Goal: Information Seeking & Learning: Learn about a topic

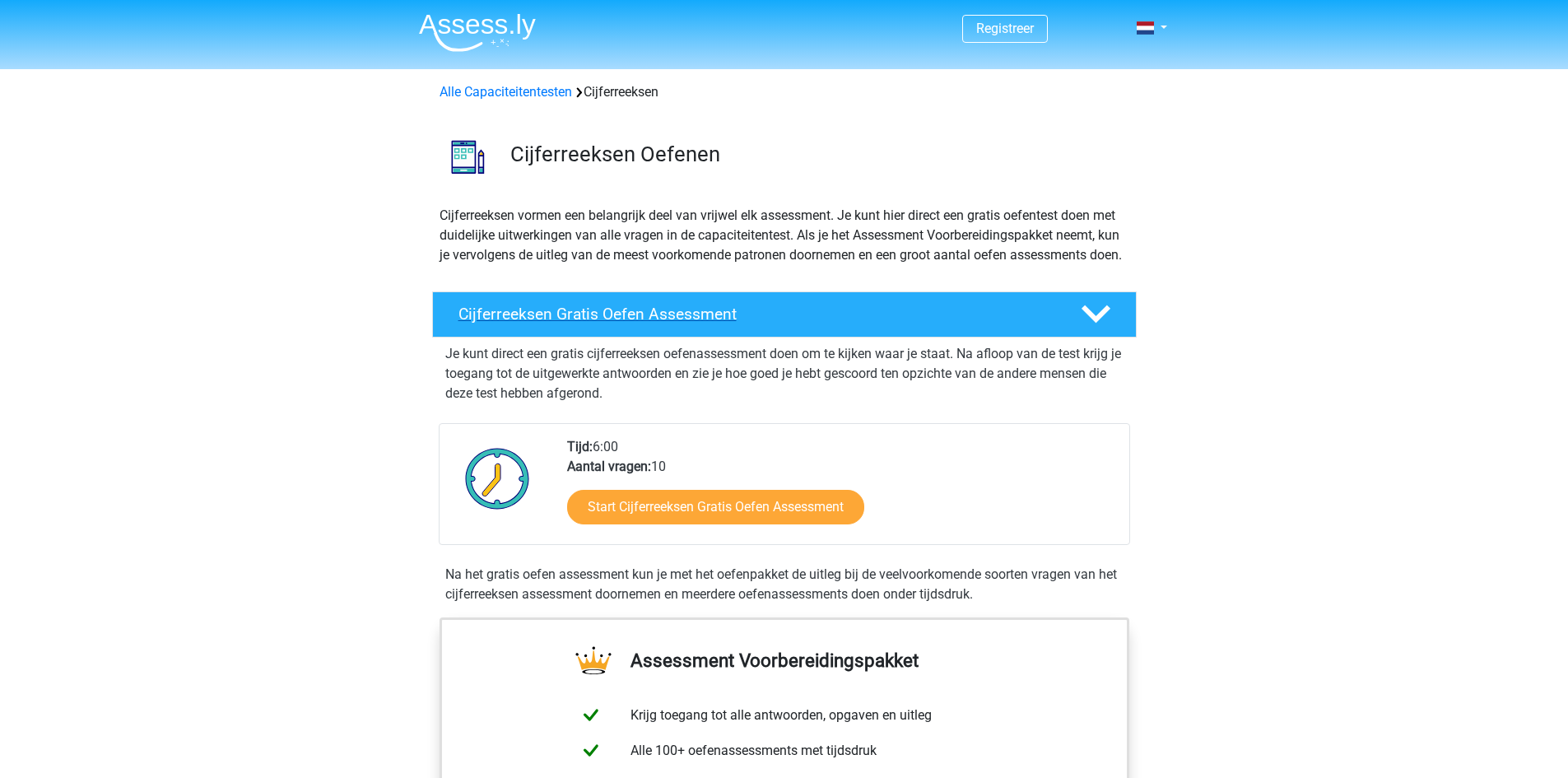
click at [648, 310] on div "Cijferreeksen Gratis Oefen Assessment" at bounding box center [784, 314] width 704 height 46
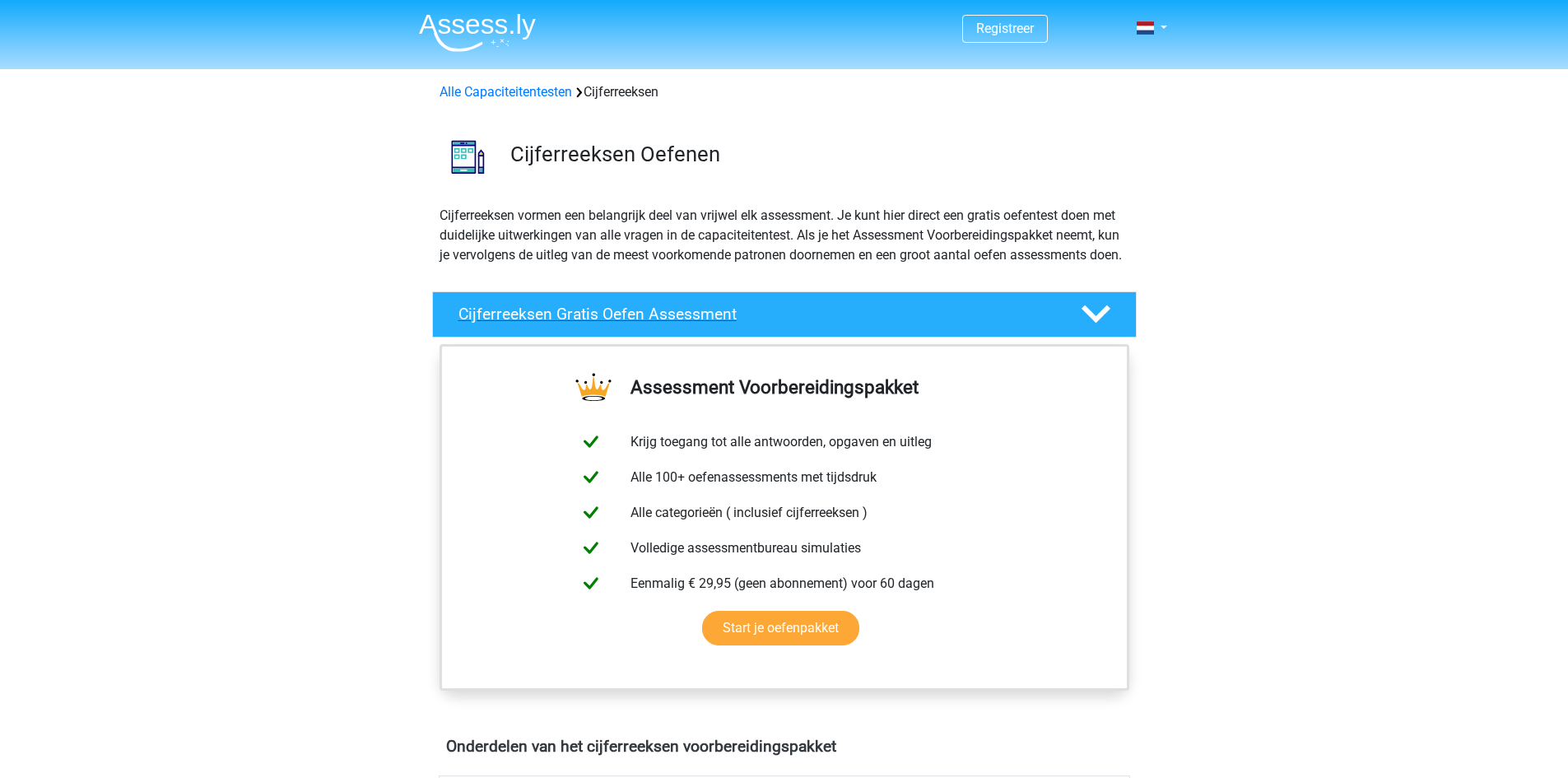
click at [905, 324] on h4 "Cijferreeksen Gratis Oefen Assessment" at bounding box center [757, 314] width 596 height 19
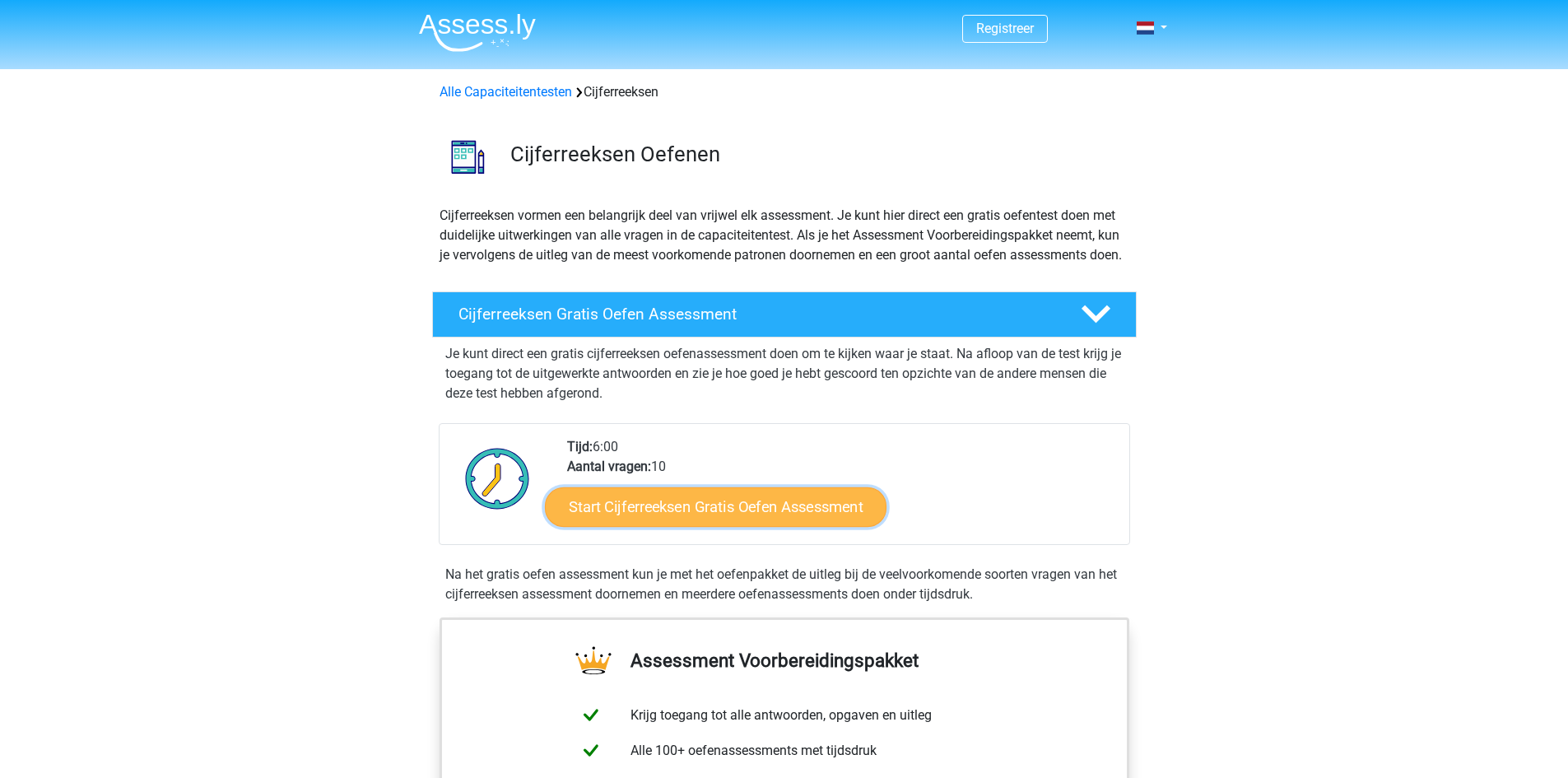
click at [683, 526] on link "Start Cijferreeksen Gratis Oefen Assessment" at bounding box center [716, 506] width 341 height 39
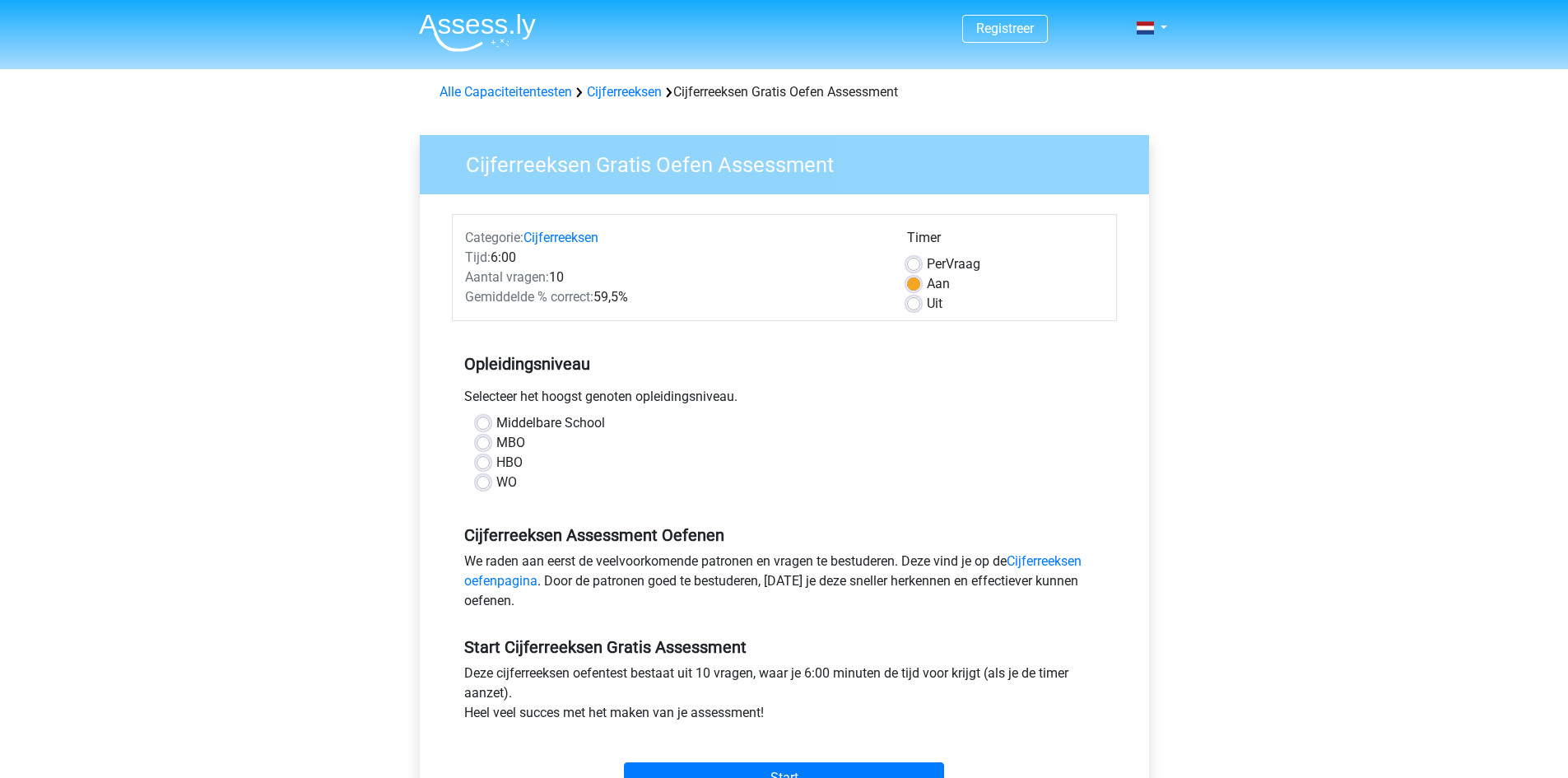
click at [496, 464] on label "HBO" at bounding box center [509, 463] width 26 height 20
click at [479, 464] on input "HBO" at bounding box center [482, 461] width 13 height 17
radio input "true"
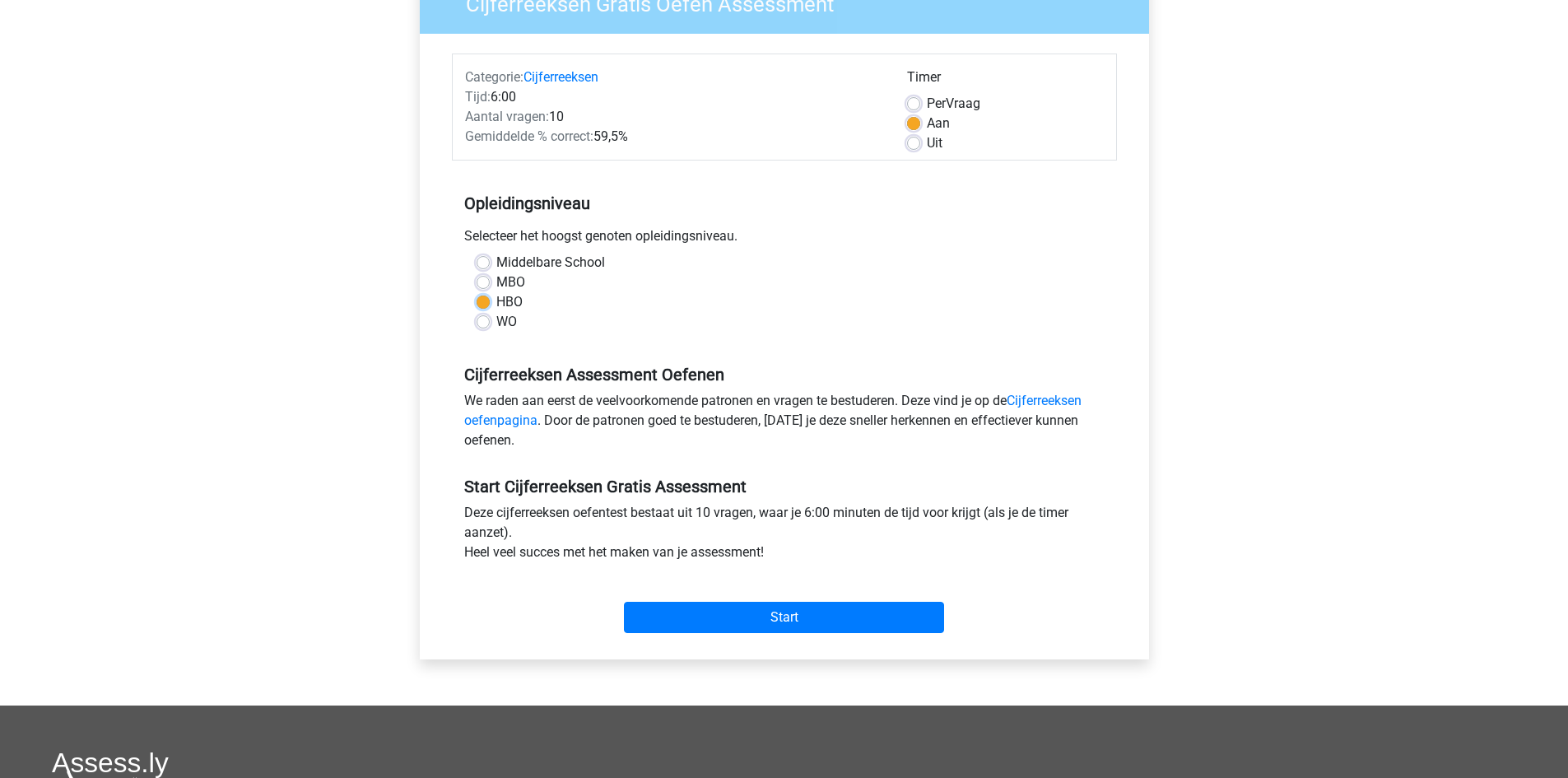
scroll to position [165, 0]
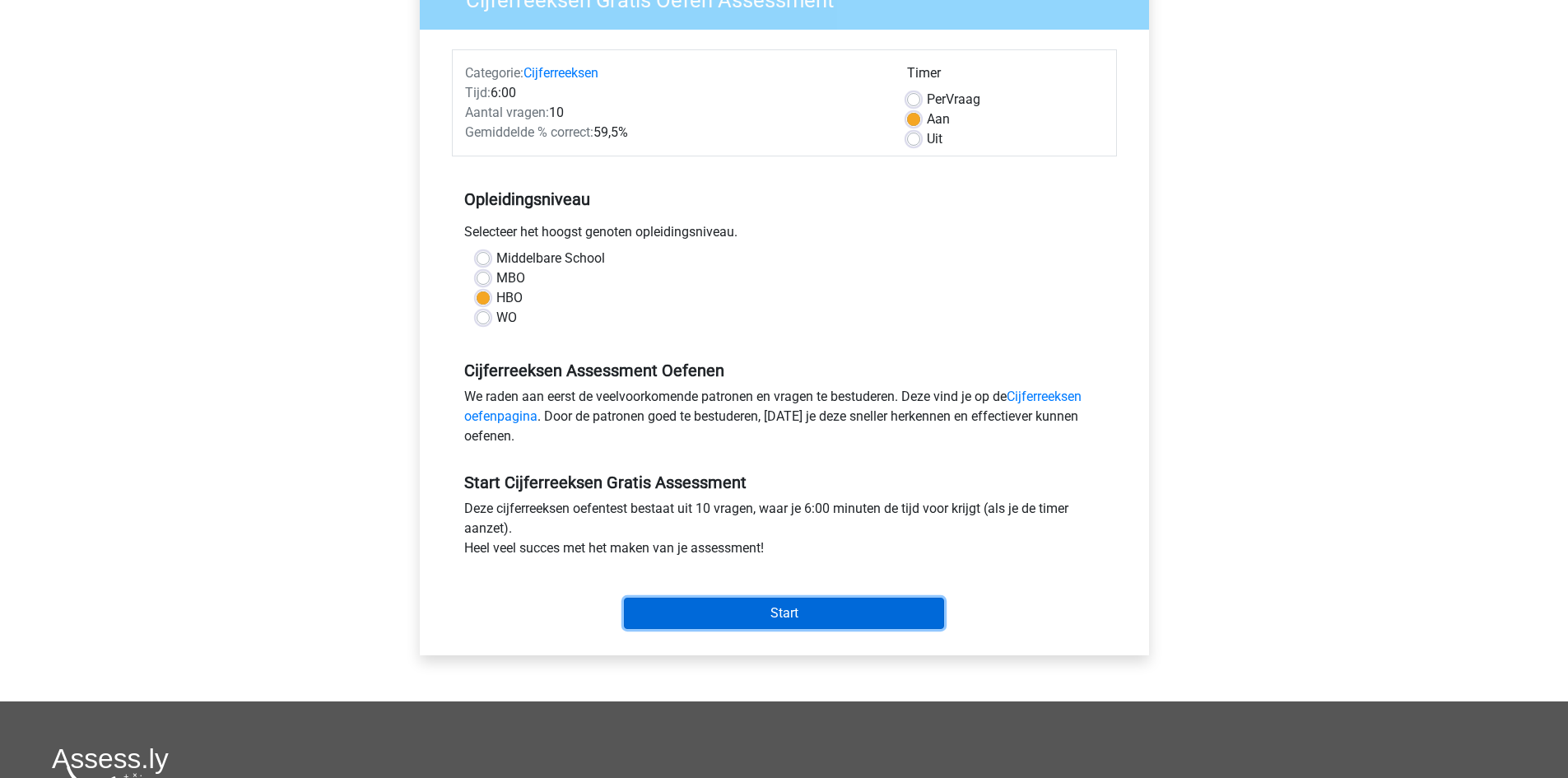
click at [786, 613] on input "Start" at bounding box center [784, 613] width 320 height 31
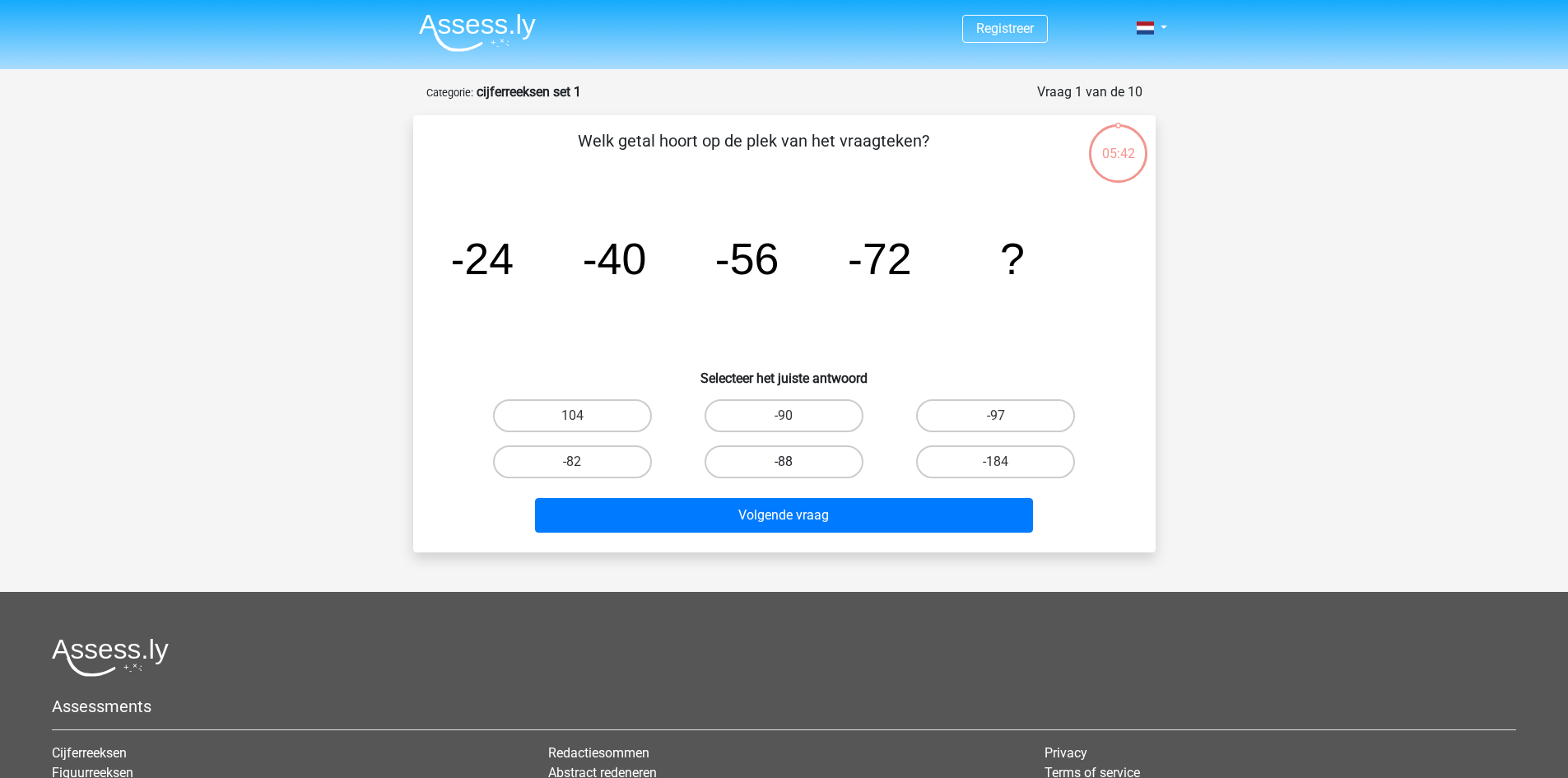
click at [773, 463] on label "-88" at bounding box center [784, 462] width 159 height 33
click at [784, 463] on input "-88" at bounding box center [788, 467] width 11 height 11
radio input "true"
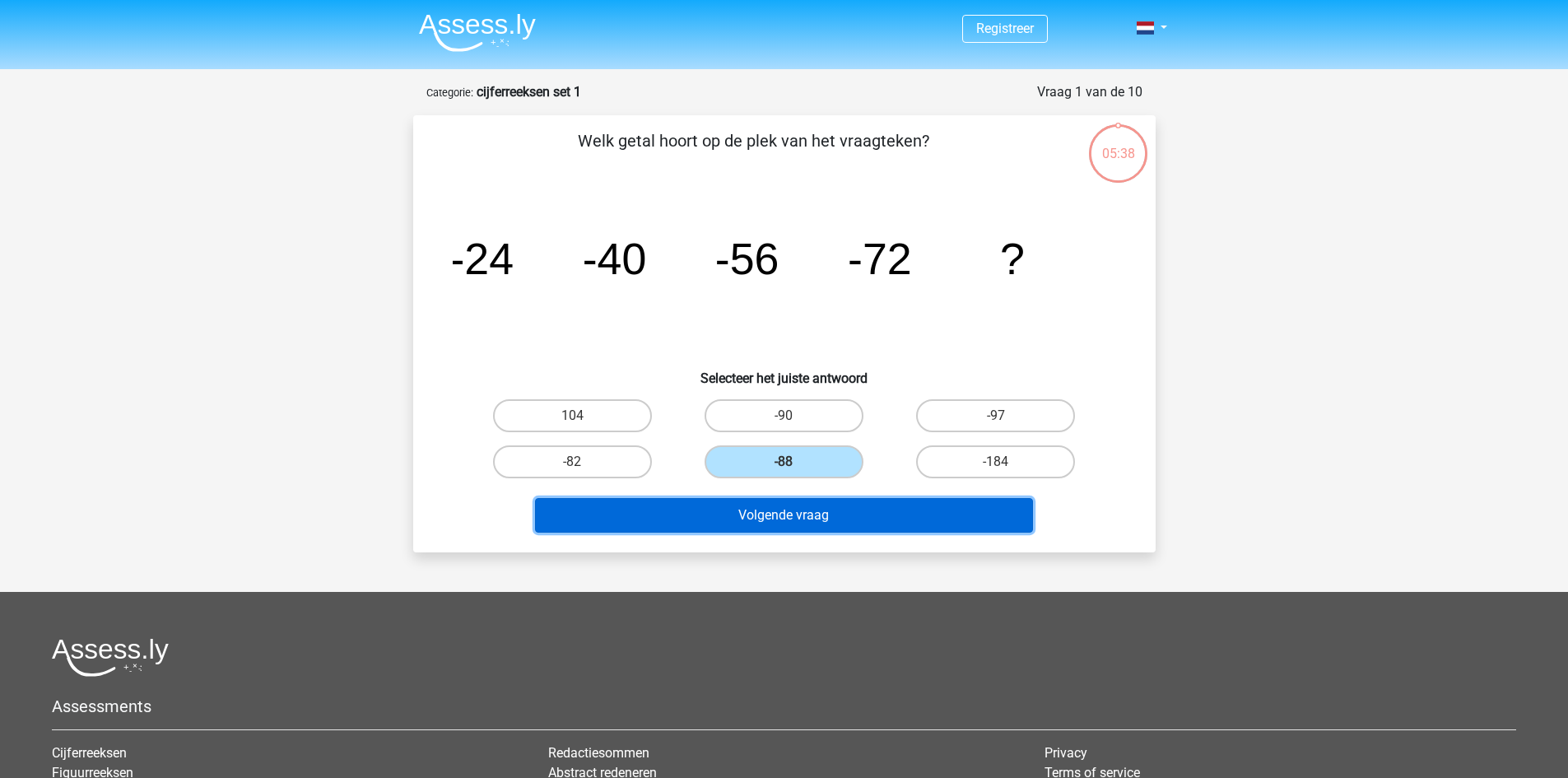
click at [763, 525] on button "Volgende vraag" at bounding box center [784, 515] width 498 height 34
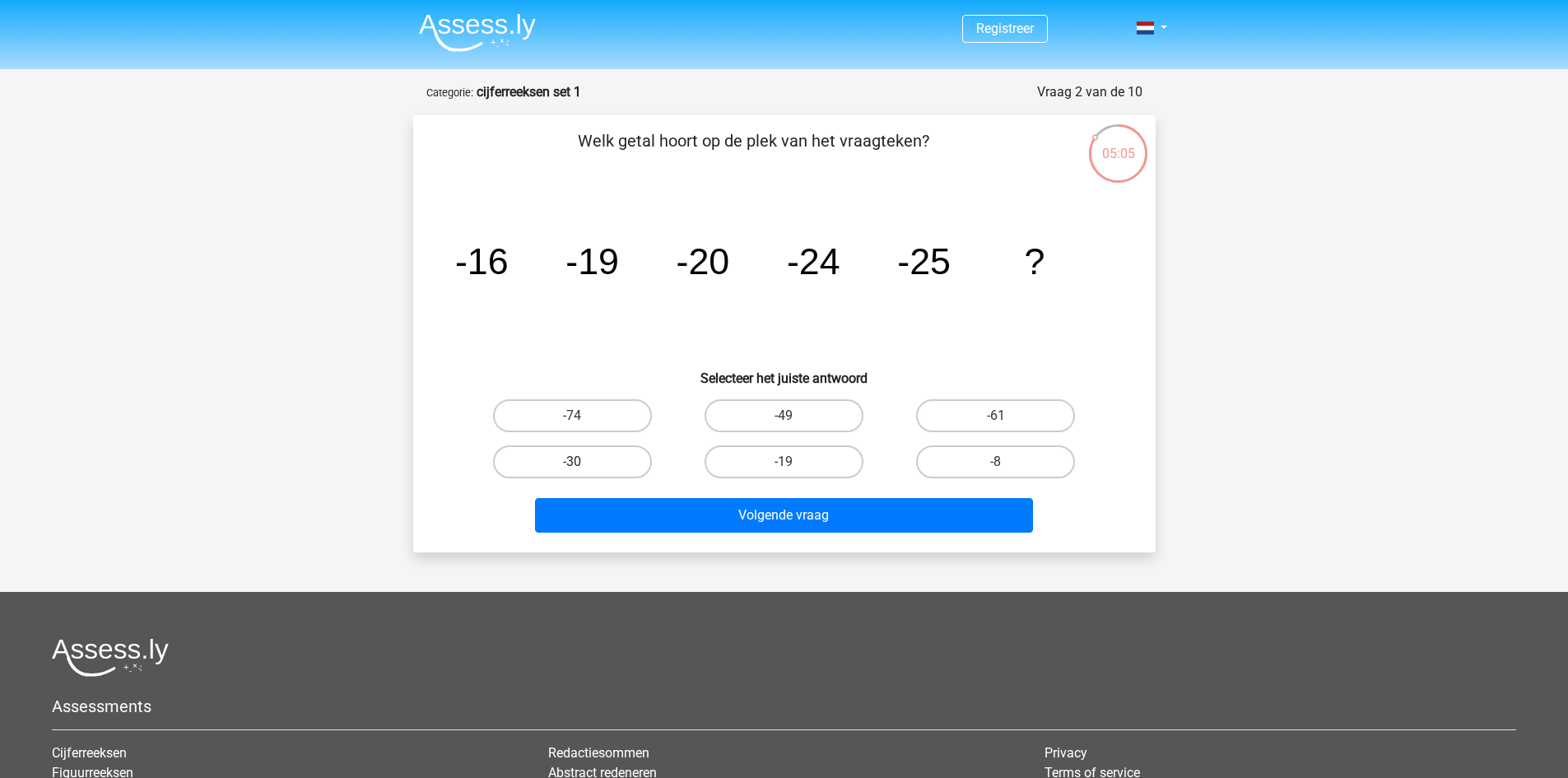
click at [601, 459] on label "-30" at bounding box center [573, 462] width 159 height 33
click at [582, 462] on input "-30" at bounding box center [577, 467] width 11 height 11
radio input "true"
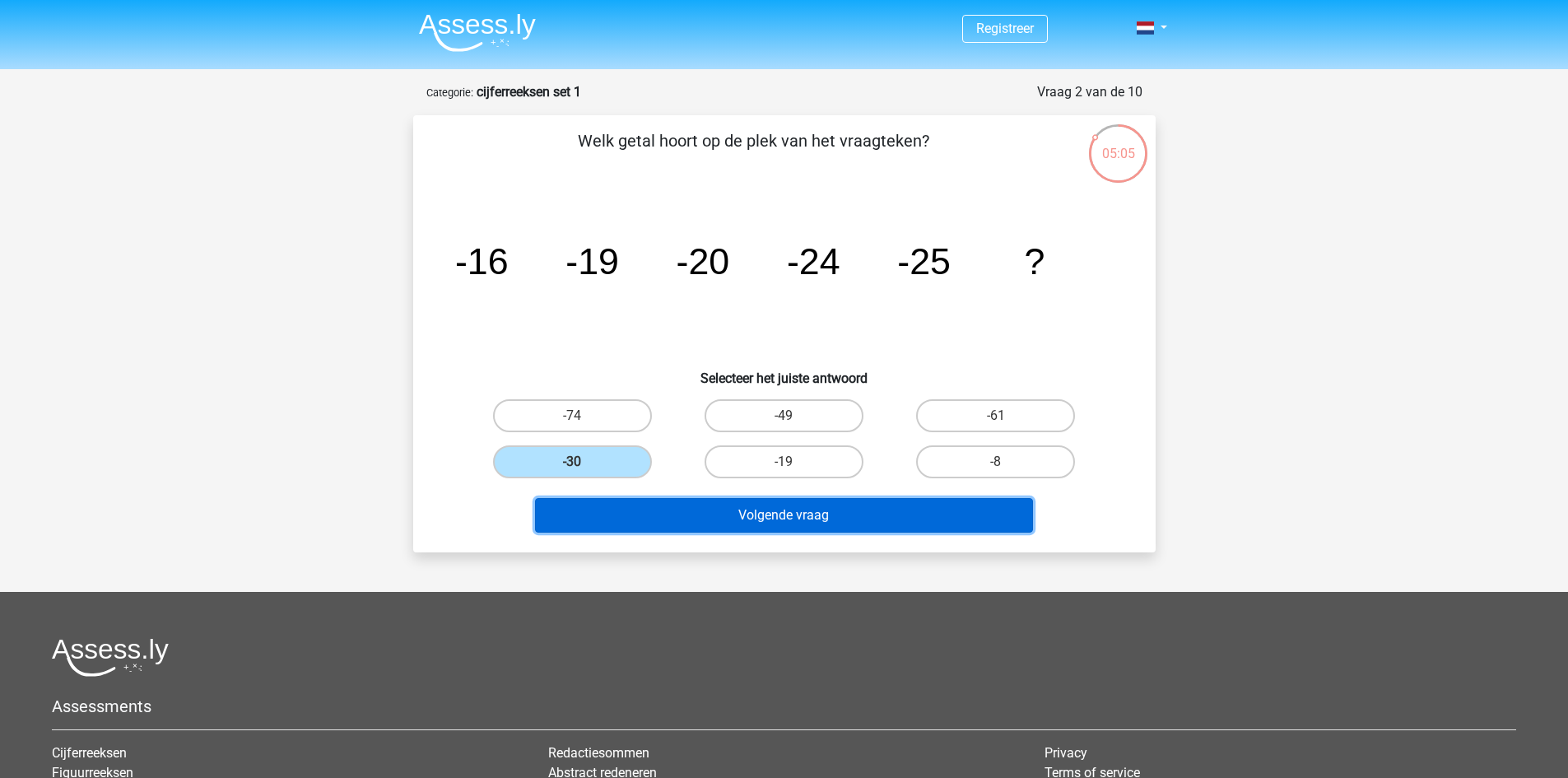
click at [714, 520] on button "Volgende vraag" at bounding box center [784, 515] width 498 height 34
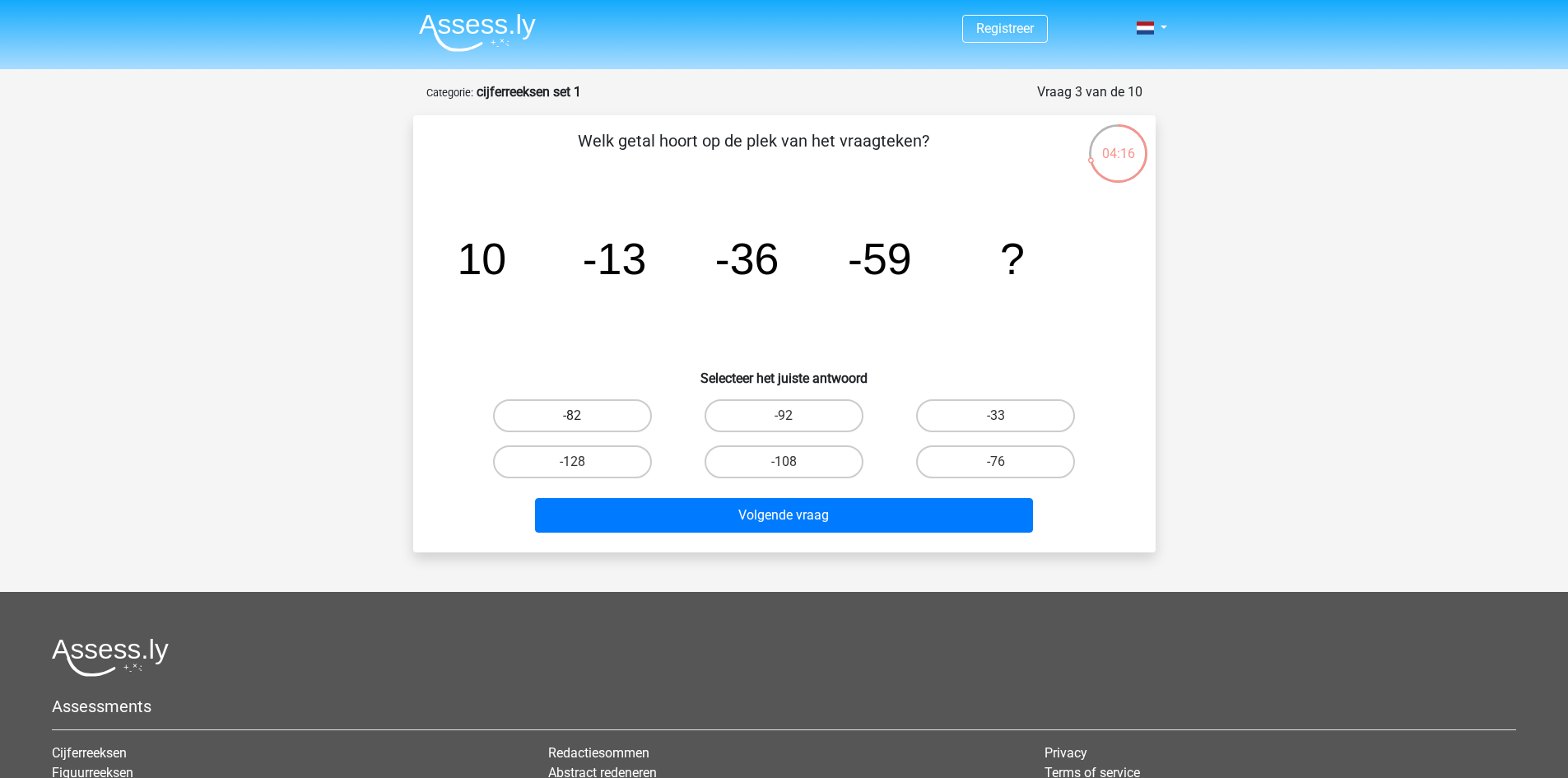
click at [545, 412] on label "-82" at bounding box center [573, 416] width 159 height 33
click at [572, 416] on input "-82" at bounding box center [577, 421] width 11 height 11
radio input "true"
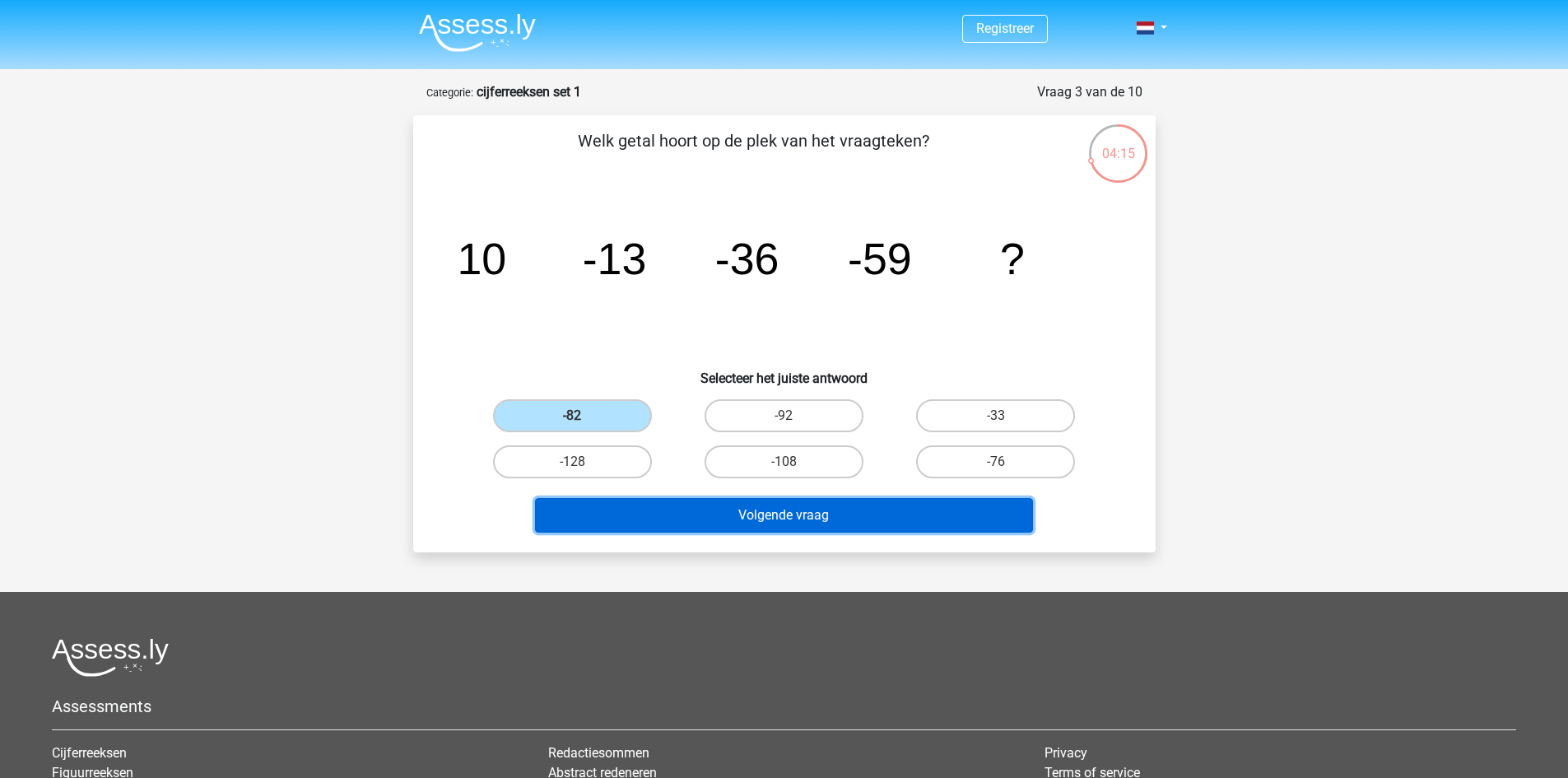
click at [824, 514] on button "Volgende vraag" at bounding box center [784, 515] width 498 height 34
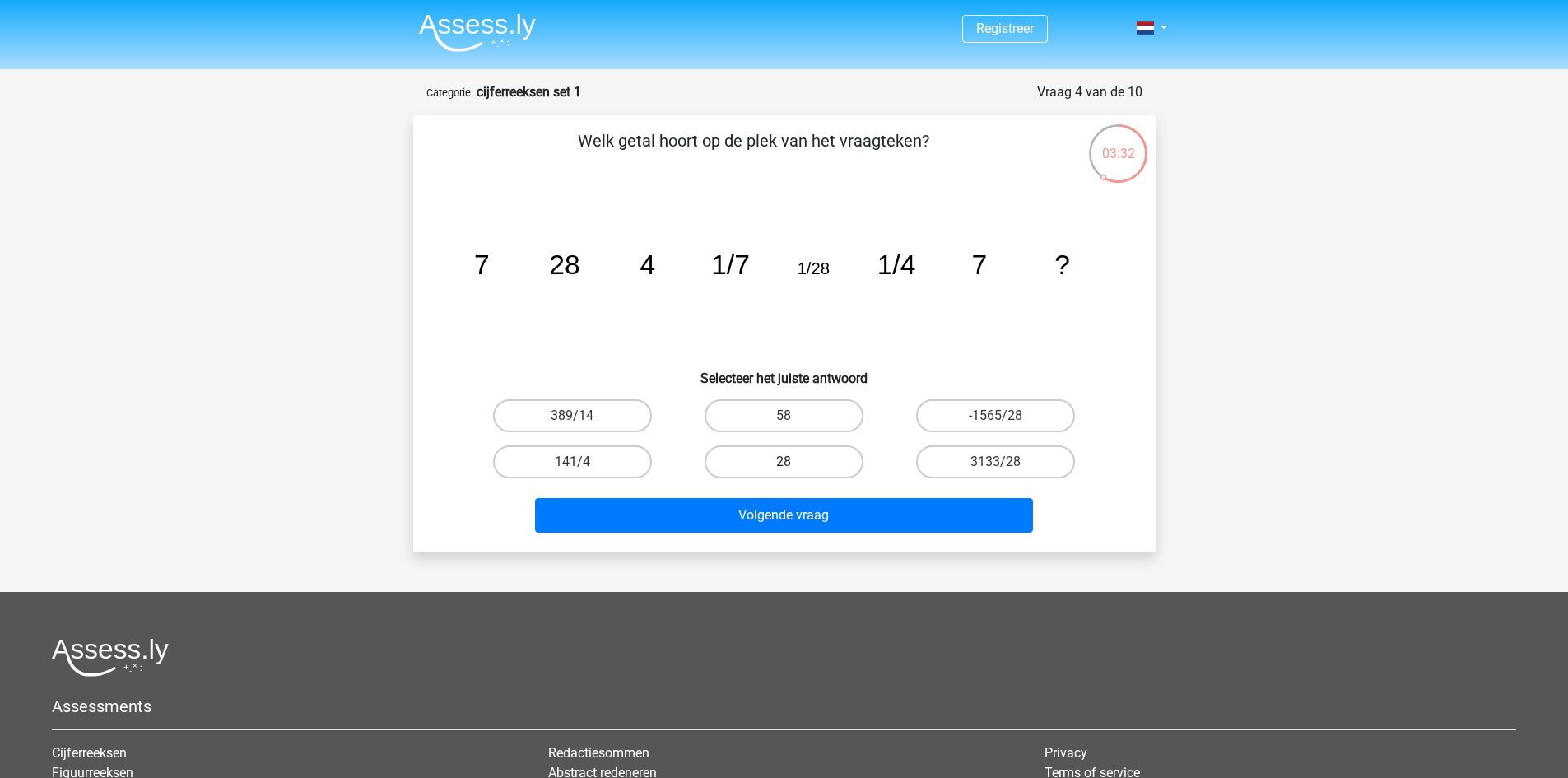
click at [774, 461] on label "28" at bounding box center [784, 462] width 159 height 33
click at [784, 462] on input "28" at bounding box center [788, 467] width 11 height 11
radio input "true"
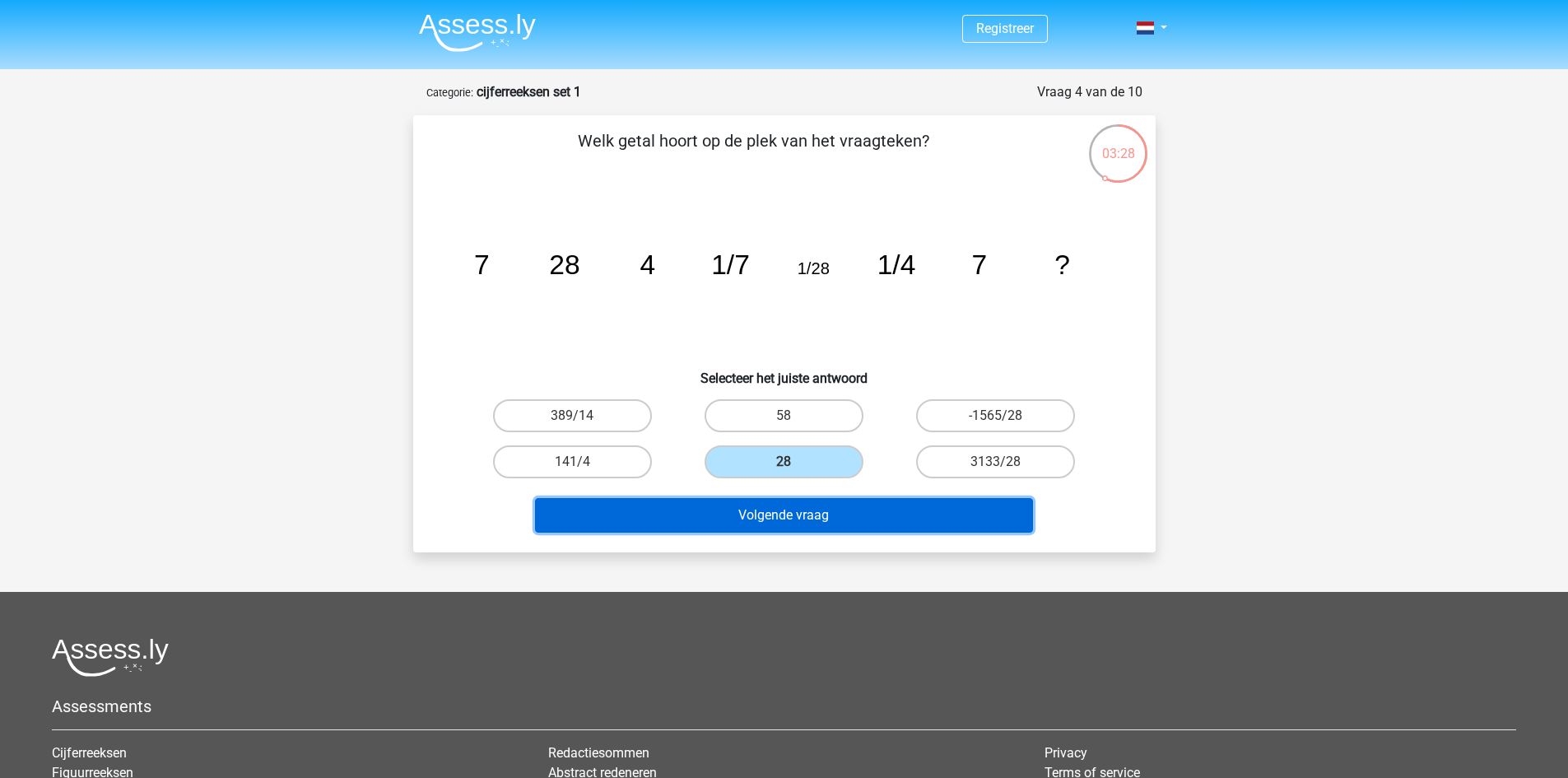
click at [749, 519] on button "Volgende vraag" at bounding box center [784, 515] width 498 height 34
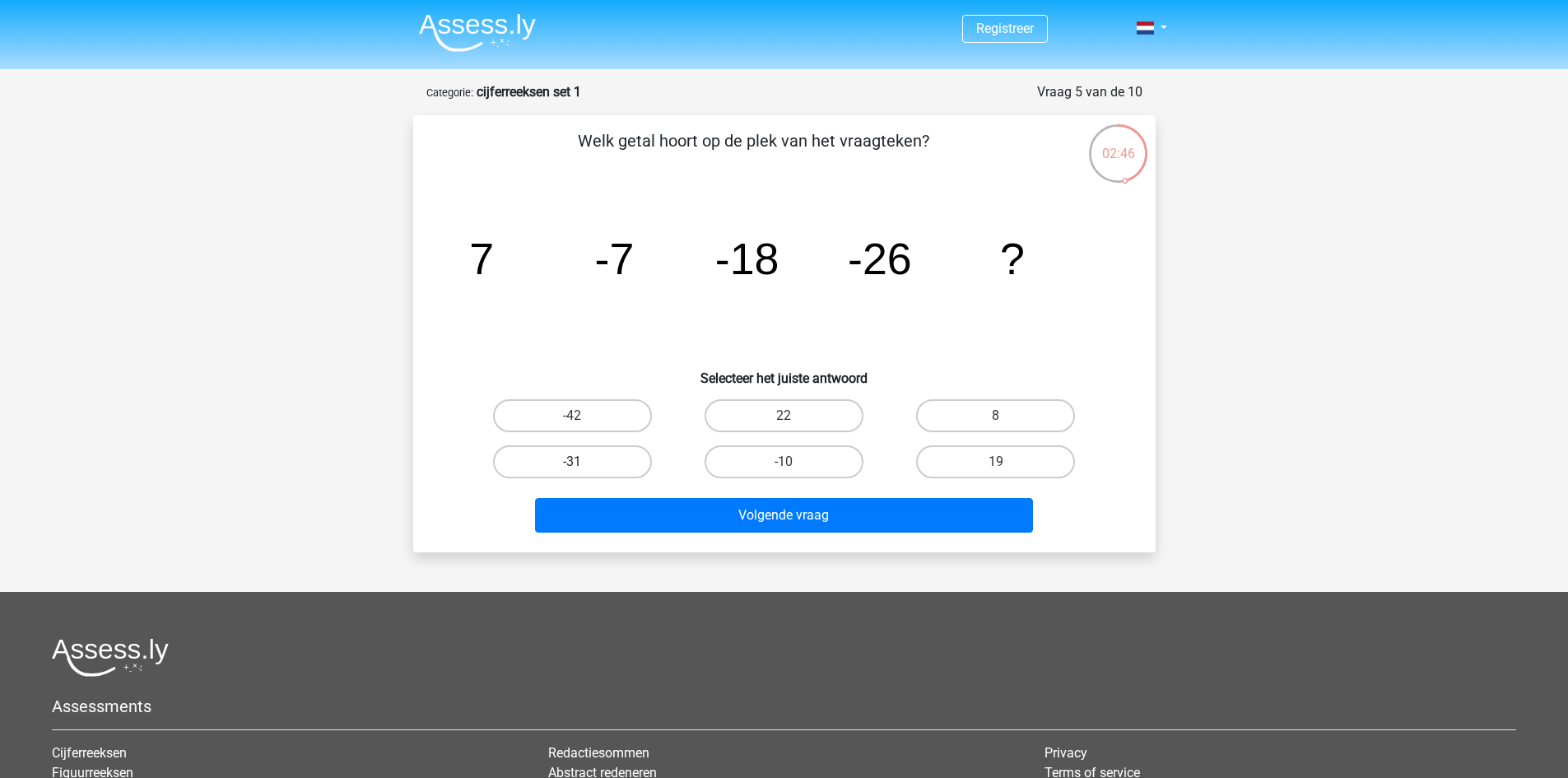
click at [584, 457] on label "-31" at bounding box center [573, 462] width 159 height 33
click at [582, 462] on input "-31" at bounding box center [577, 467] width 11 height 11
radio input "true"
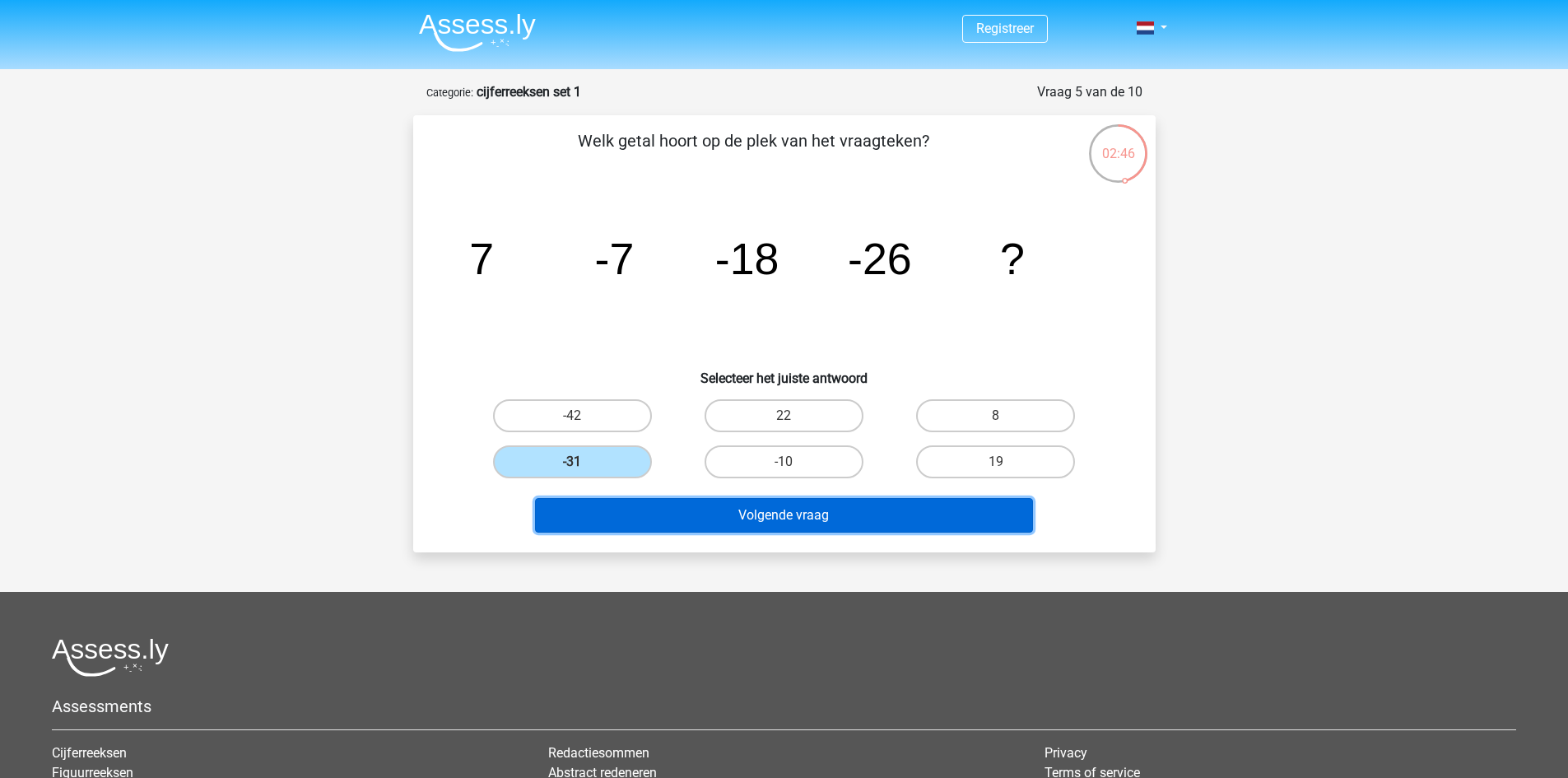
click at [807, 522] on button "Volgende vraag" at bounding box center [784, 515] width 498 height 34
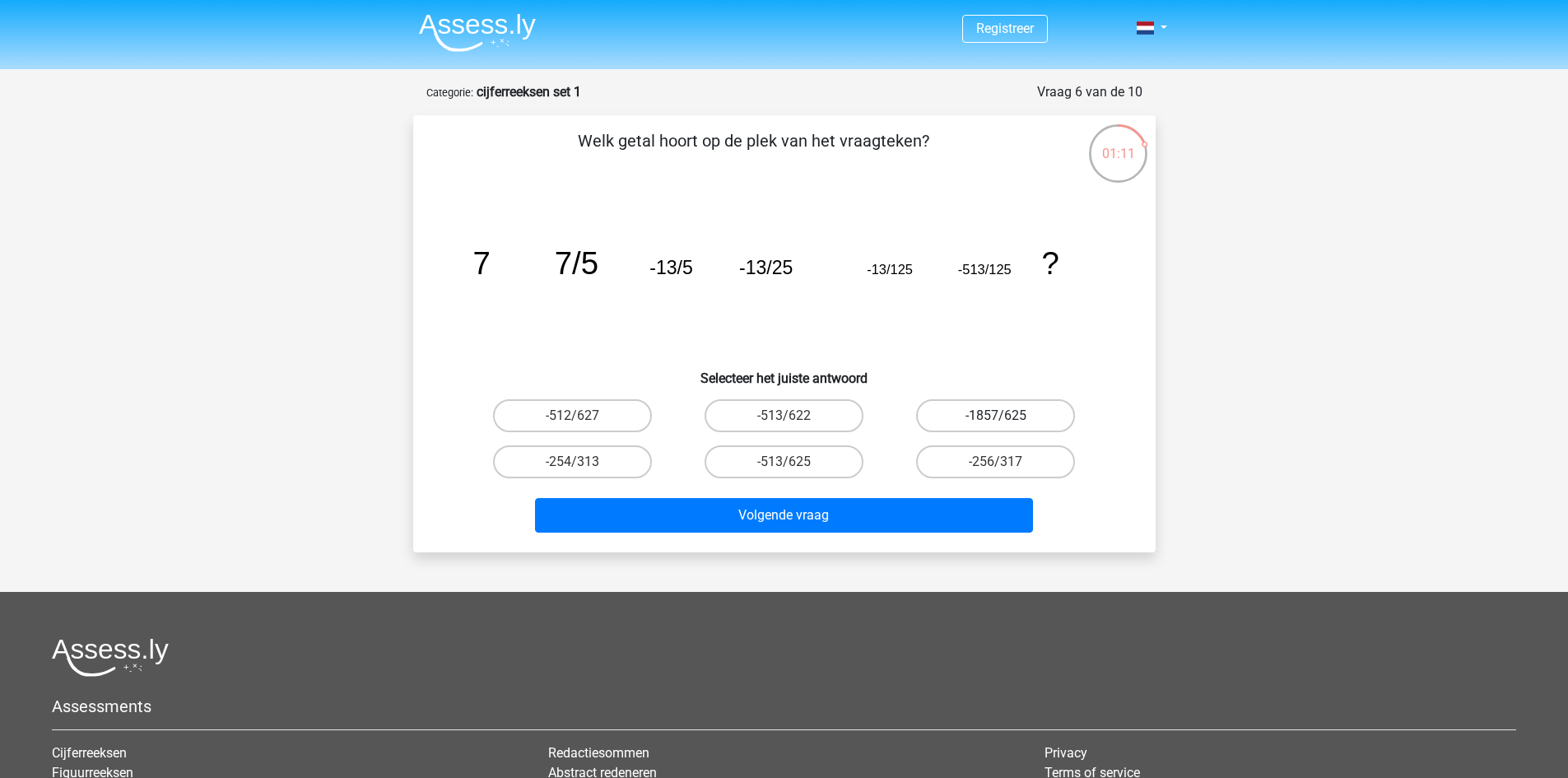
click at [965, 428] on label "-1857/625" at bounding box center [995, 416] width 159 height 33
click at [996, 427] on input "-1857/625" at bounding box center [1001, 421] width 11 height 11
radio input "true"
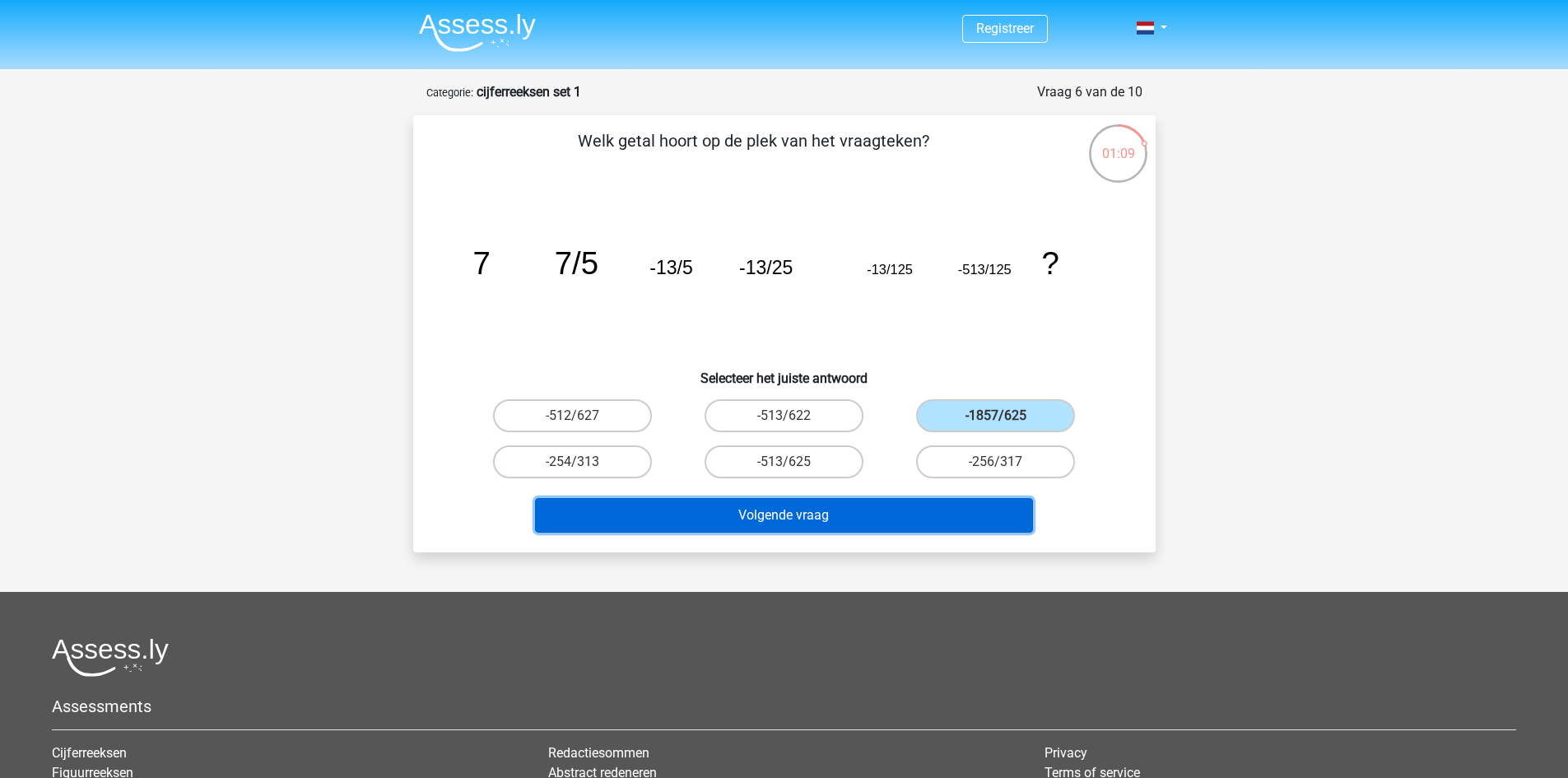
click at [774, 520] on button "Volgende vraag" at bounding box center [784, 515] width 498 height 34
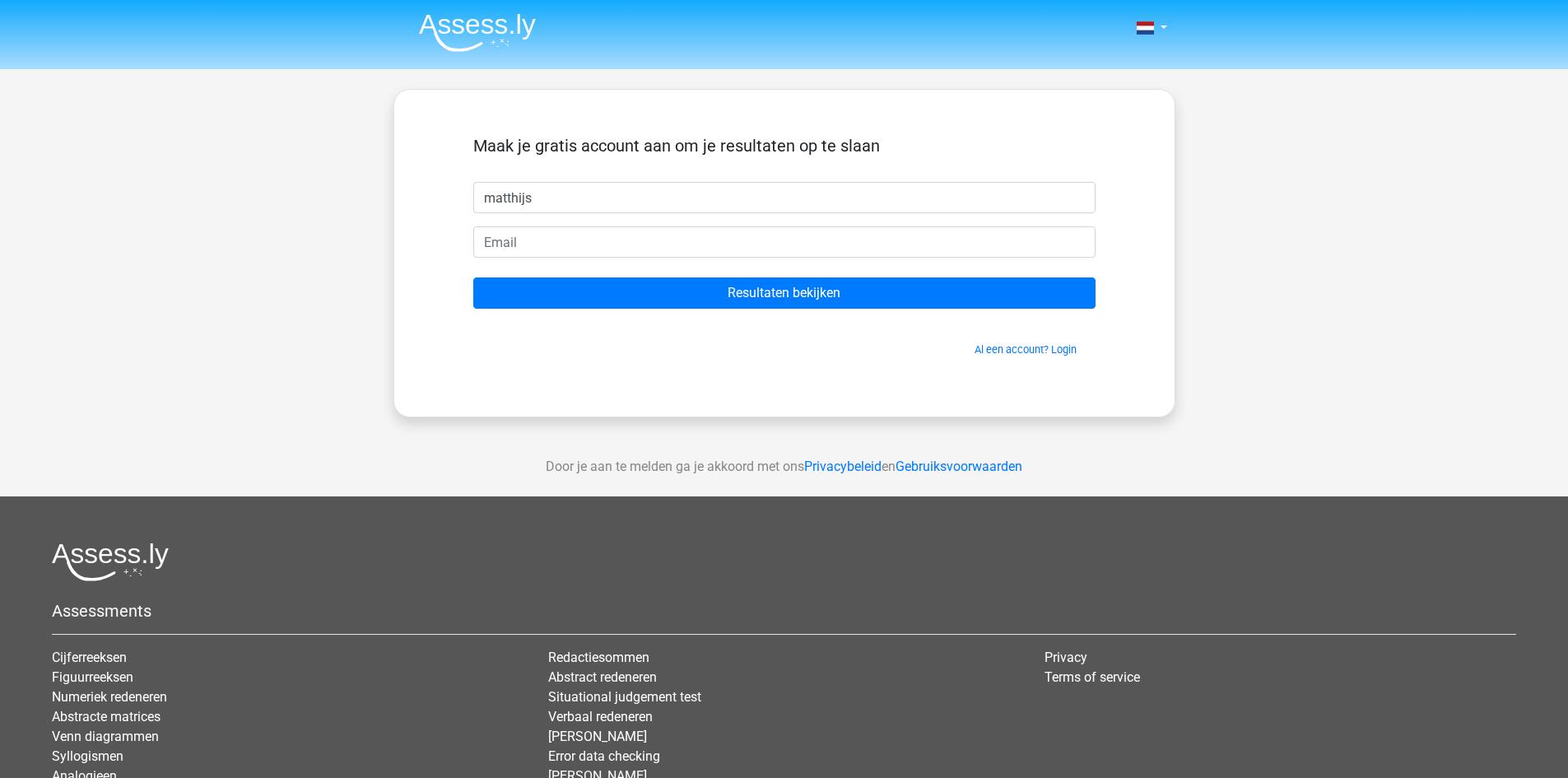
type input "matthijs"
type input "[EMAIL_ADDRESS][DOMAIN_NAME]"
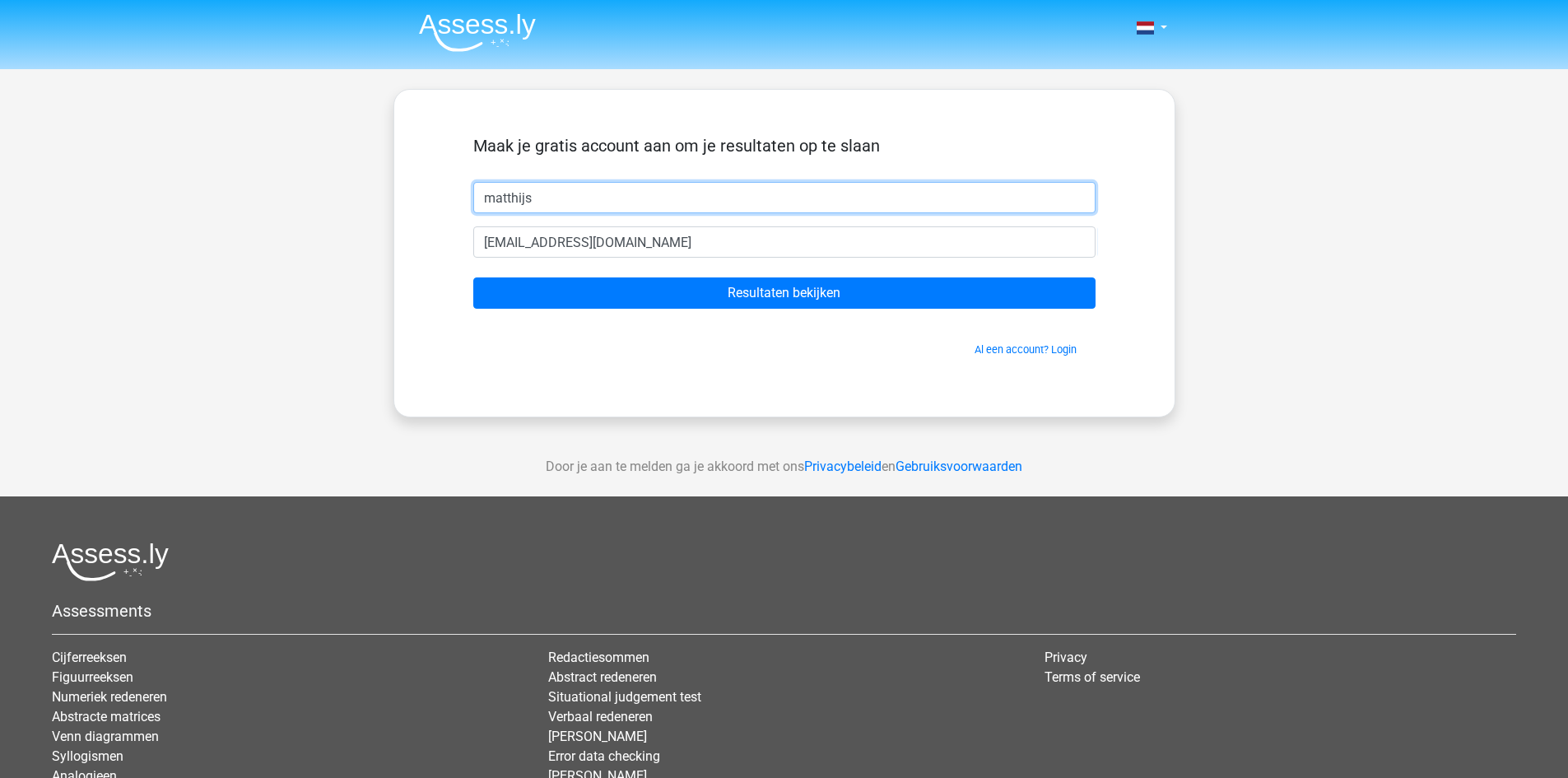
drag, startPoint x: 583, startPoint y: 202, endPoint x: 415, endPoint y: 190, distance: 168.4
click at [415, 190] on div "Maak je gratis account aan om je resultaten op te slaan matthijs [EMAIL_ADDRESS…" at bounding box center [784, 253] width 782 height 329
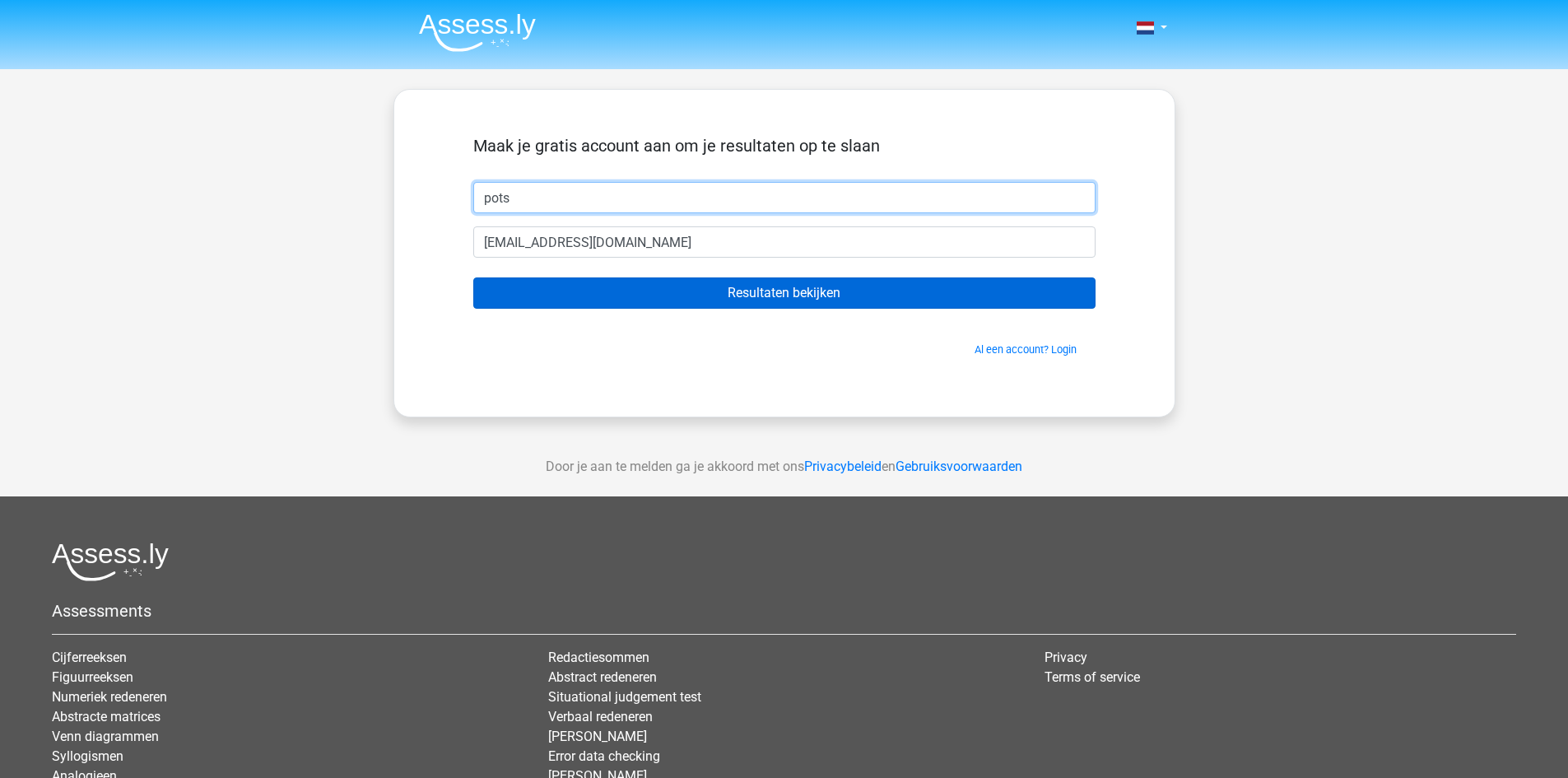
type input "pots"
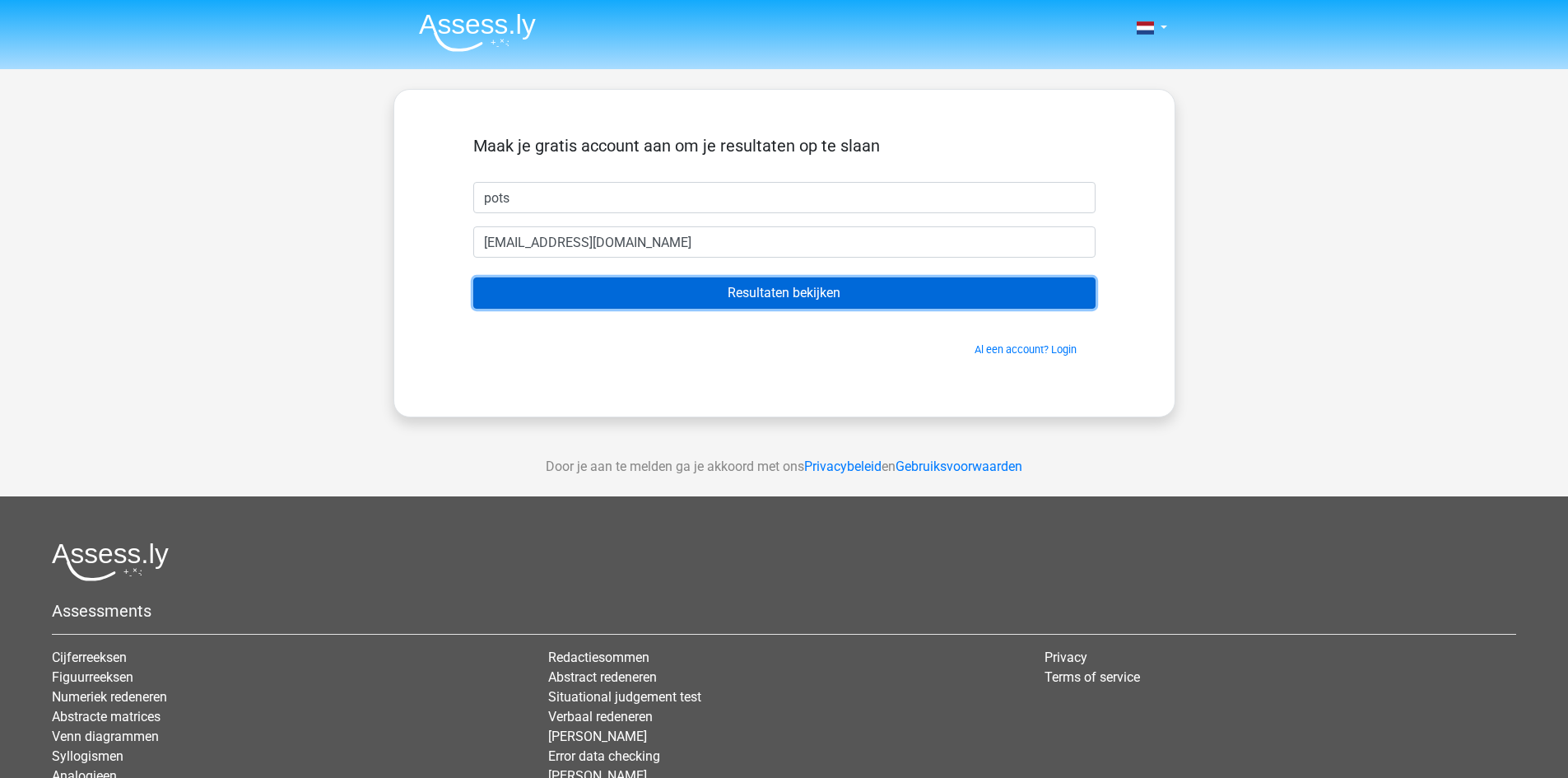
click at [745, 307] on input "Resultaten bekijken" at bounding box center [784, 293] width 623 height 31
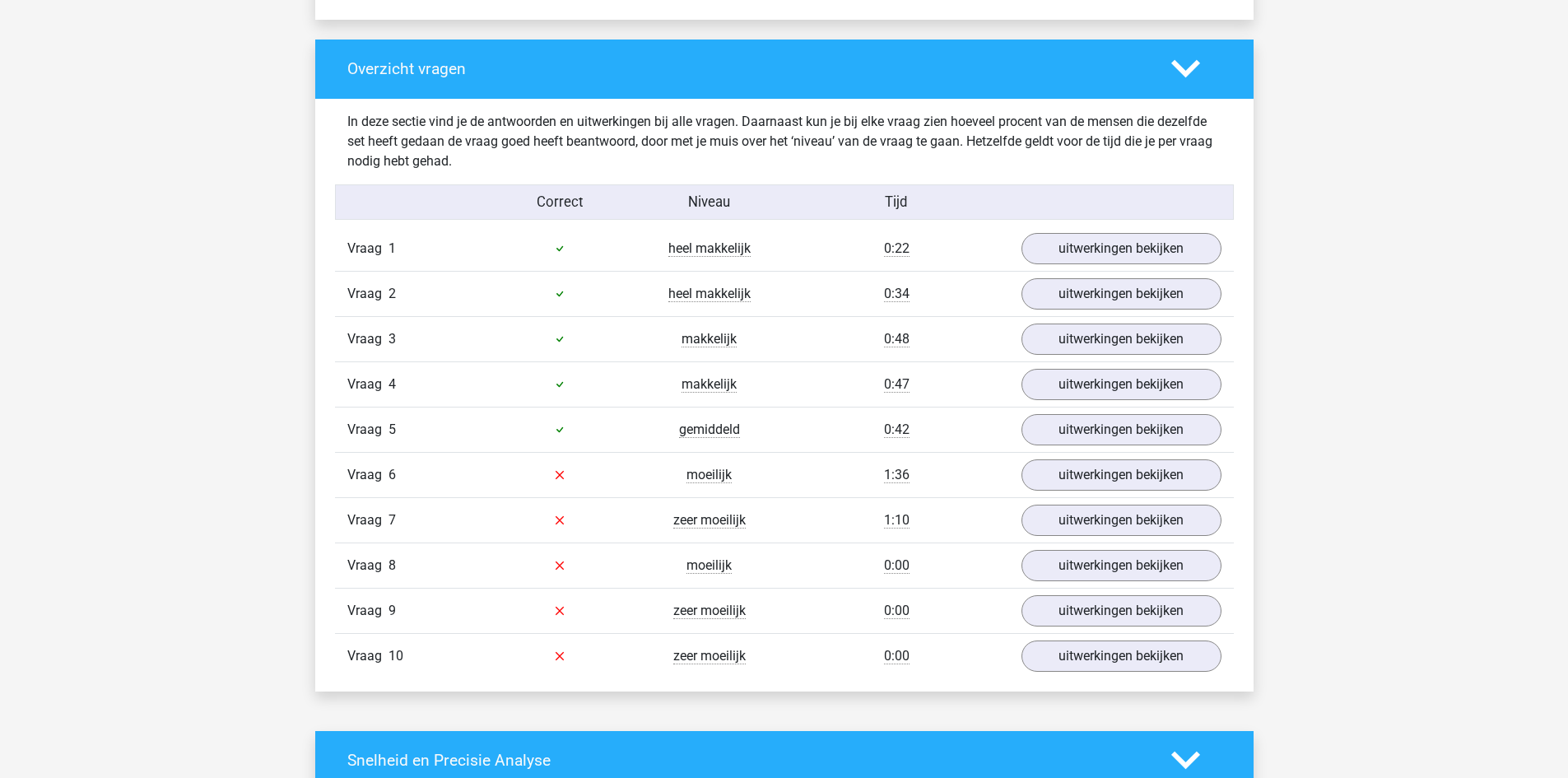
scroll to position [1235, 0]
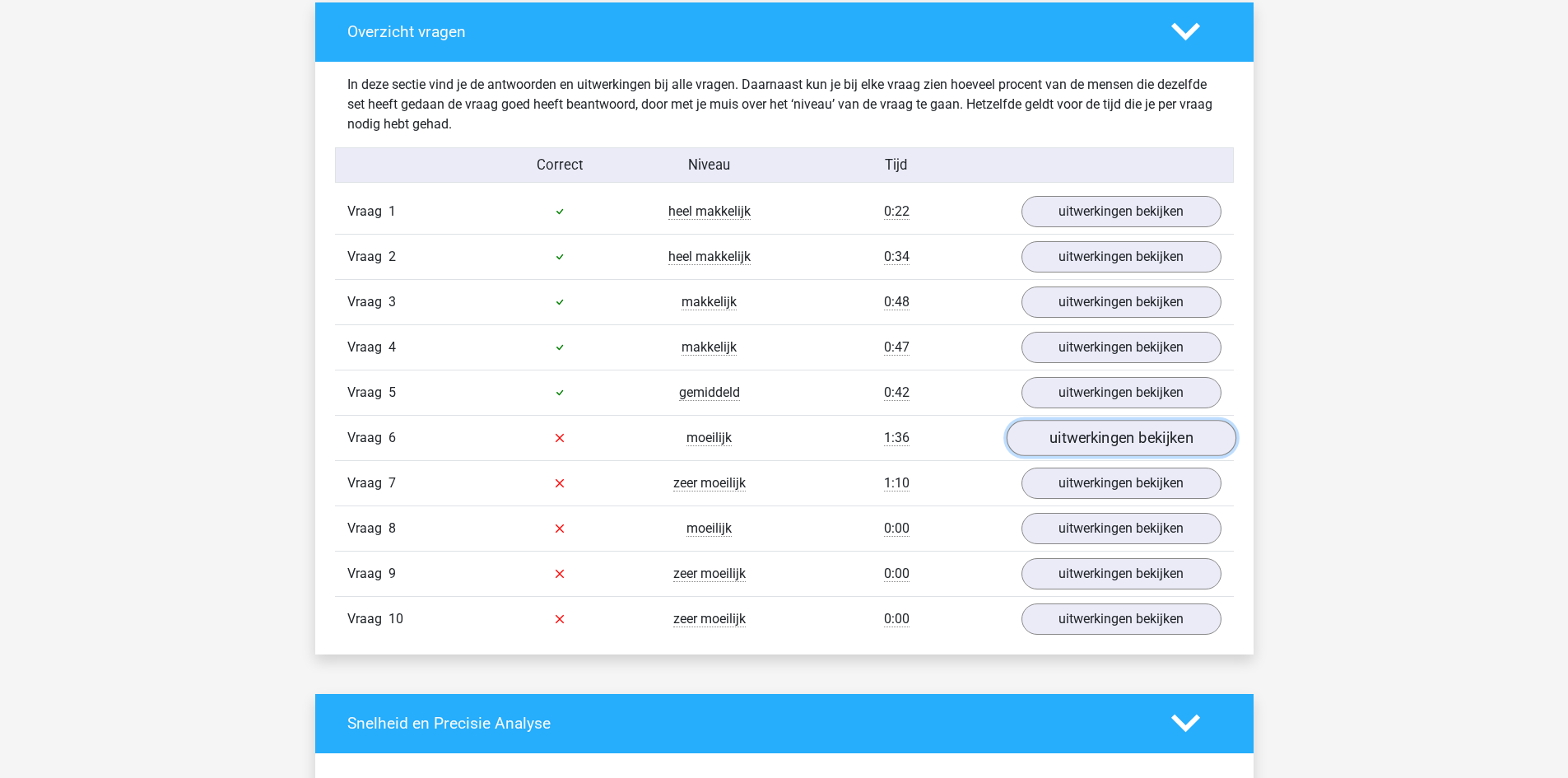
click at [1073, 446] on link "uitwerkingen bekijken" at bounding box center [1121, 438] width 229 height 36
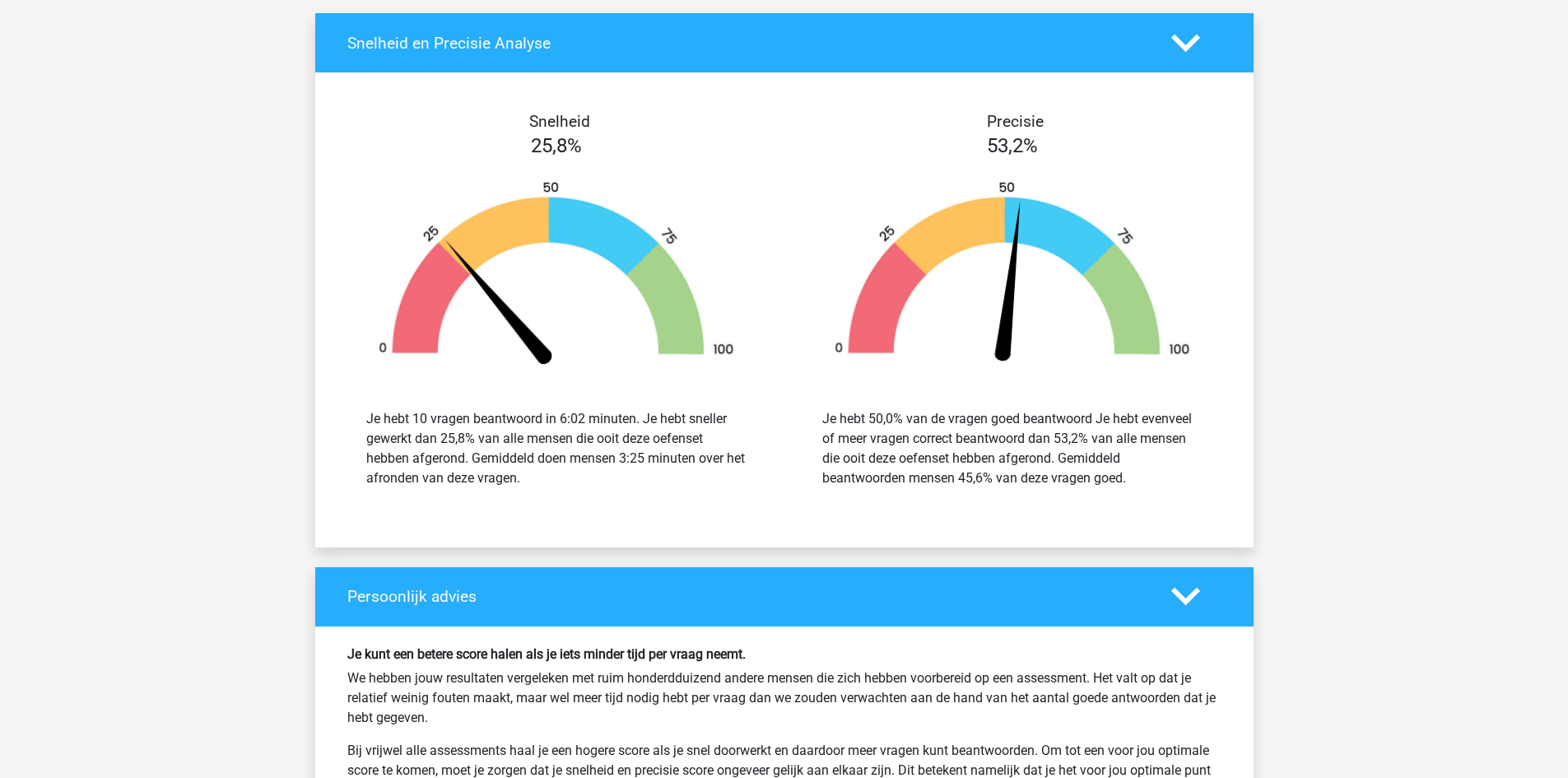
scroll to position [2141, 0]
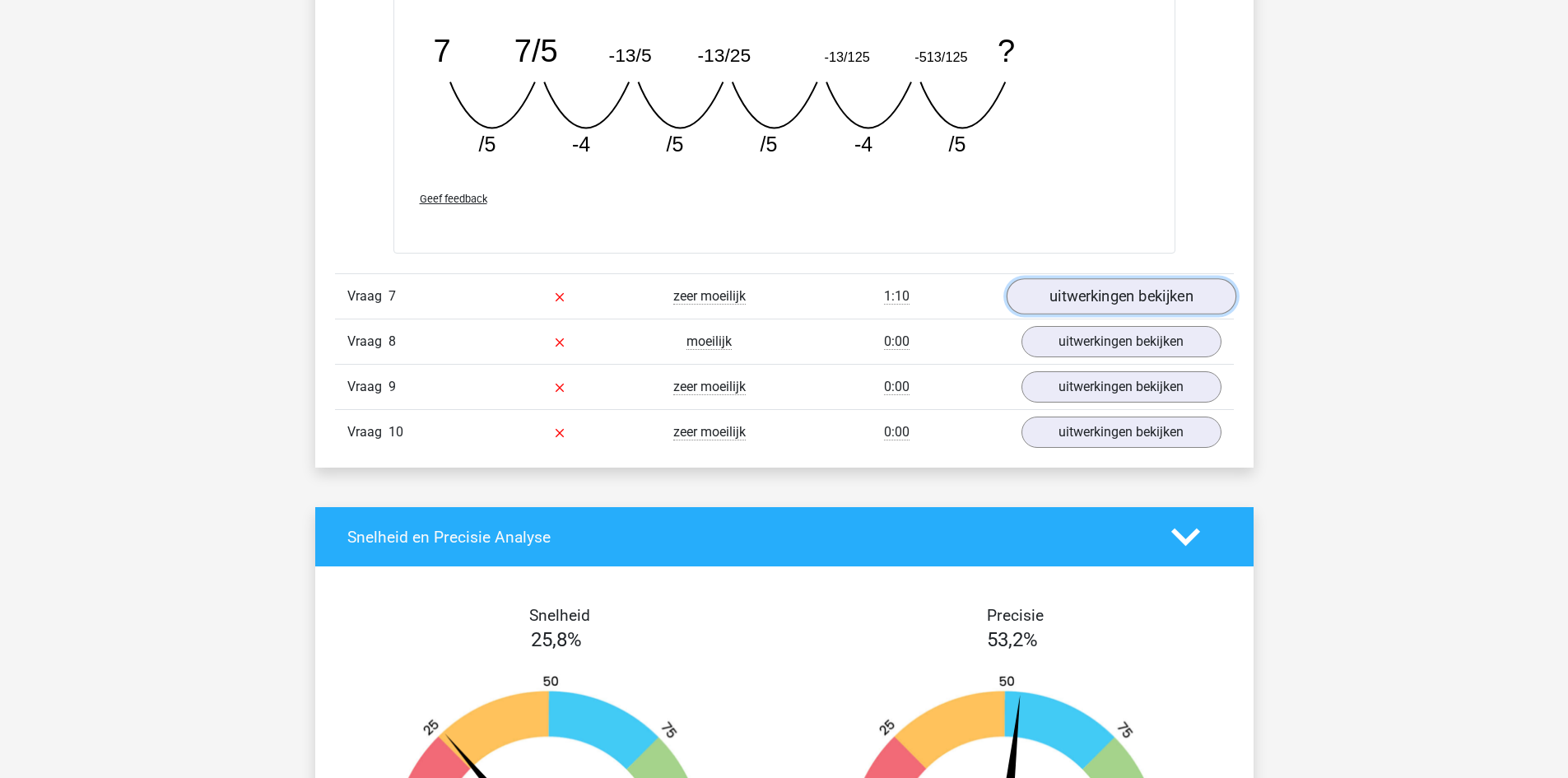
click at [1175, 299] on link "uitwerkingen bekijken" at bounding box center [1121, 297] width 229 height 36
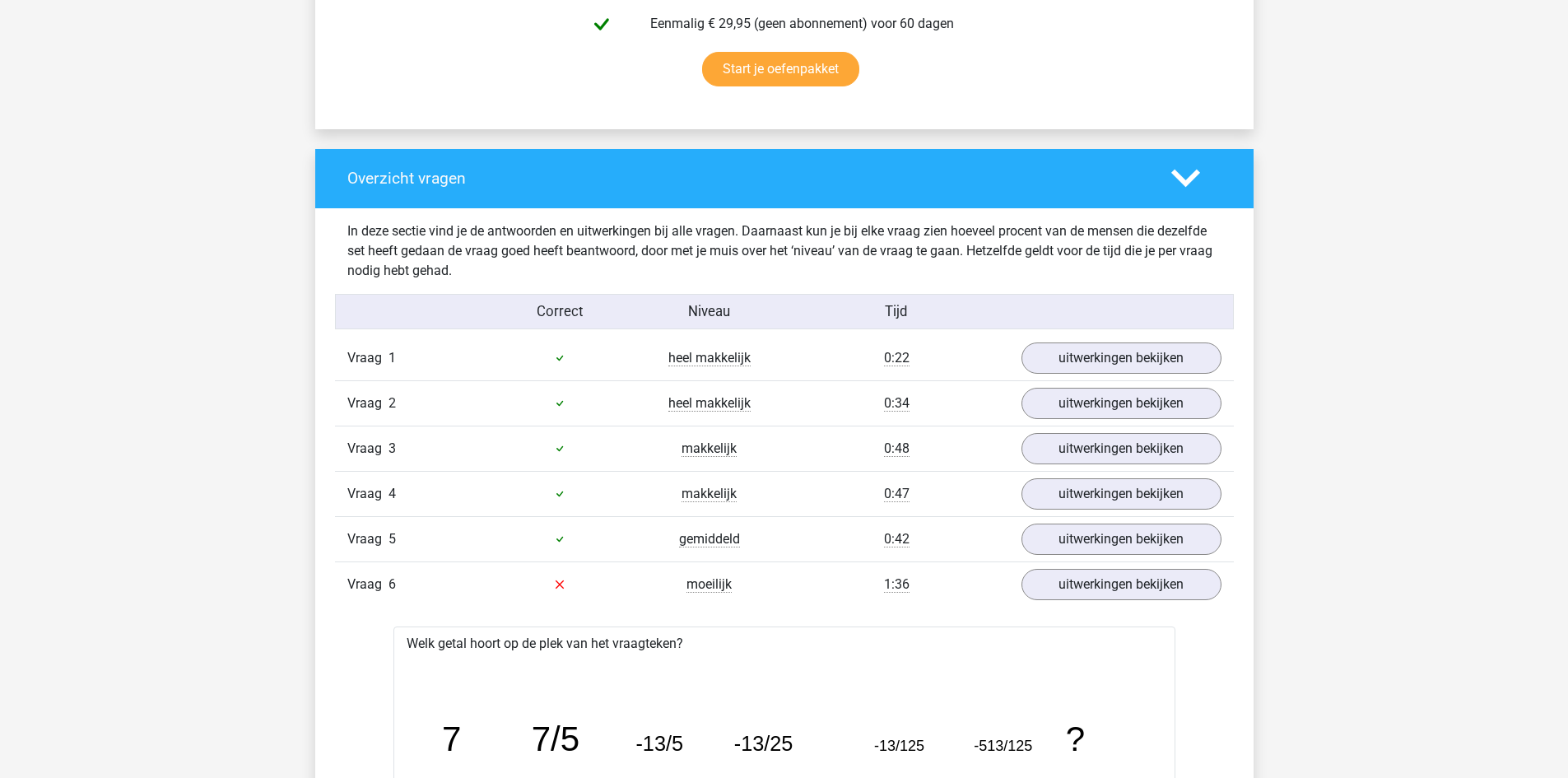
scroll to position [741, 0]
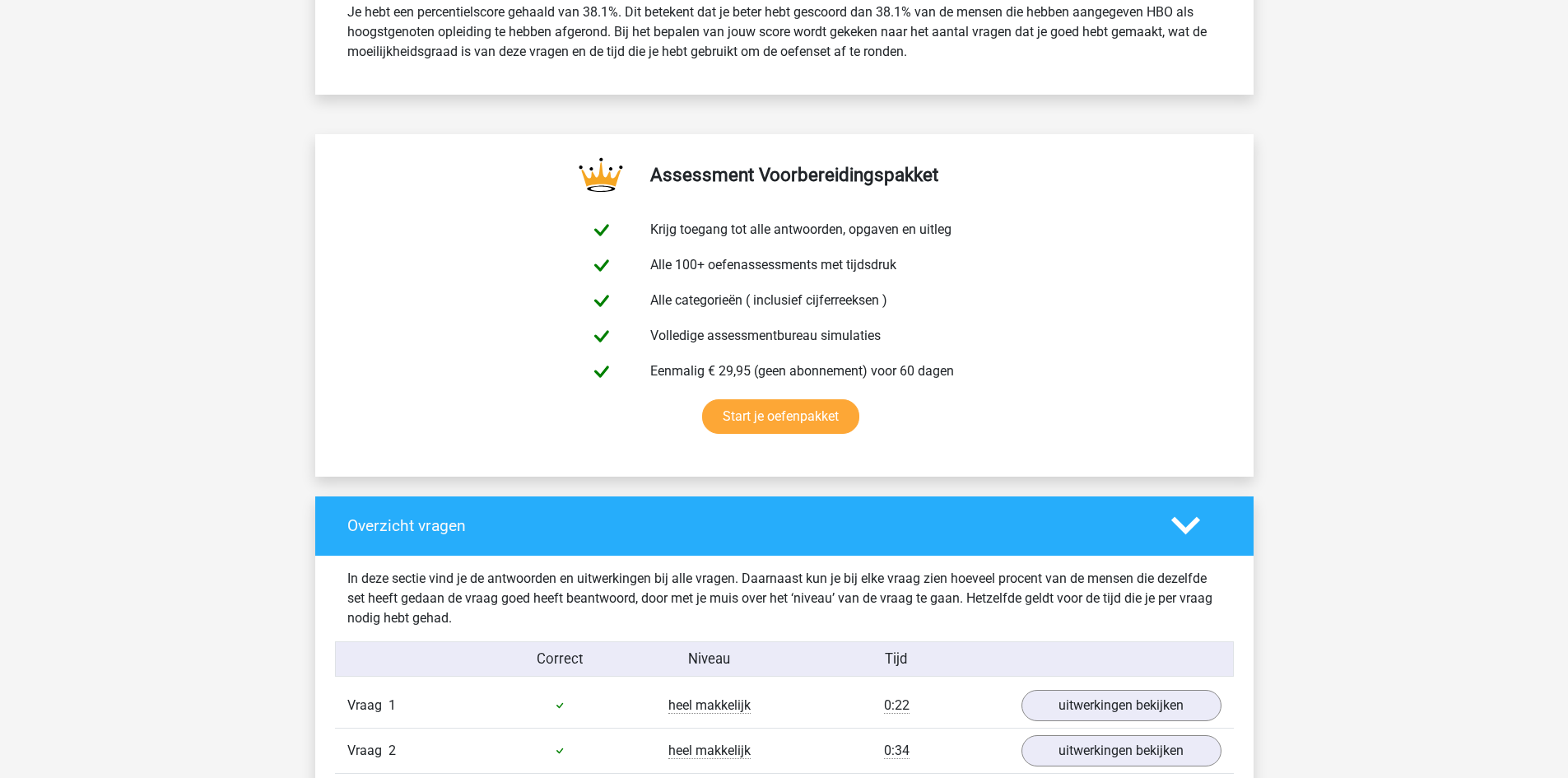
click at [1185, 533] on polygon at bounding box center [1185, 526] width 28 height 18
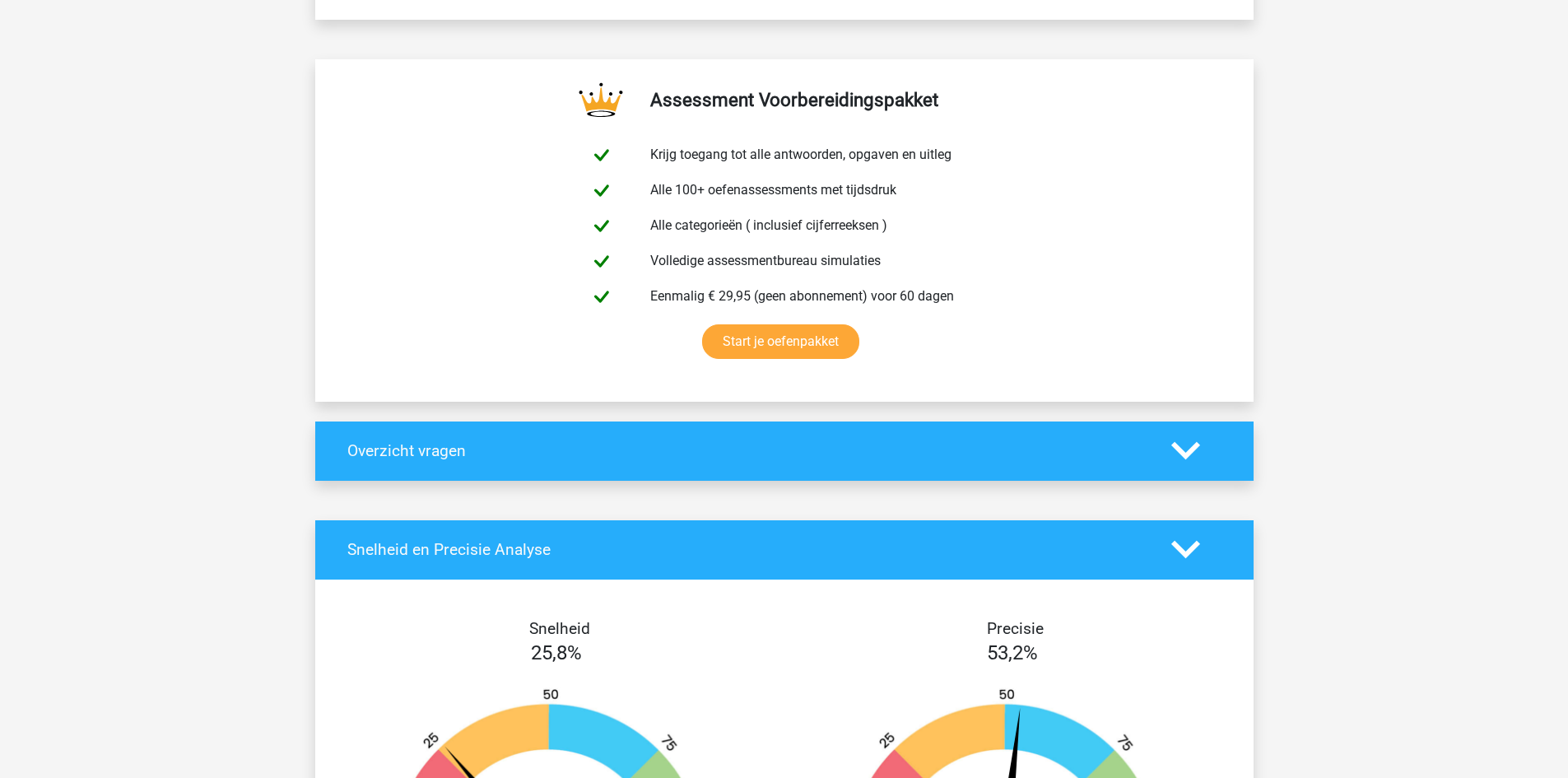
scroll to position [1153, 0]
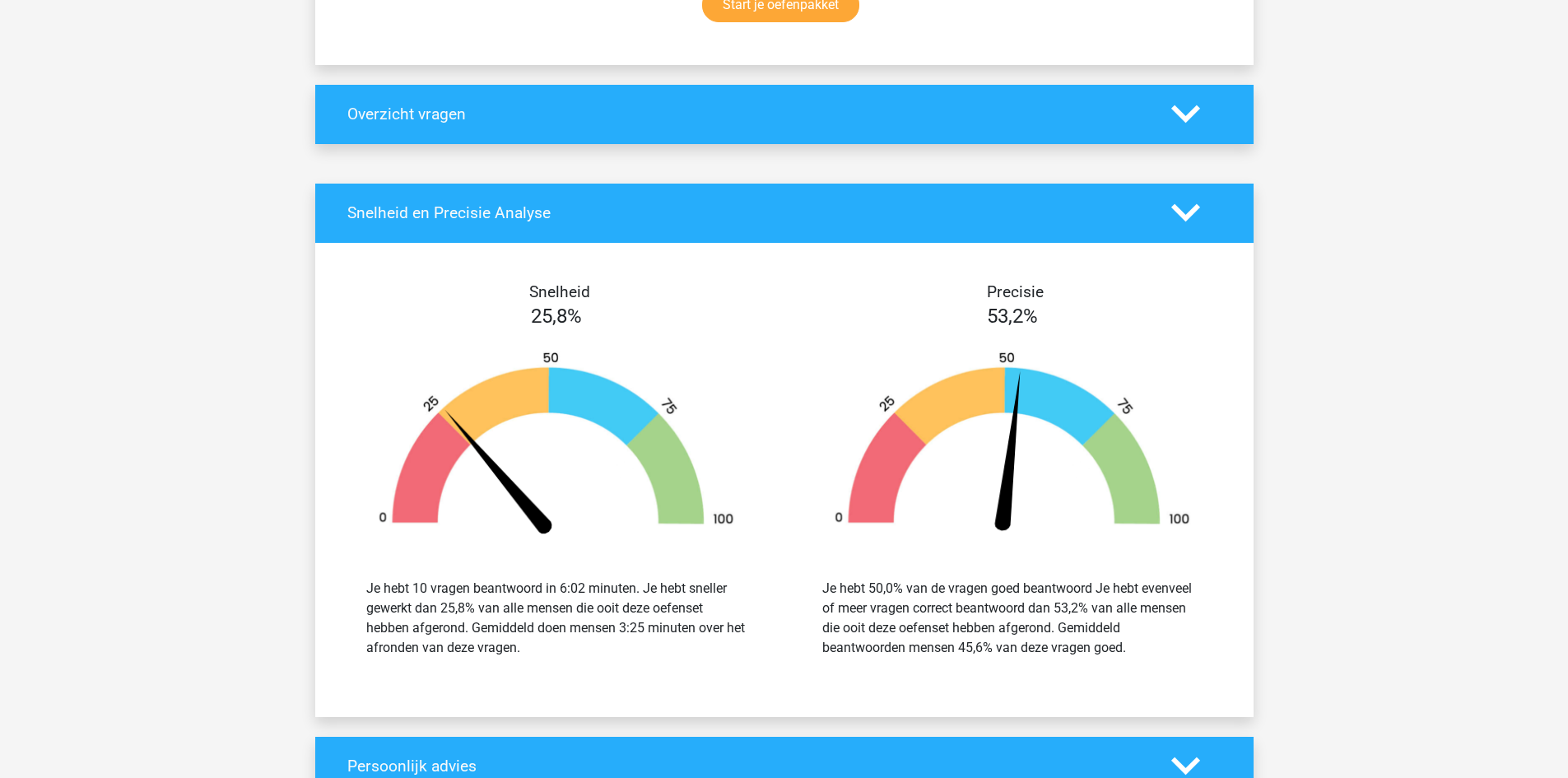
click at [1193, 213] on polygon at bounding box center [1185, 213] width 28 height 18
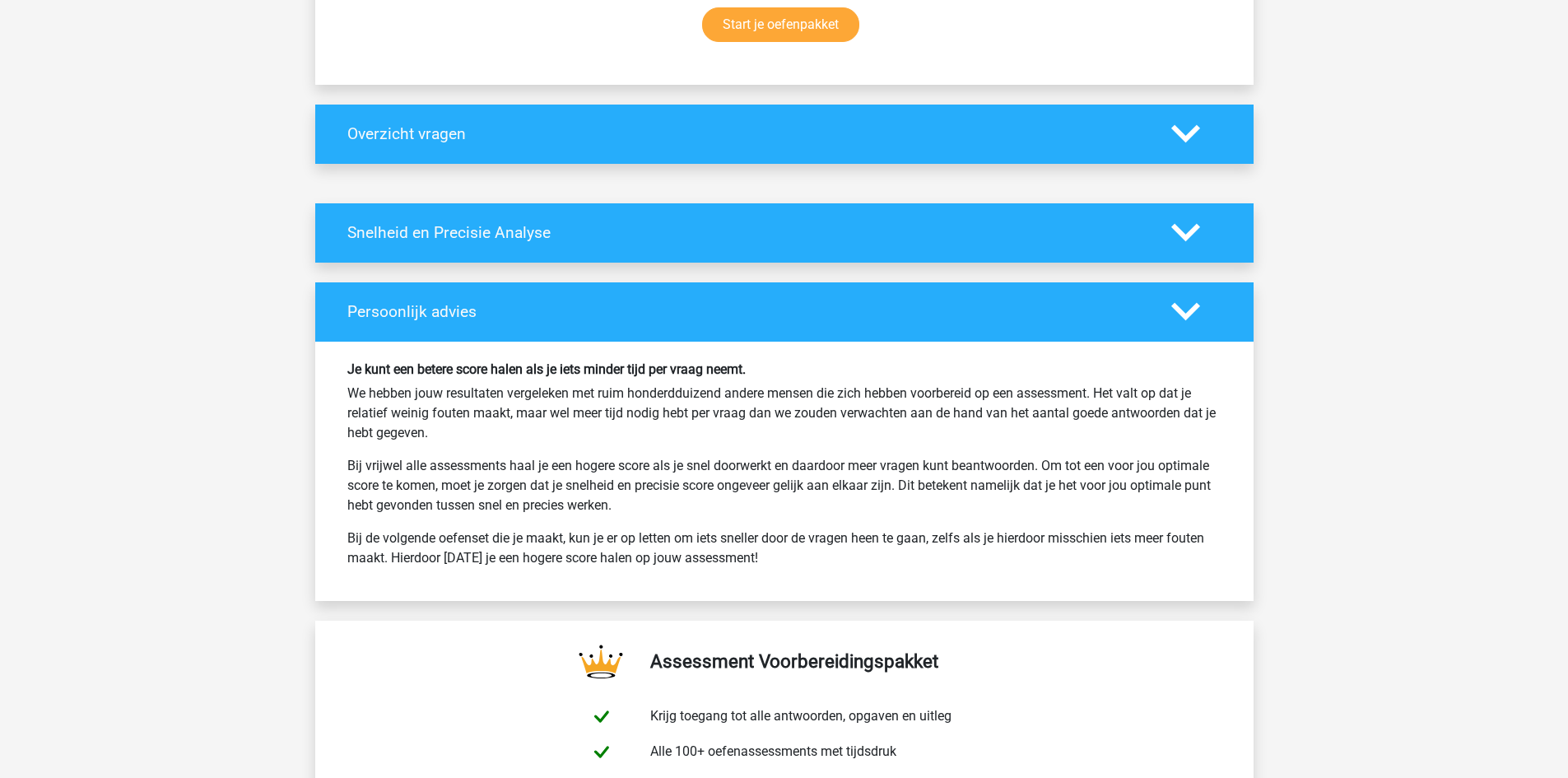
scroll to position [988, 0]
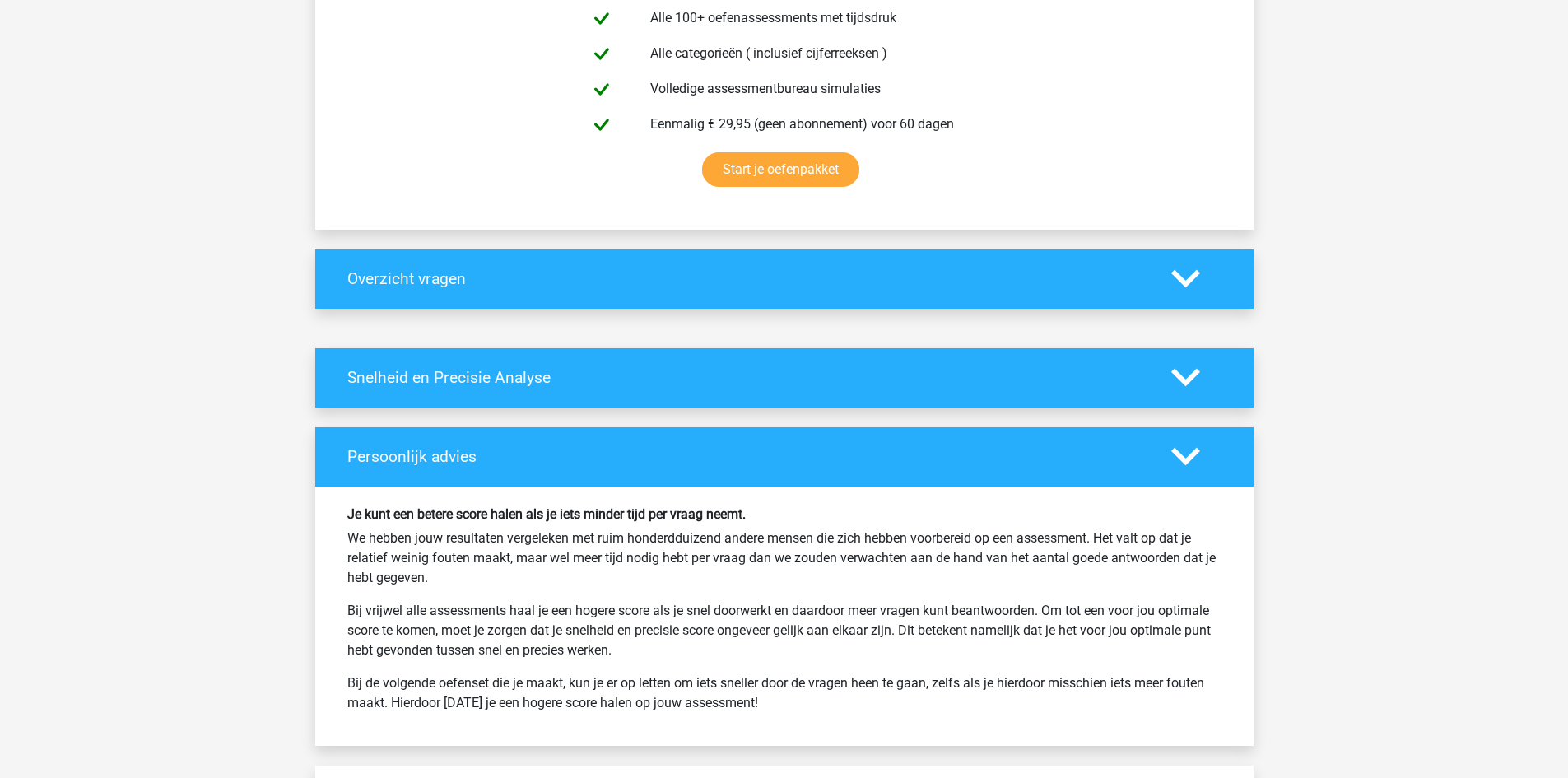
click at [1191, 280] on polygon at bounding box center [1185, 279] width 28 height 18
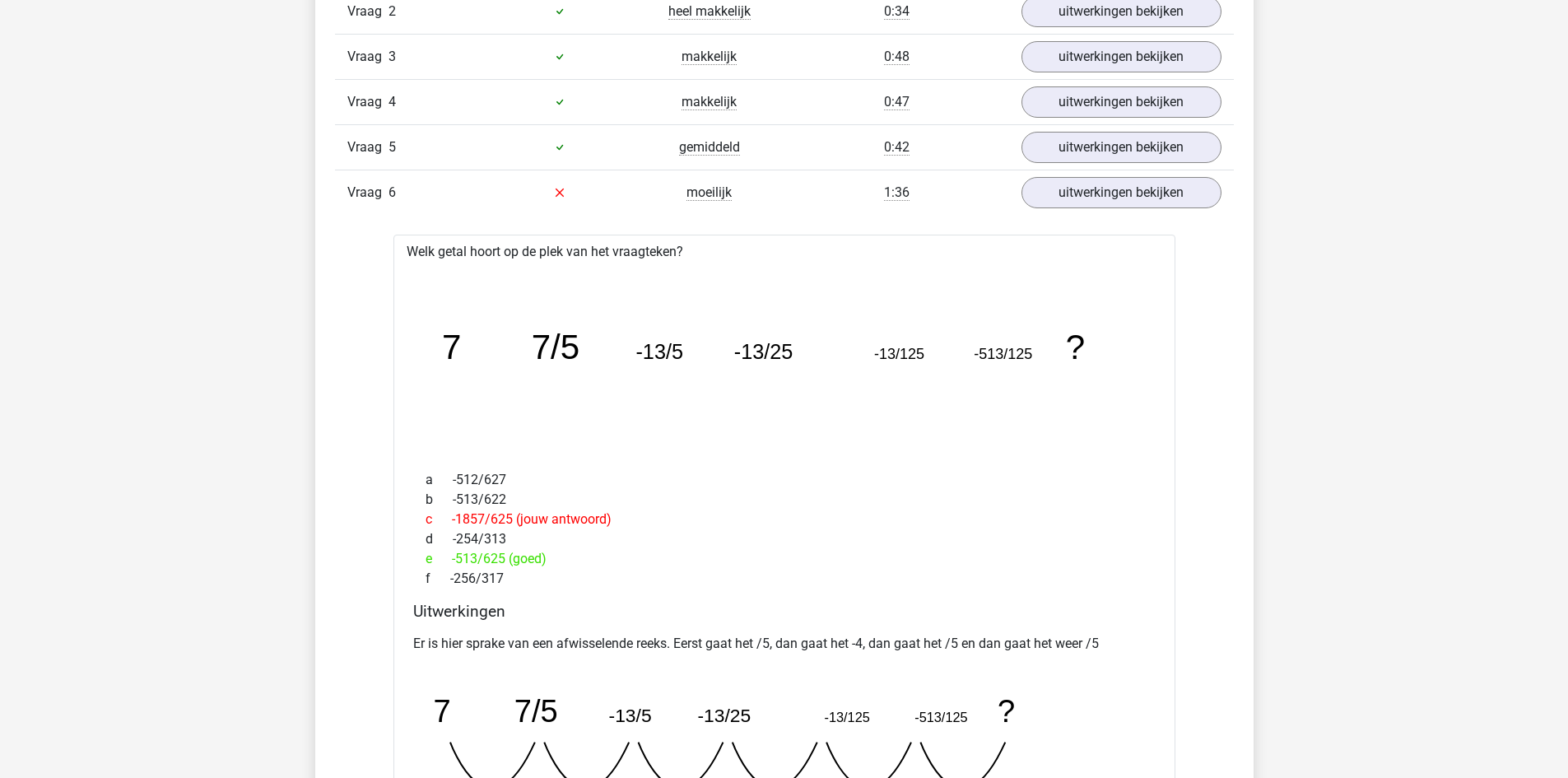
scroll to position [1482, 0]
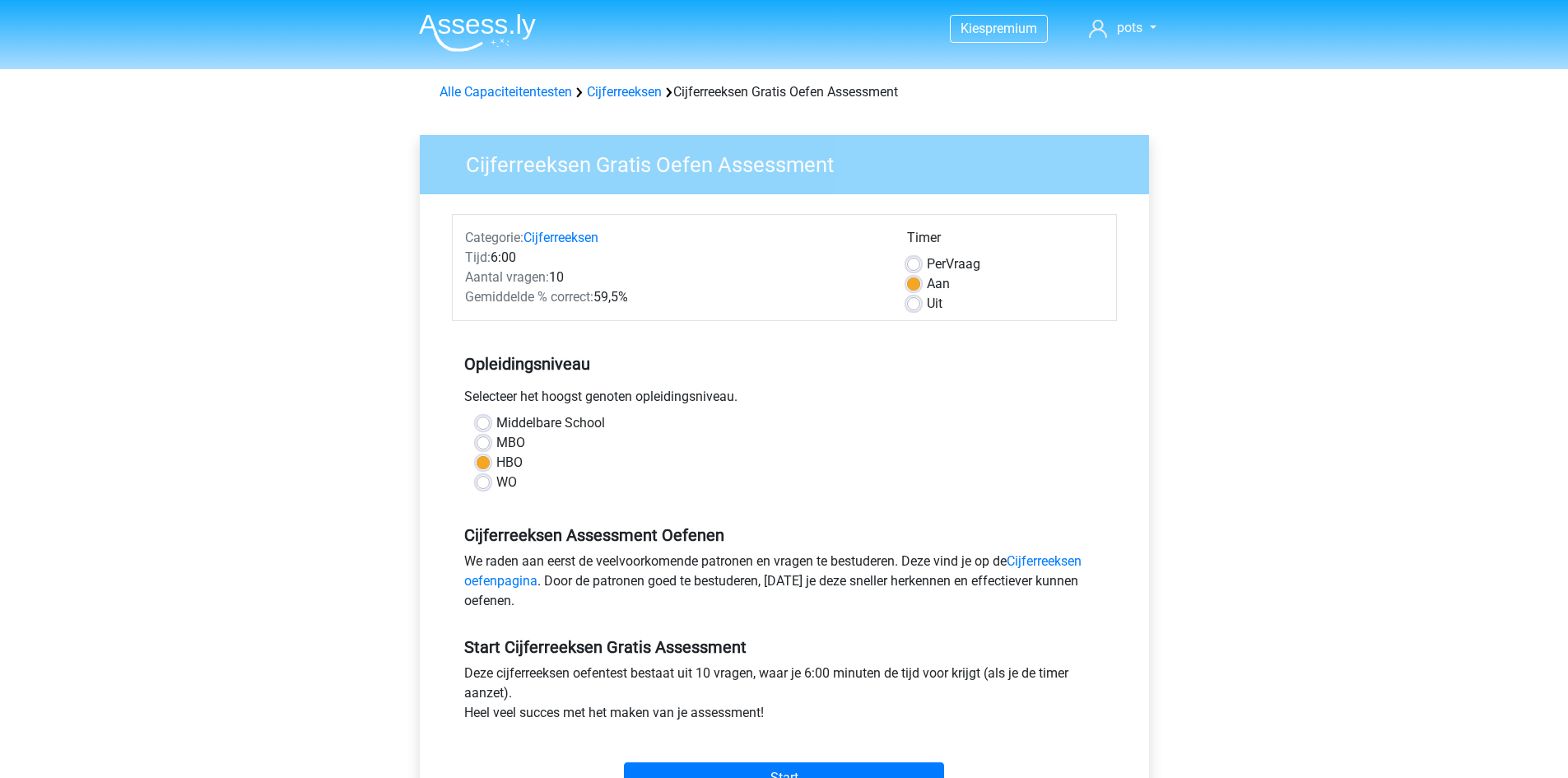
click at [483, 41] on img at bounding box center [477, 31] width 117 height 38
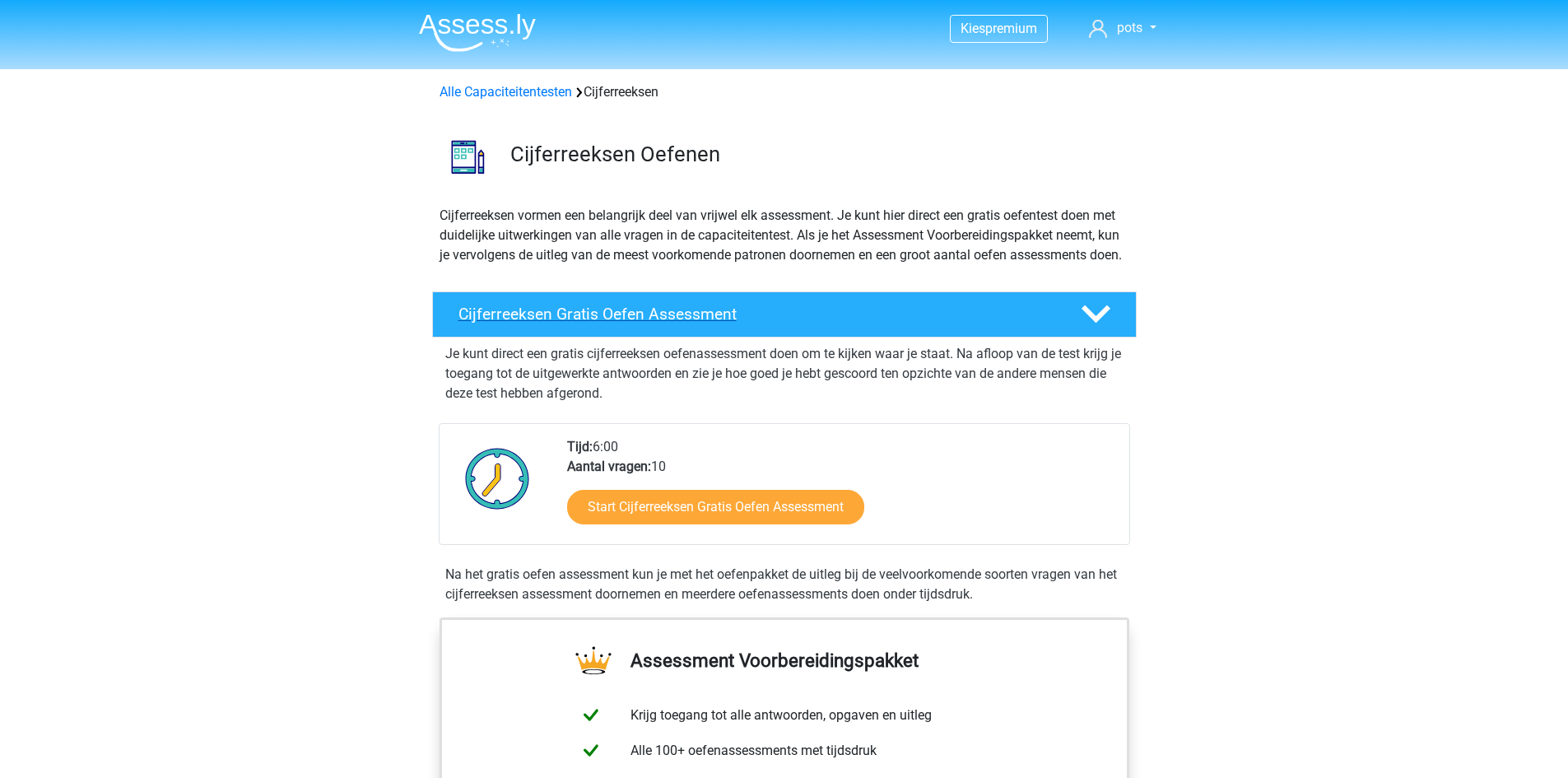
click at [1104, 324] on polygon at bounding box center [1095, 314] width 28 height 18
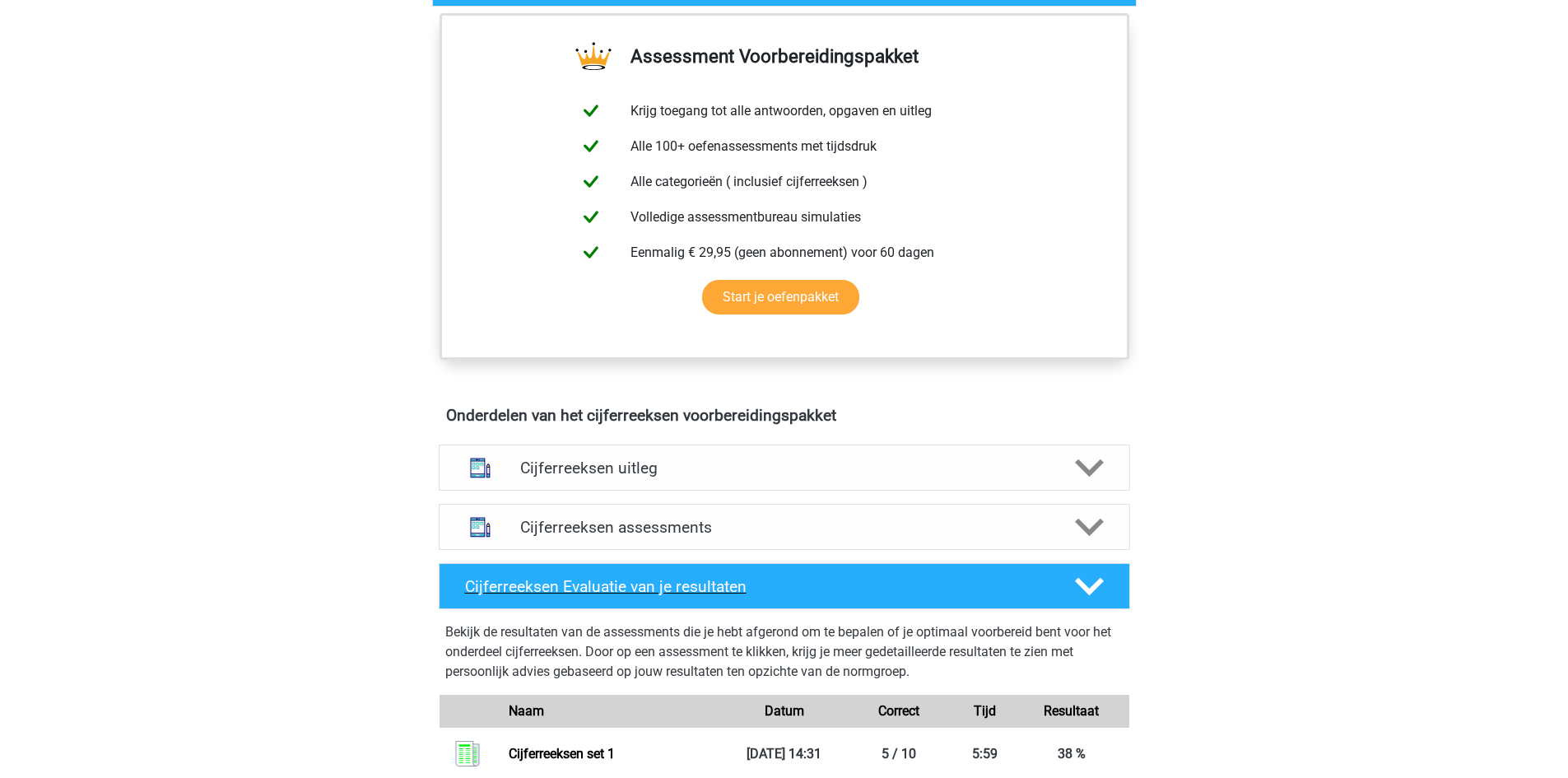
scroll to position [330, 0]
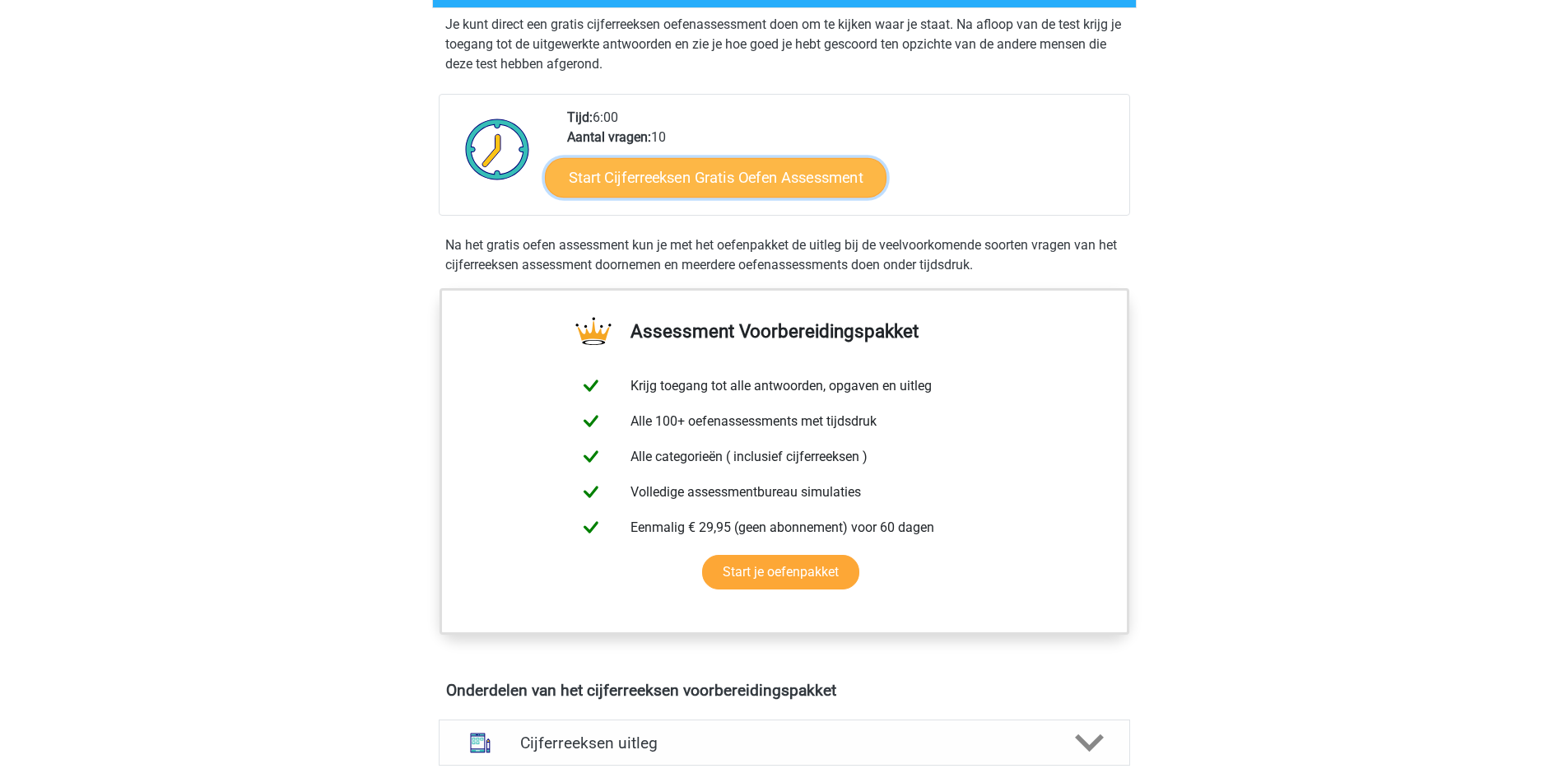
click at [673, 197] on link "Start Cijferreeksen Gratis Oefen Assessment" at bounding box center [716, 177] width 341 height 39
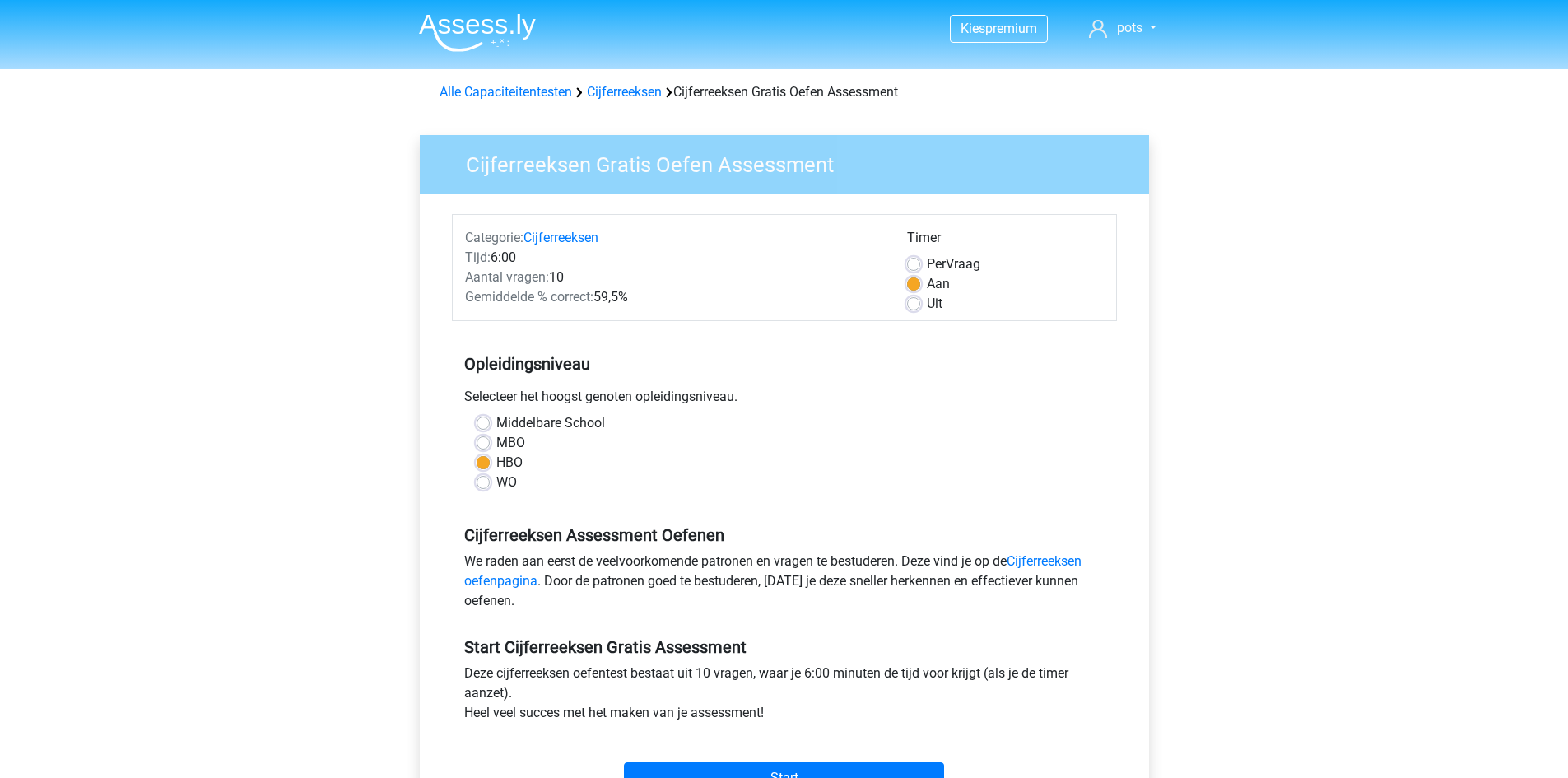
click at [496, 442] on label "MBO" at bounding box center [510, 442] width 28 height 20
click at [481, 442] on input "MBO" at bounding box center [482, 441] width 13 height 17
radio input "true"
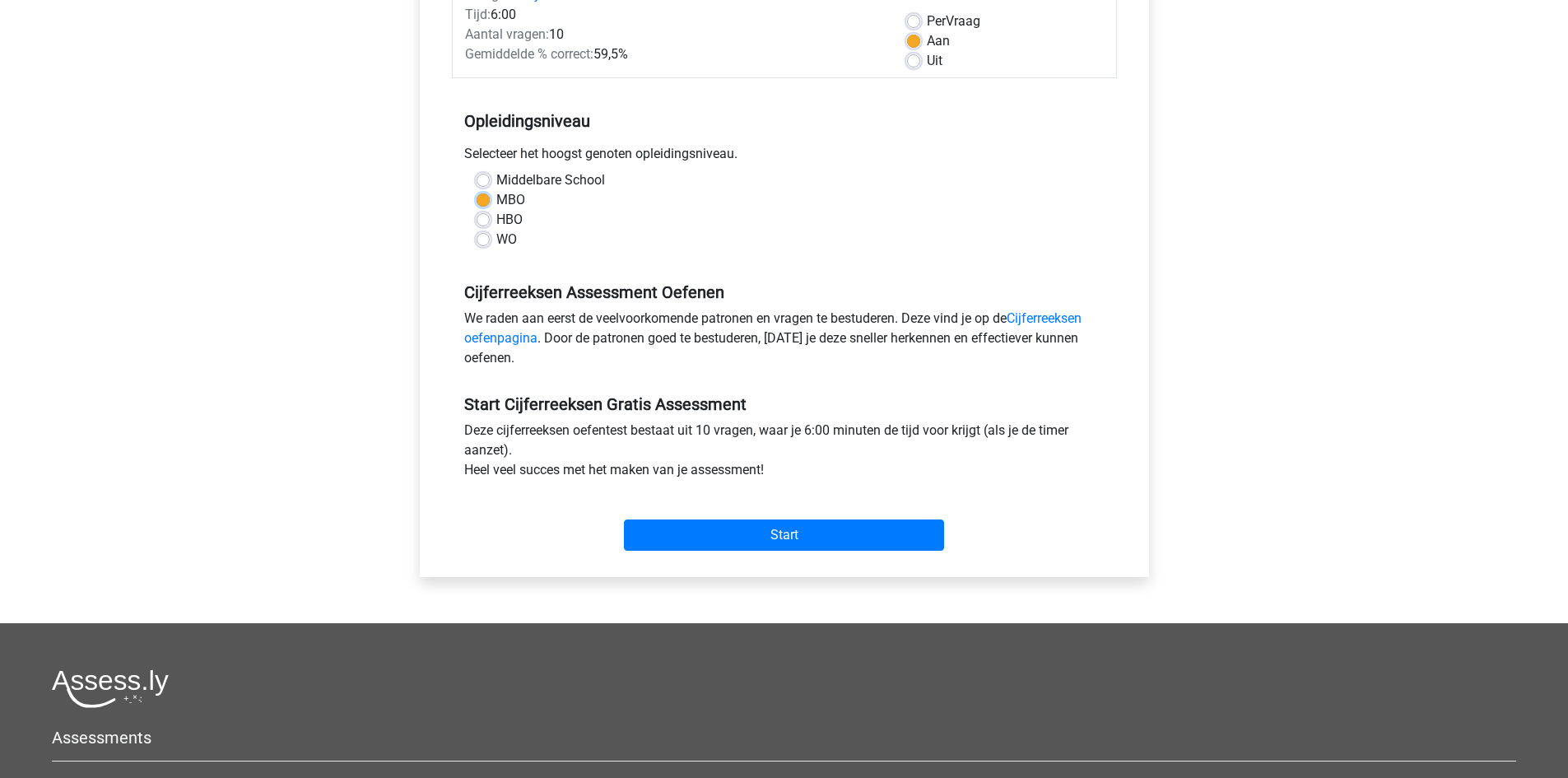
scroll to position [412, 0]
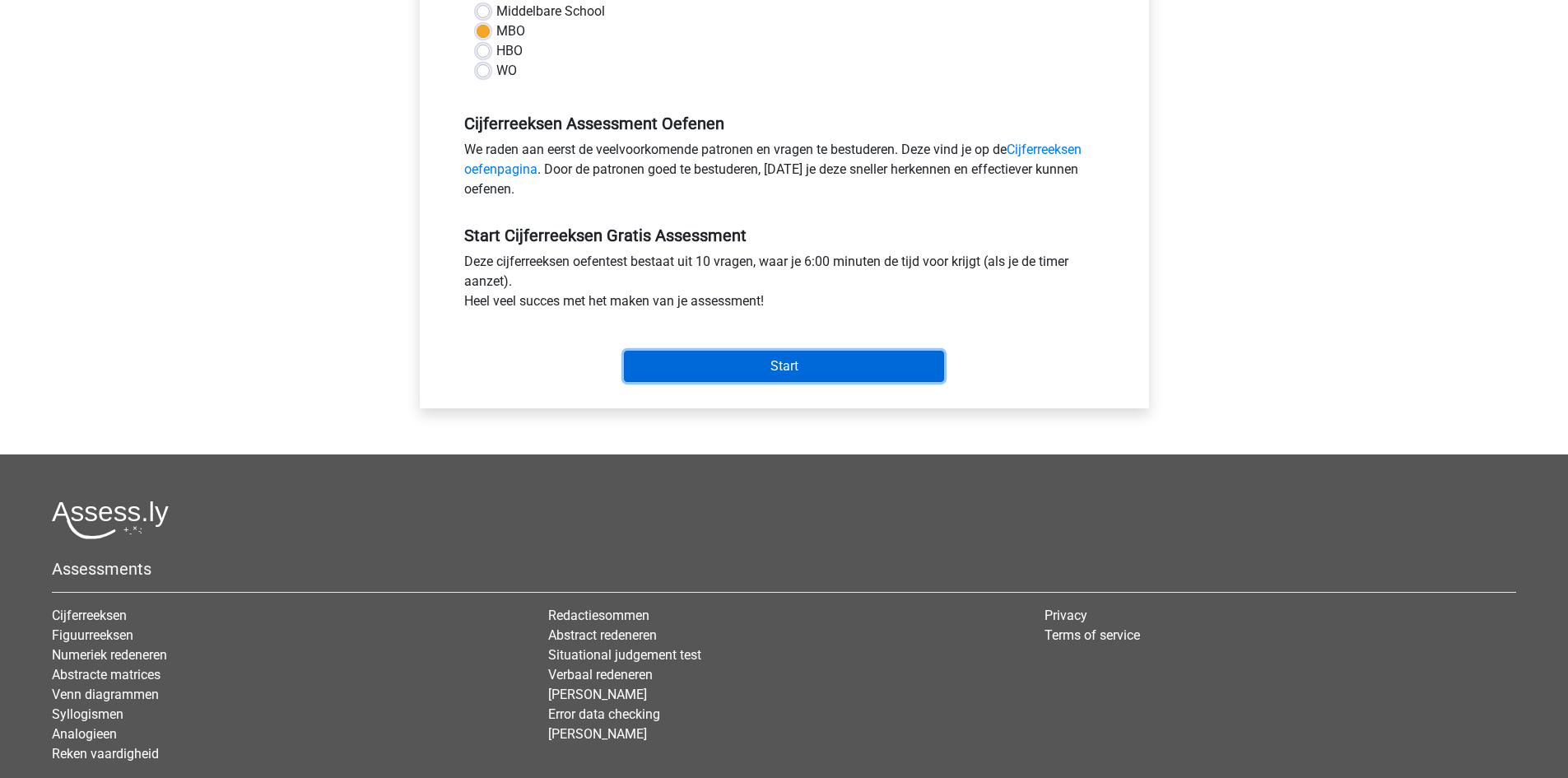
click at [754, 370] on input "Start" at bounding box center [784, 367] width 320 height 31
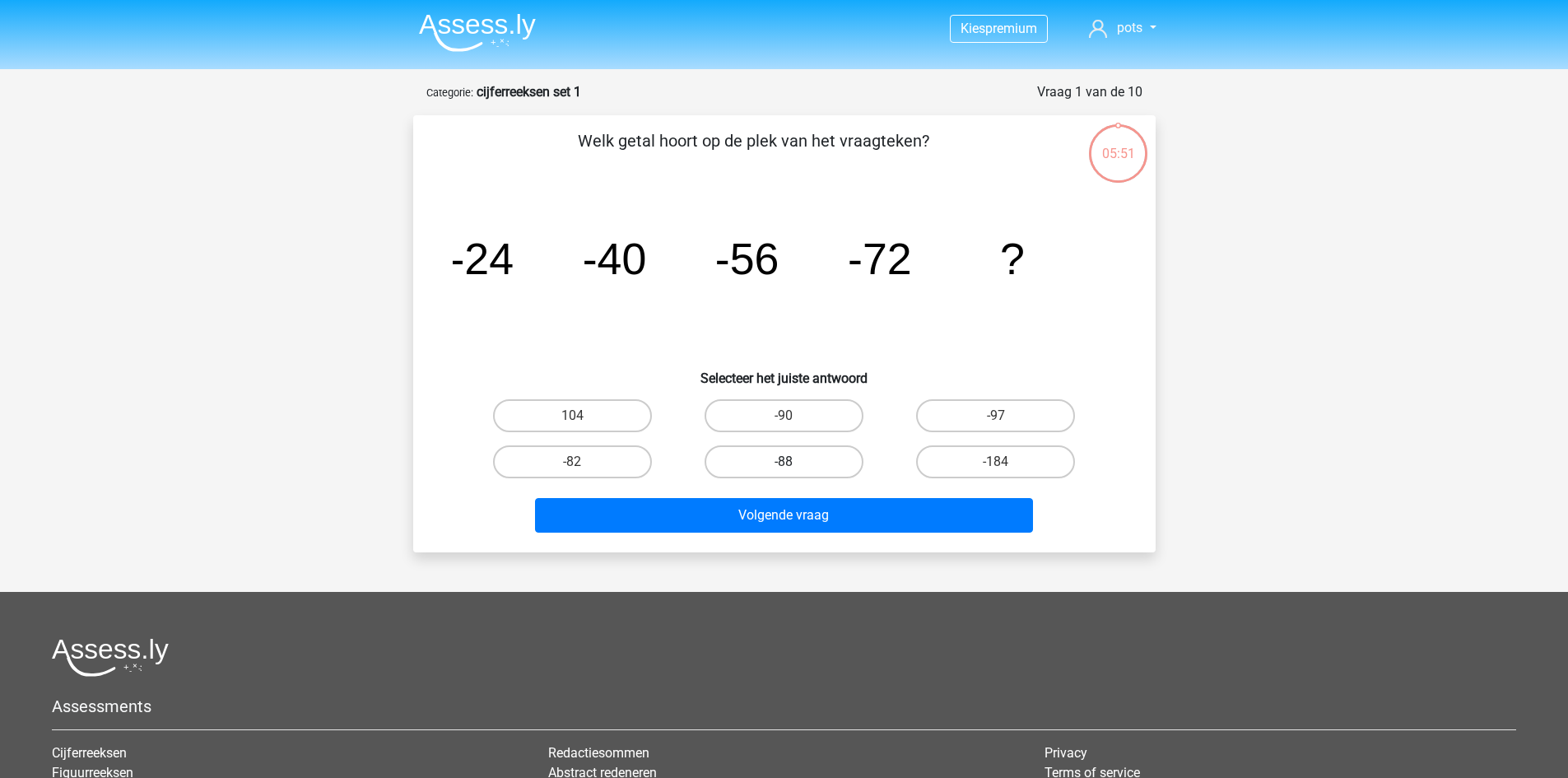
click at [776, 464] on label "-88" at bounding box center [784, 462] width 159 height 33
click at [784, 464] on input "-88" at bounding box center [788, 467] width 11 height 11
radio input "true"
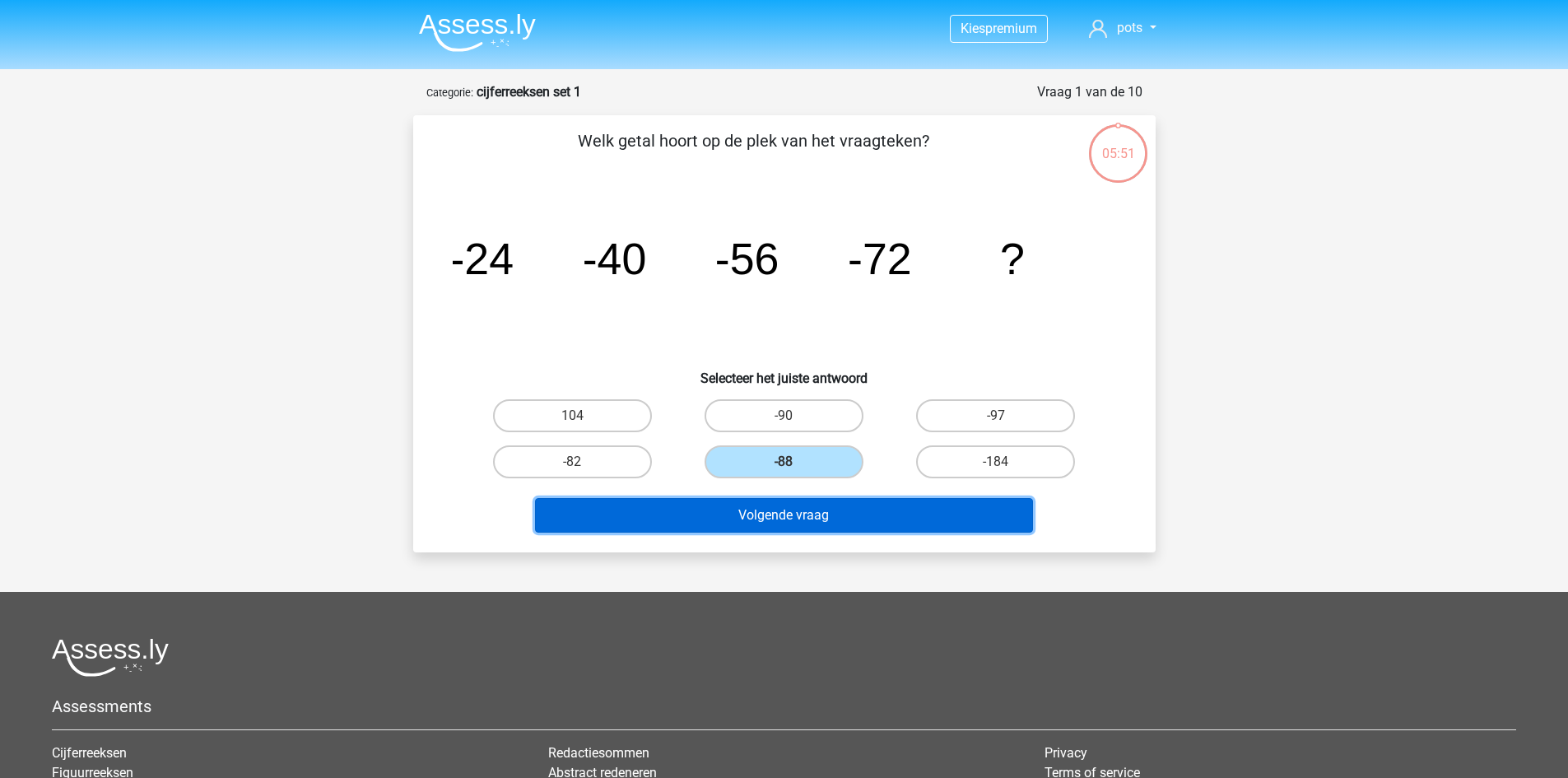
click at [768, 520] on button "Volgende vraag" at bounding box center [784, 515] width 498 height 34
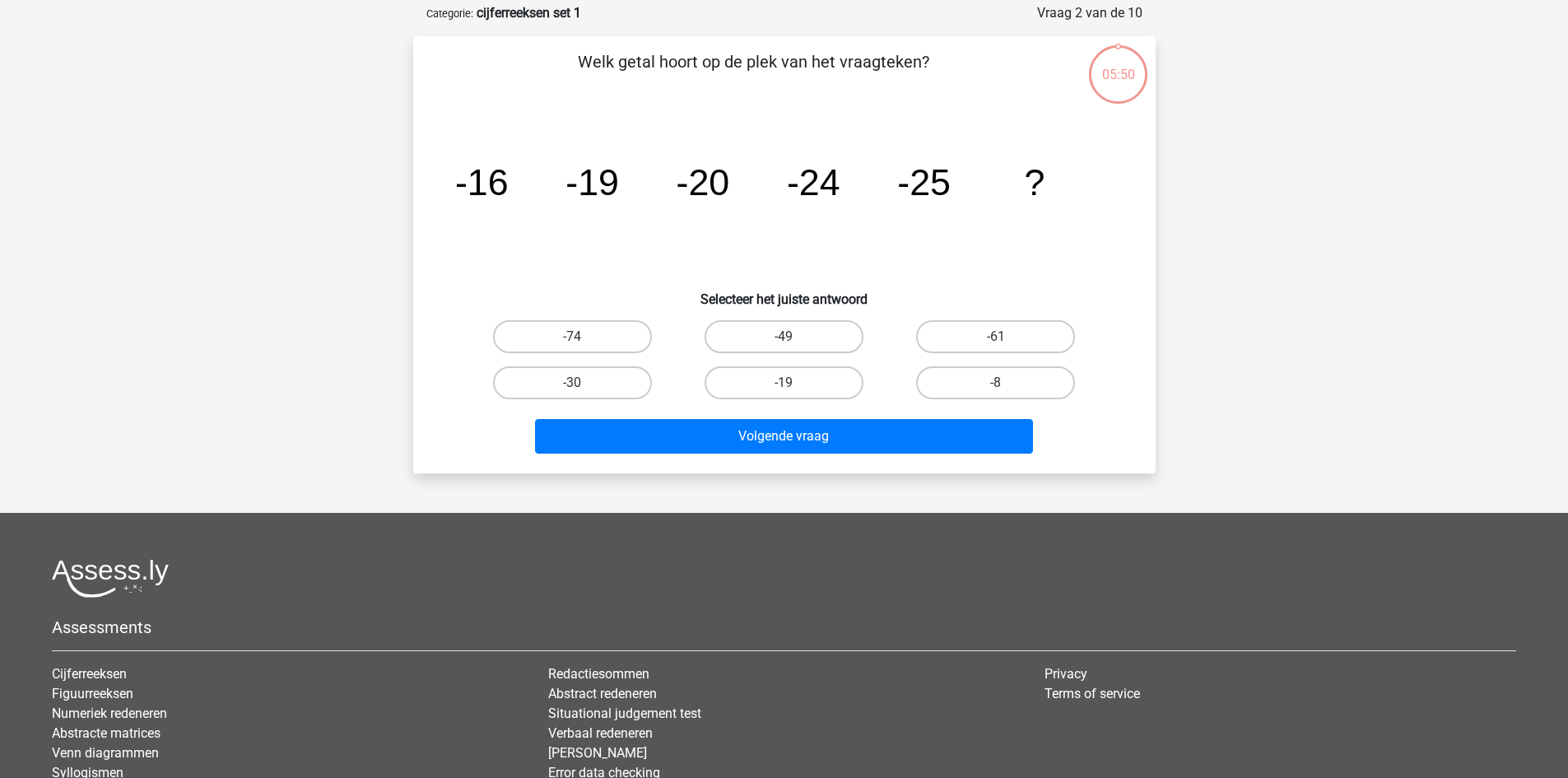
scroll to position [82, 0]
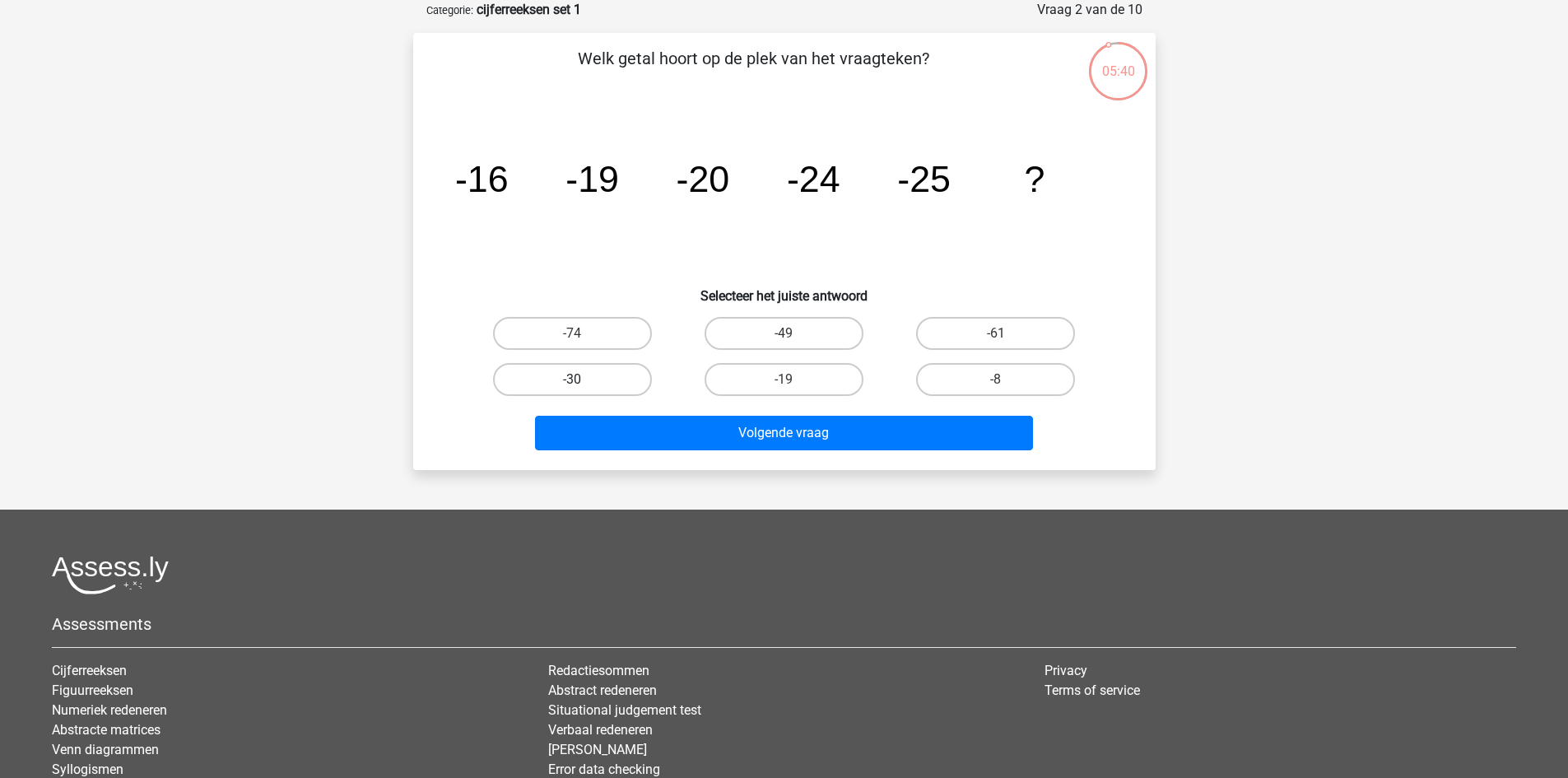
click at [556, 380] on label "-30" at bounding box center [573, 380] width 159 height 33
click at [572, 380] on input "-30" at bounding box center [577, 385] width 11 height 11
radio input "true"
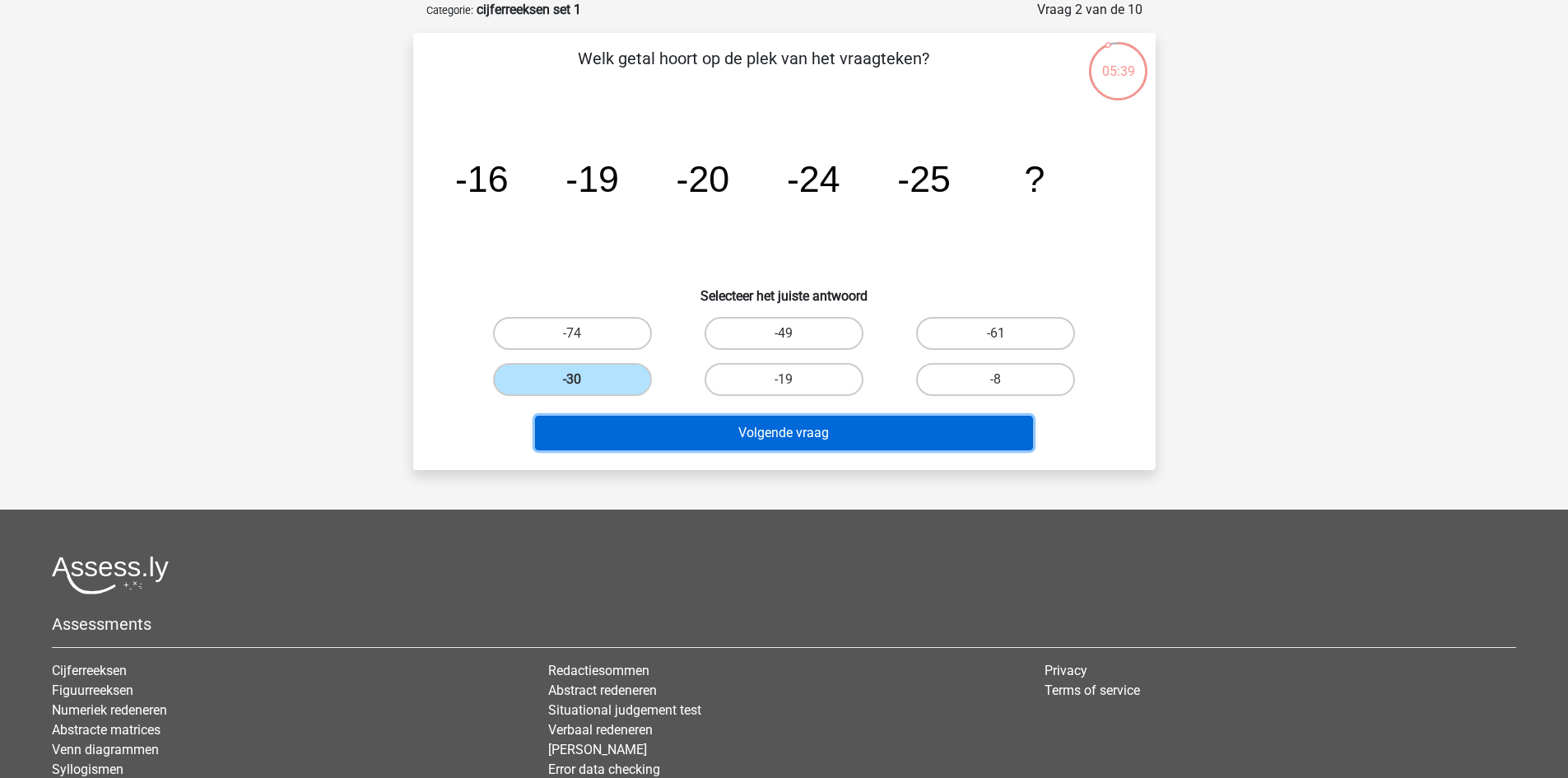
click at [755, 441] on button "Volgende vraag" at bounding box center [784, 433] width 498 height 34
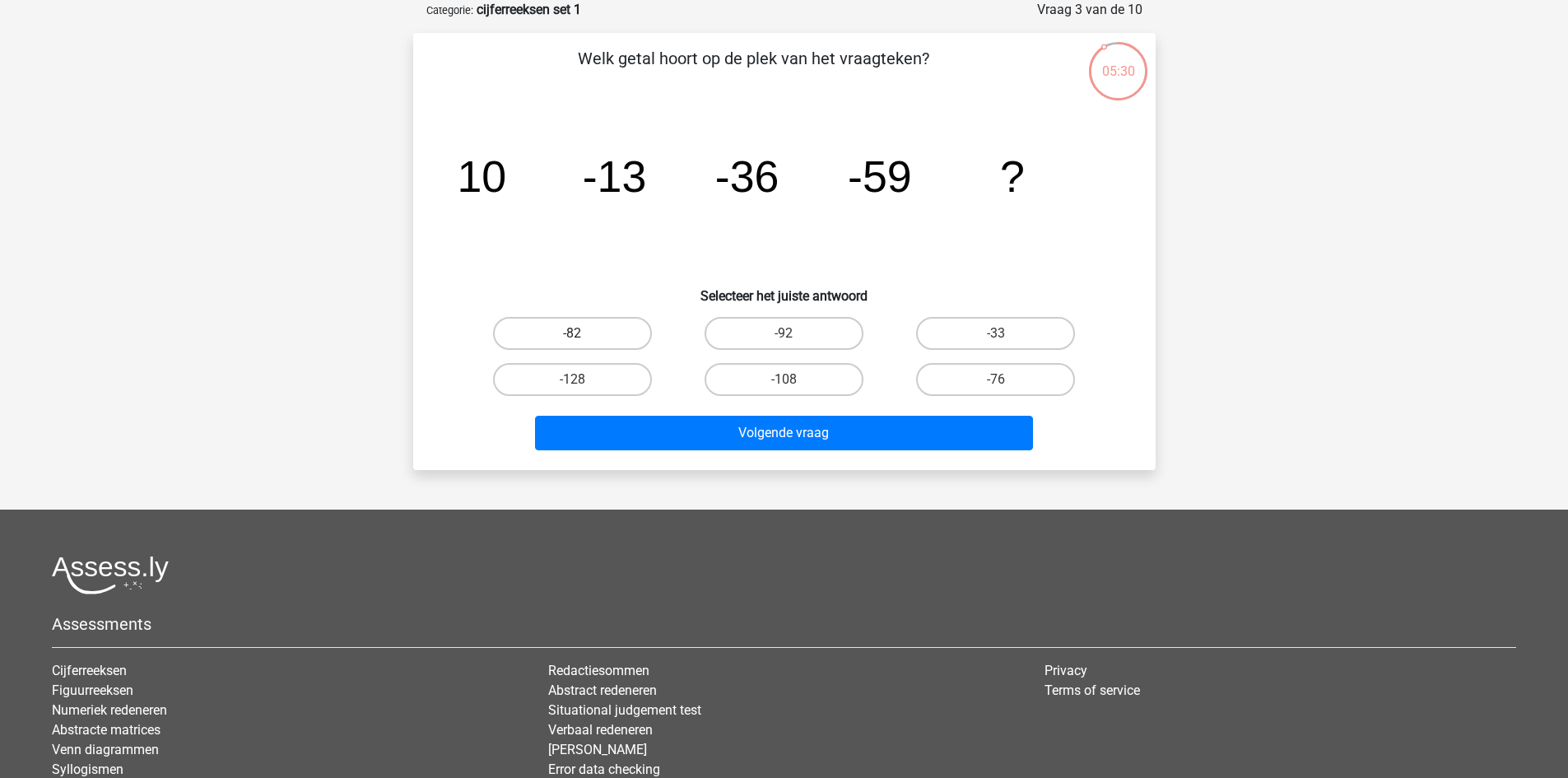
click at [603, 335] on label "-82" at bounding box center [573, 334] width 159 height 33
click at [582, 335] on input "-82" at bounding box center [577, 338] width 11 height 11
radio input "true"
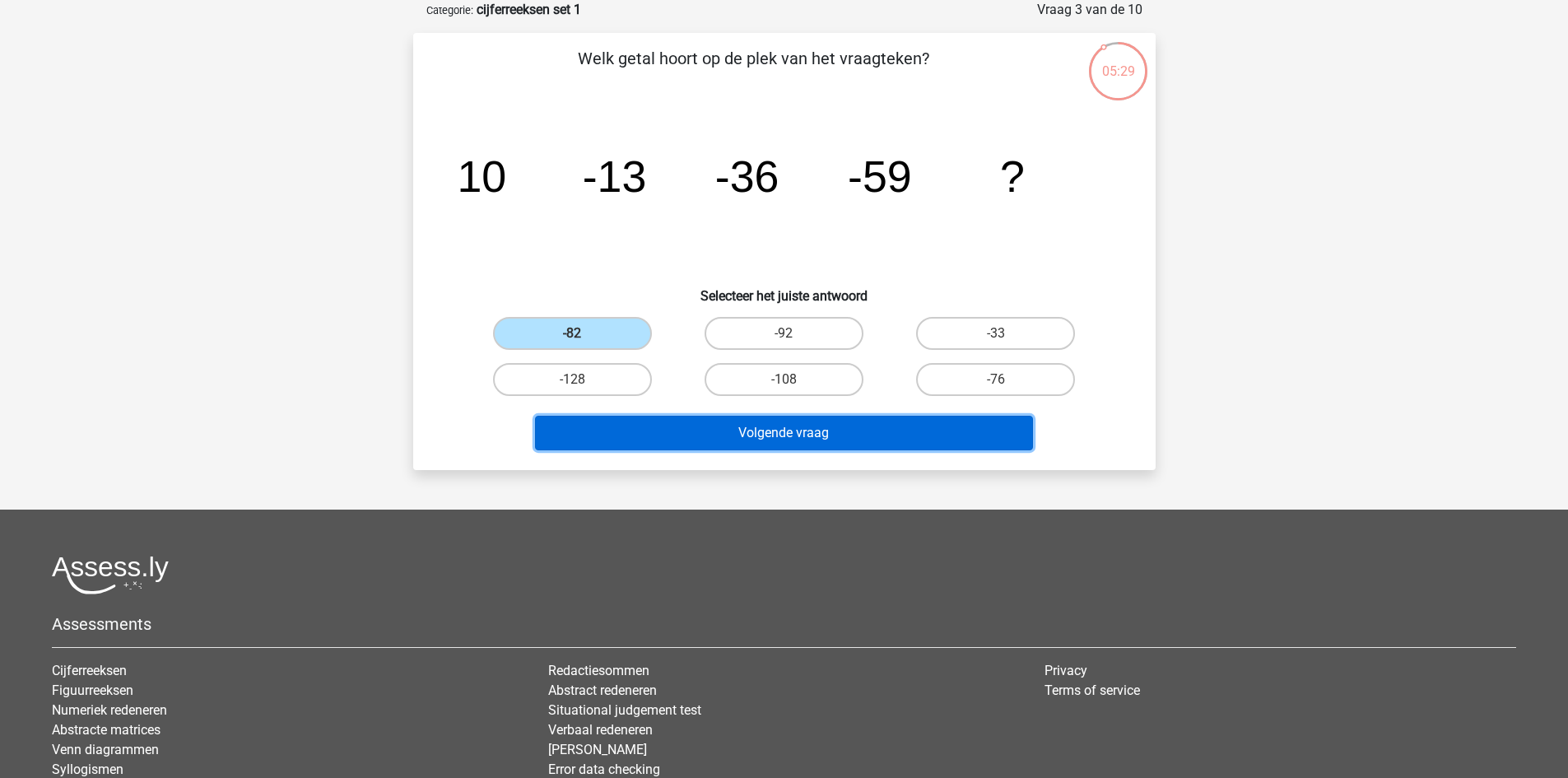
click at [784, 437] on button "Volgende vraag" at bounding box center [784, 433] width 498 height 34
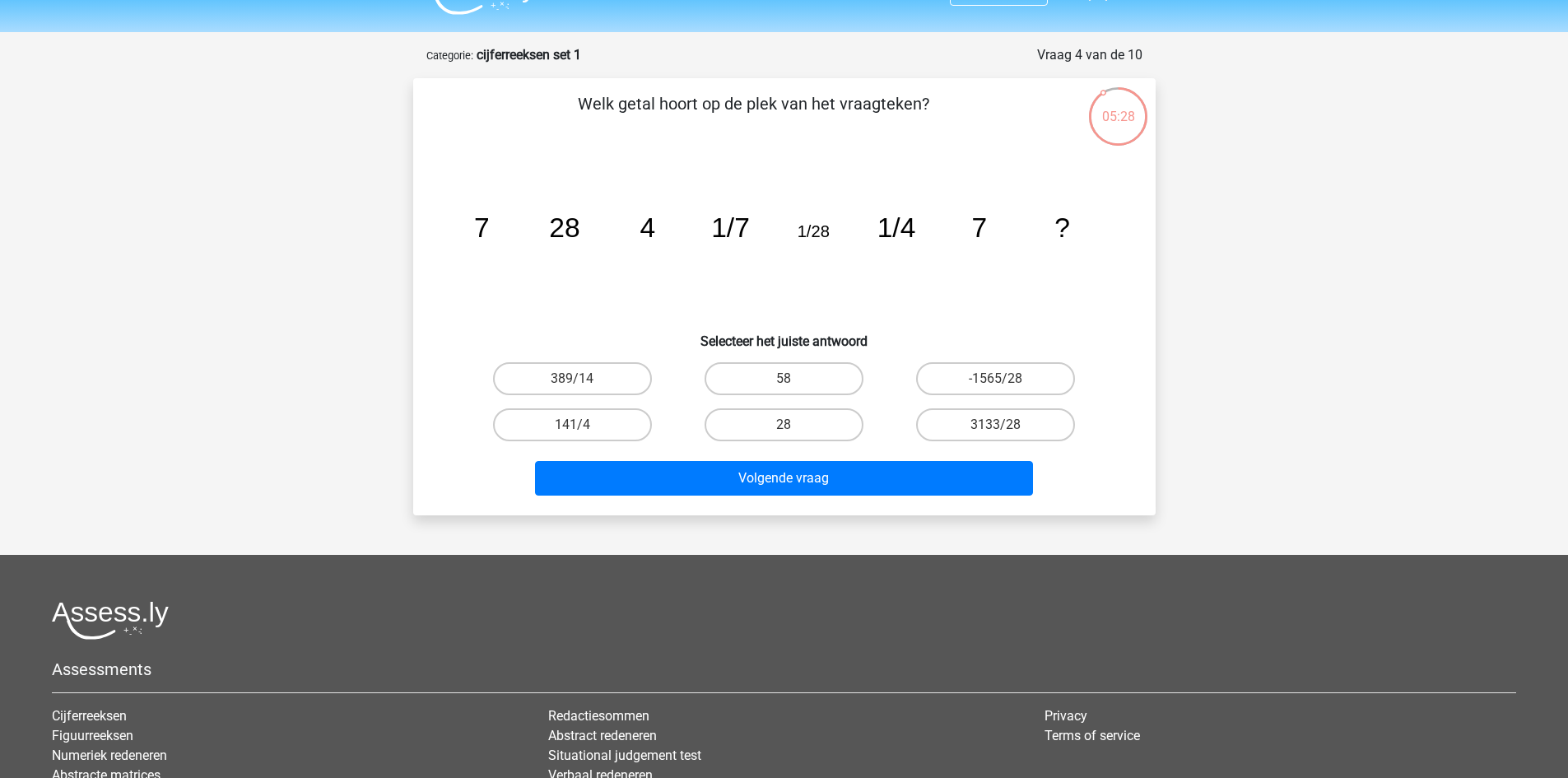
scroll to position [0, 0]
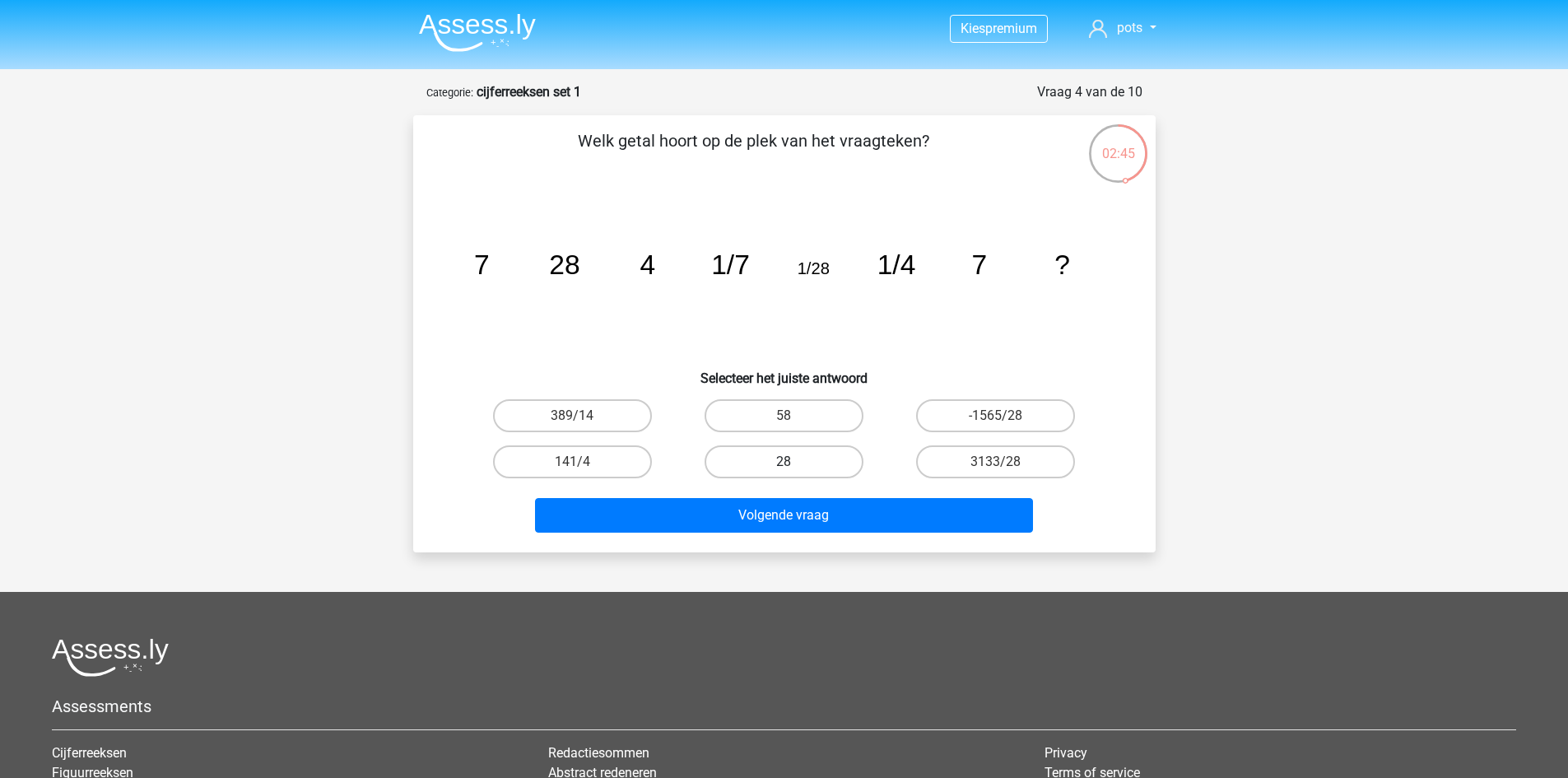
click at [789, 456] on label "28" at bounding box center [784, 462] width 159 height 33
click at [789, 462] on input "28" at bounding box center [788, 467] width 11 height 11
radio input "true"
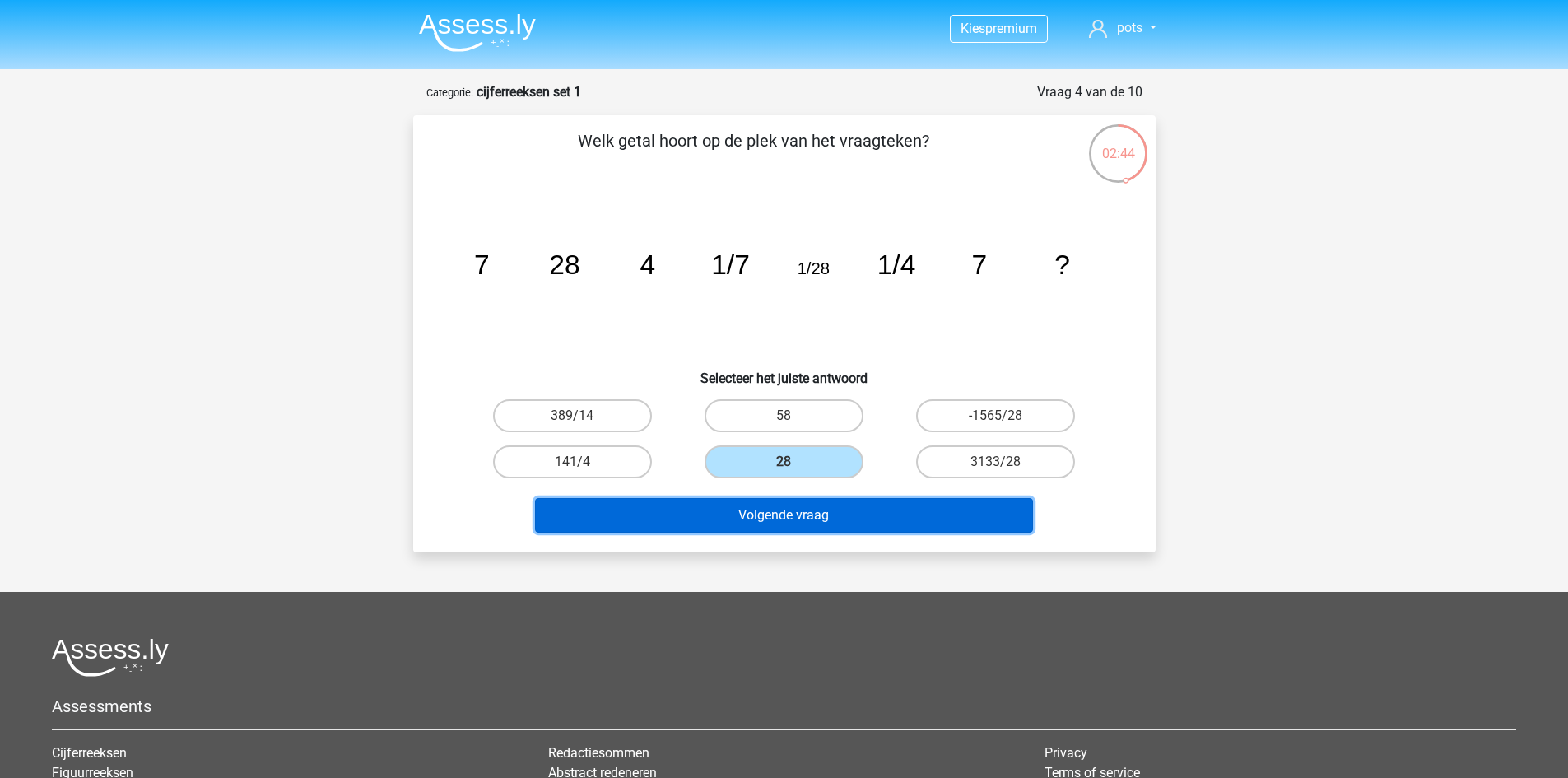
click at [814, 519] on button "Volgende vraag" at bounding box center [784, 515] width 498 height 34
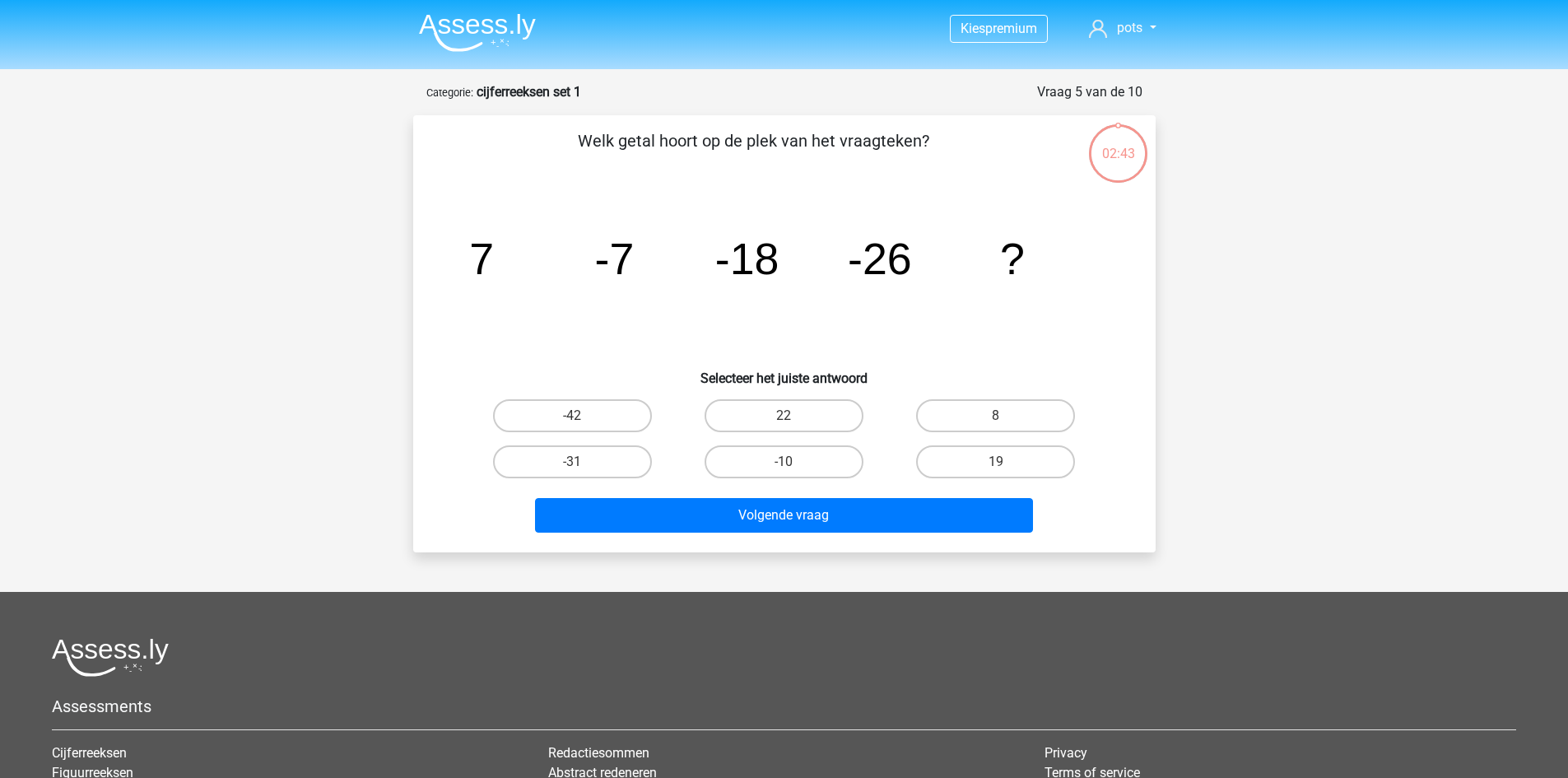
scroll to position [82, 0]
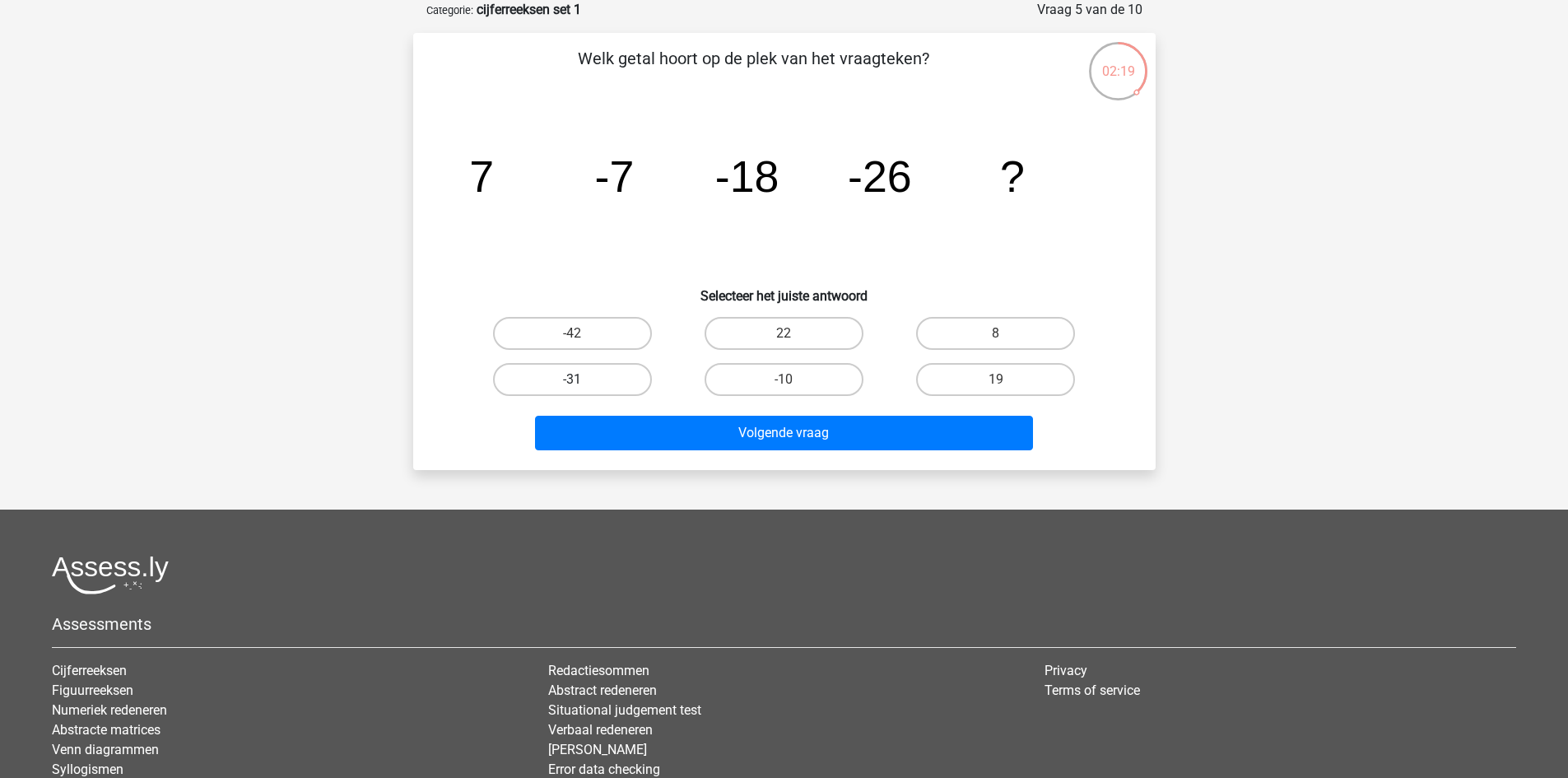
click at [610, 372] on label "-31" at bounding box center [573, 380] width 159 height 33
click at [582, 380] on input "-31" at bounding box center [577, 385] width 11 height 11
radio input "true"
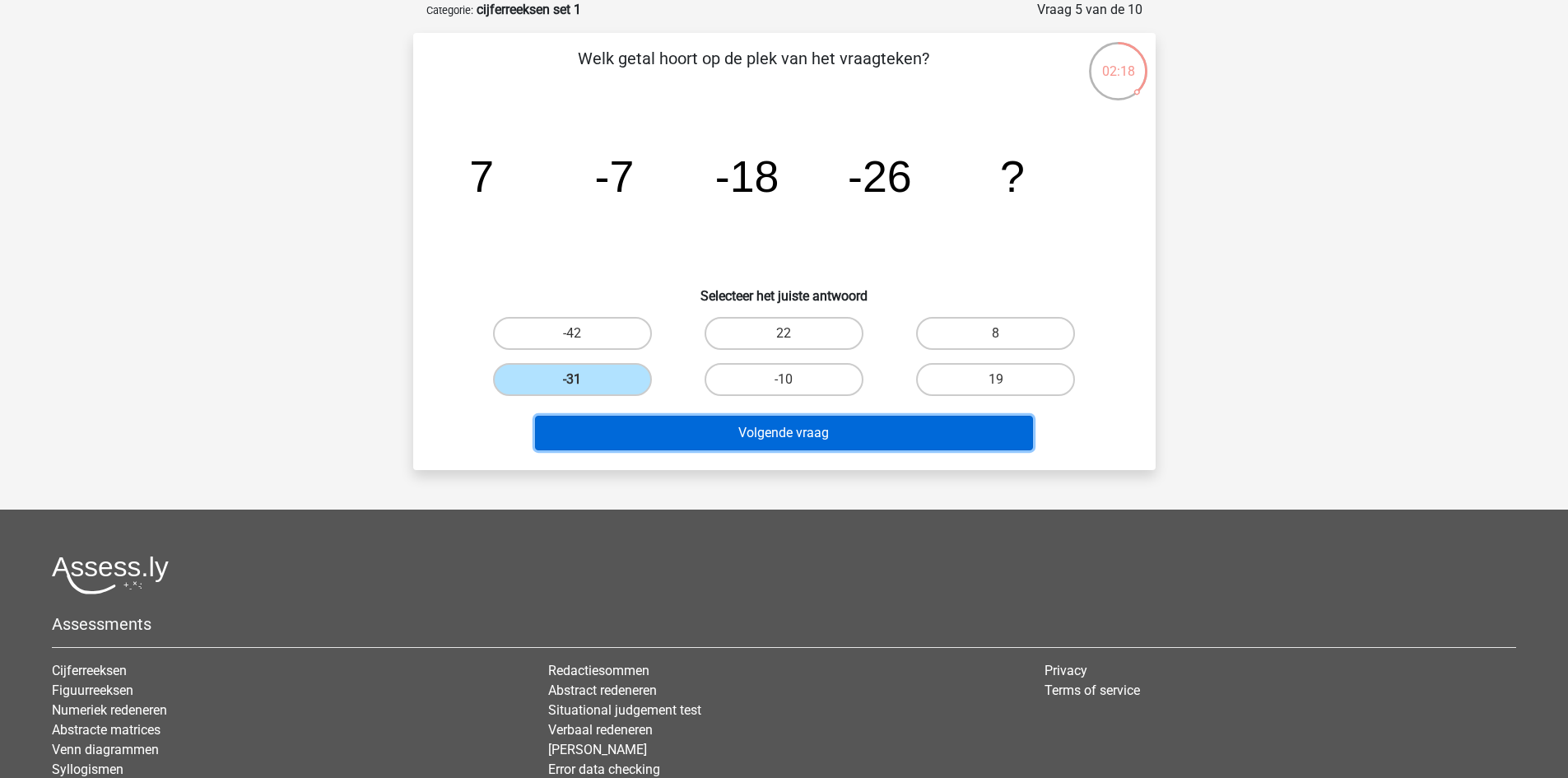
click at [758, 433] on button "Volgende vraag" at bounding box center [784, 433] width 498 height 34
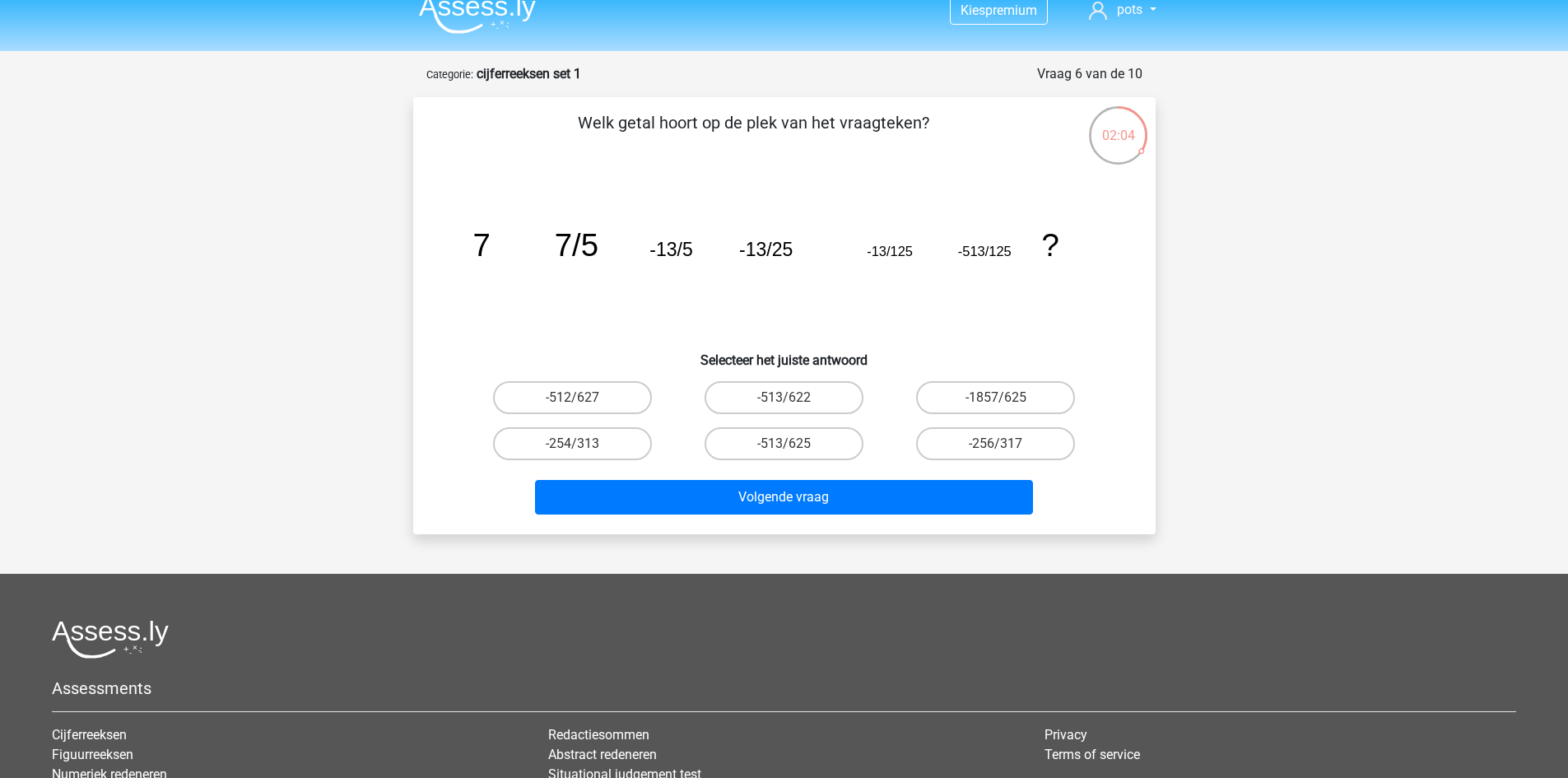
scroll to position [0, 0]
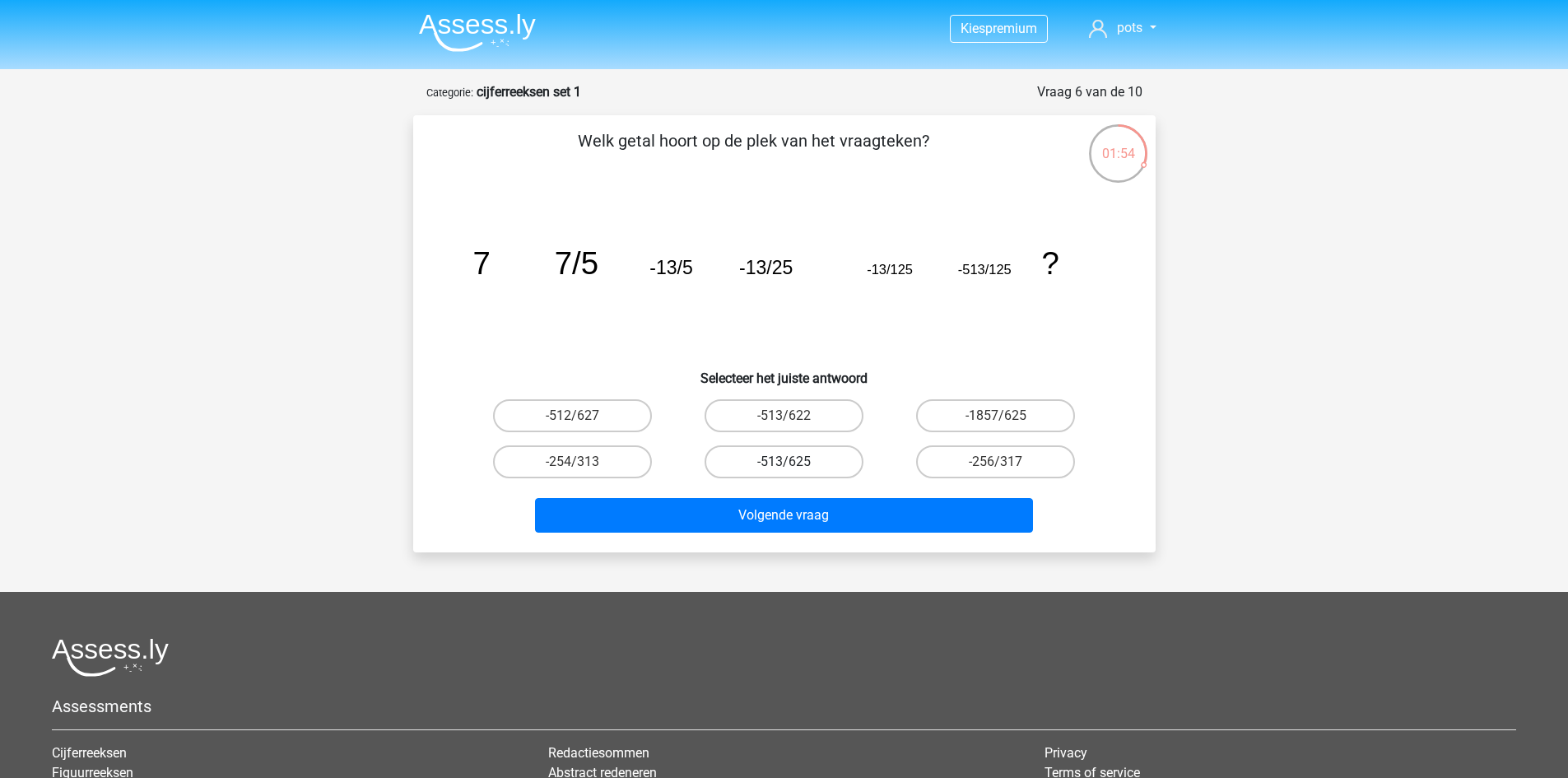
click at [780, 463] on label "-513/625" at bounding box center [784, 462] width 159 height 33
click at [784, 463] on input "-513/625" at bounding box center [788, 467] width 11 height 11
radio input "true"
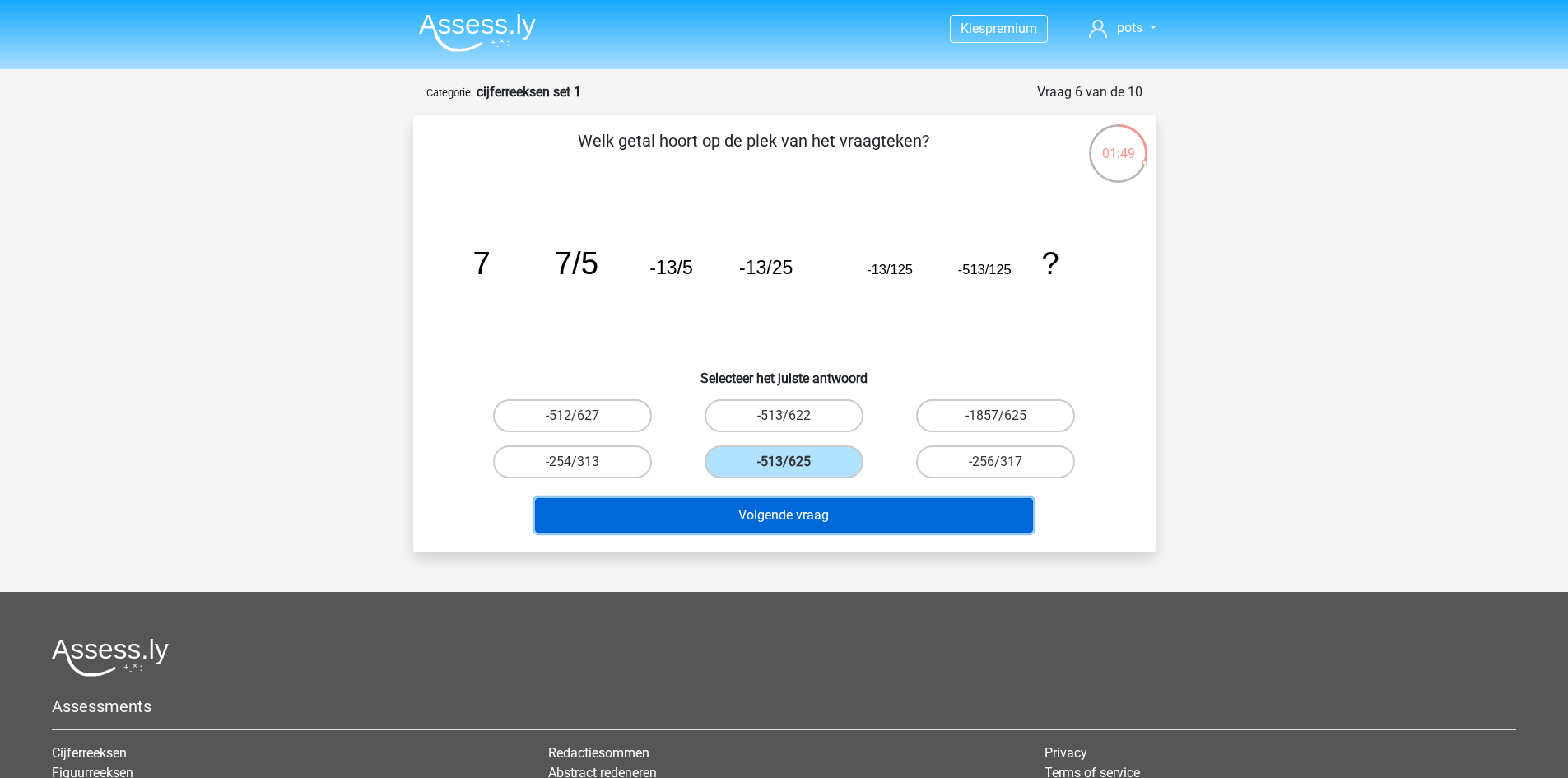
click at [795, 516] on button "Volgende vraag" at bounding box center [784, 515] width 498 height 34
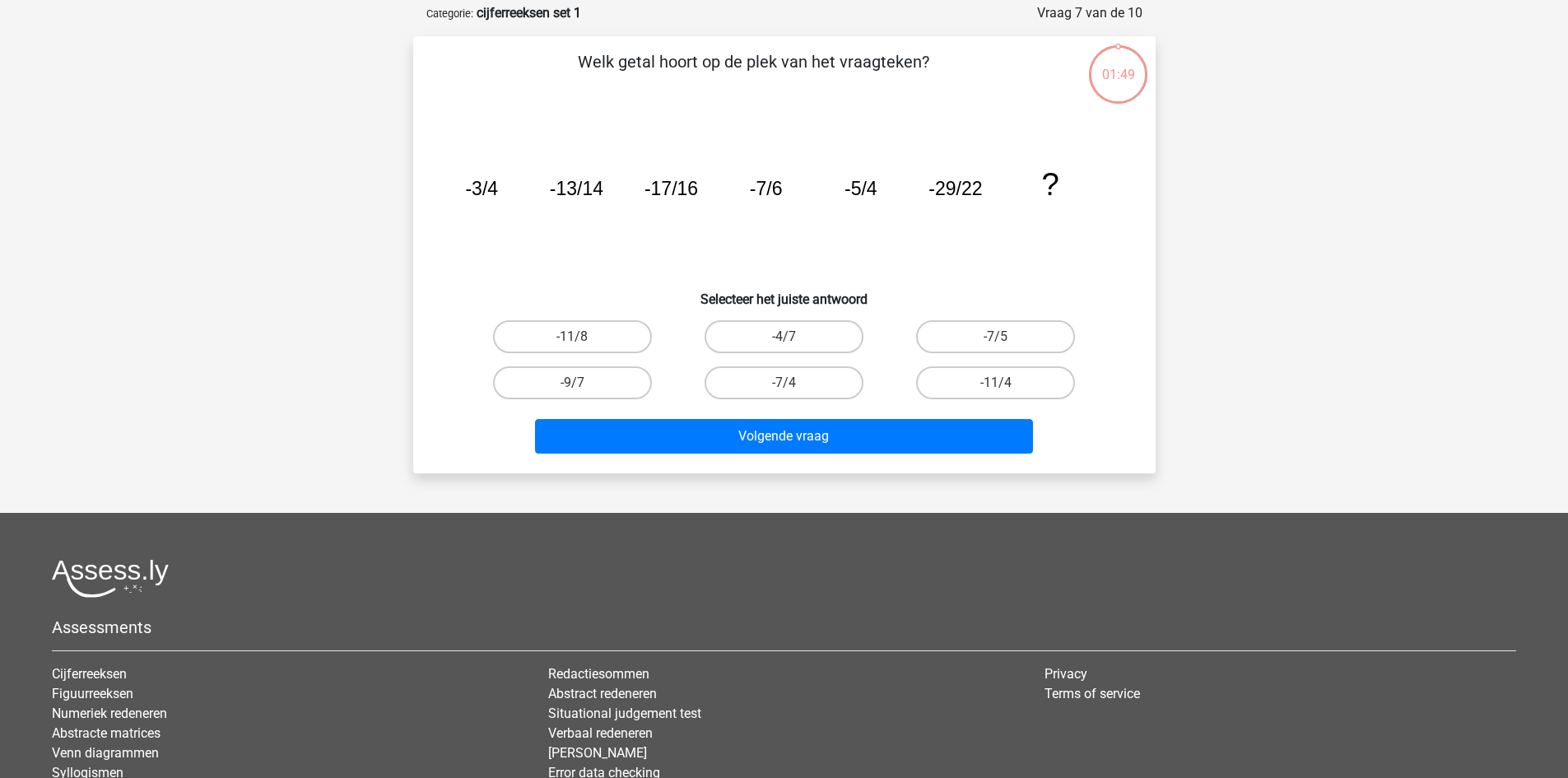
scroll to position [82, 0]
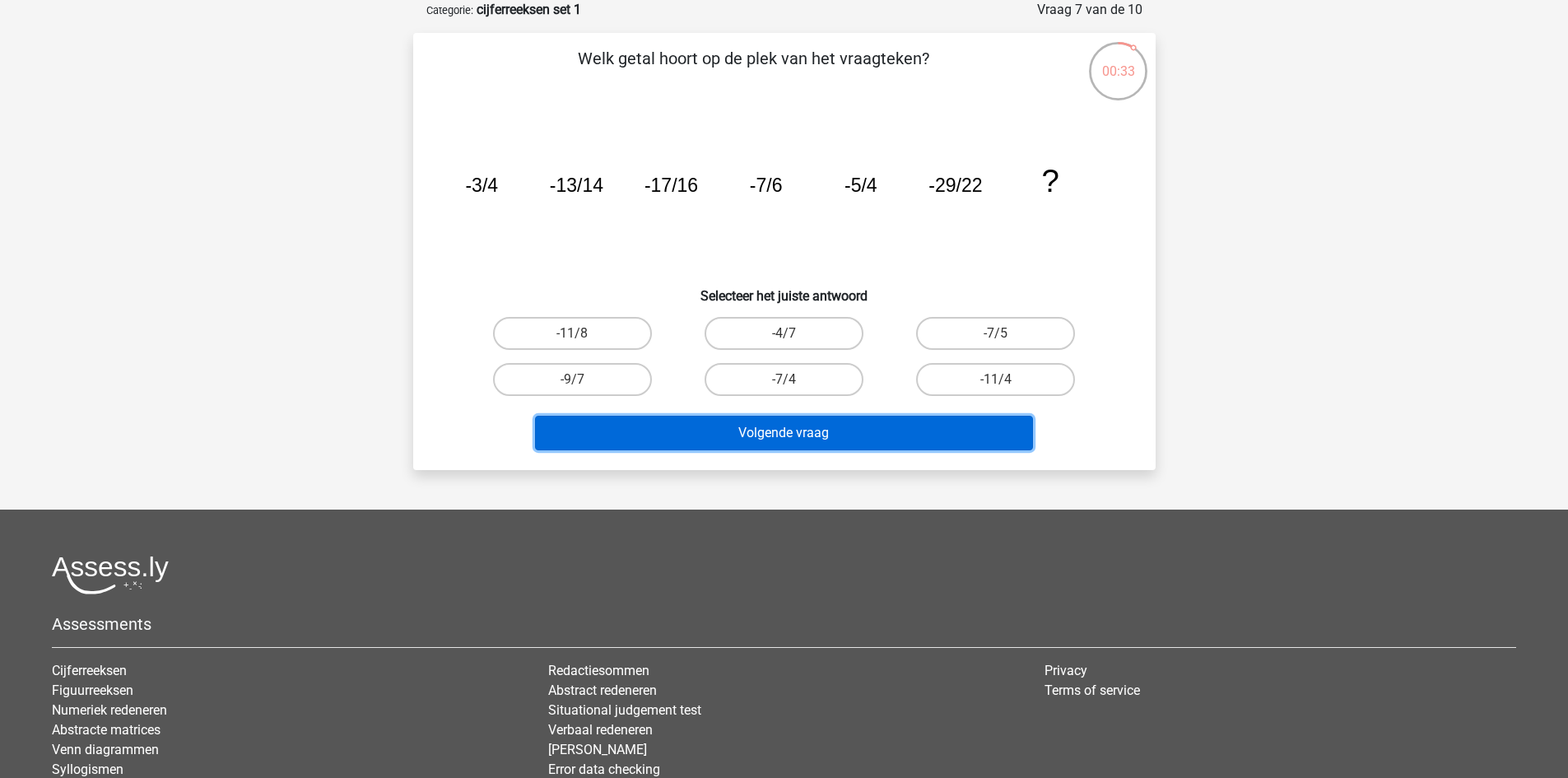
click at [850, 444] on button "Volgende vraag" at bounding box center [784, 433] width 498 height 34
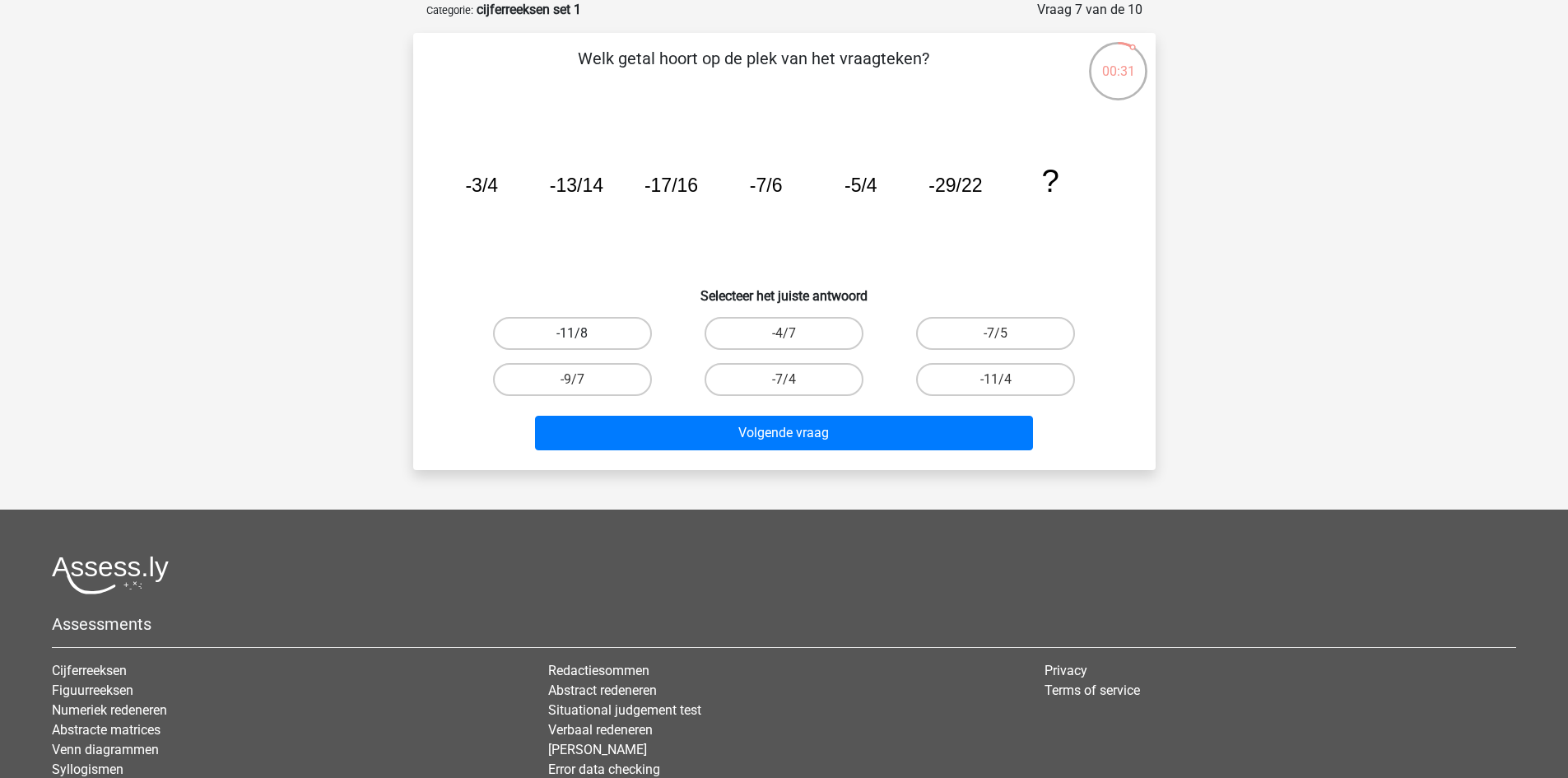
click at [585, 329] on label "-11/8" at bounding box center [573, 334] width 159 height 33
click at [582, 334] on input "-11/8" at bounding box center [577, 338] width 11 height 11
radio input "true"
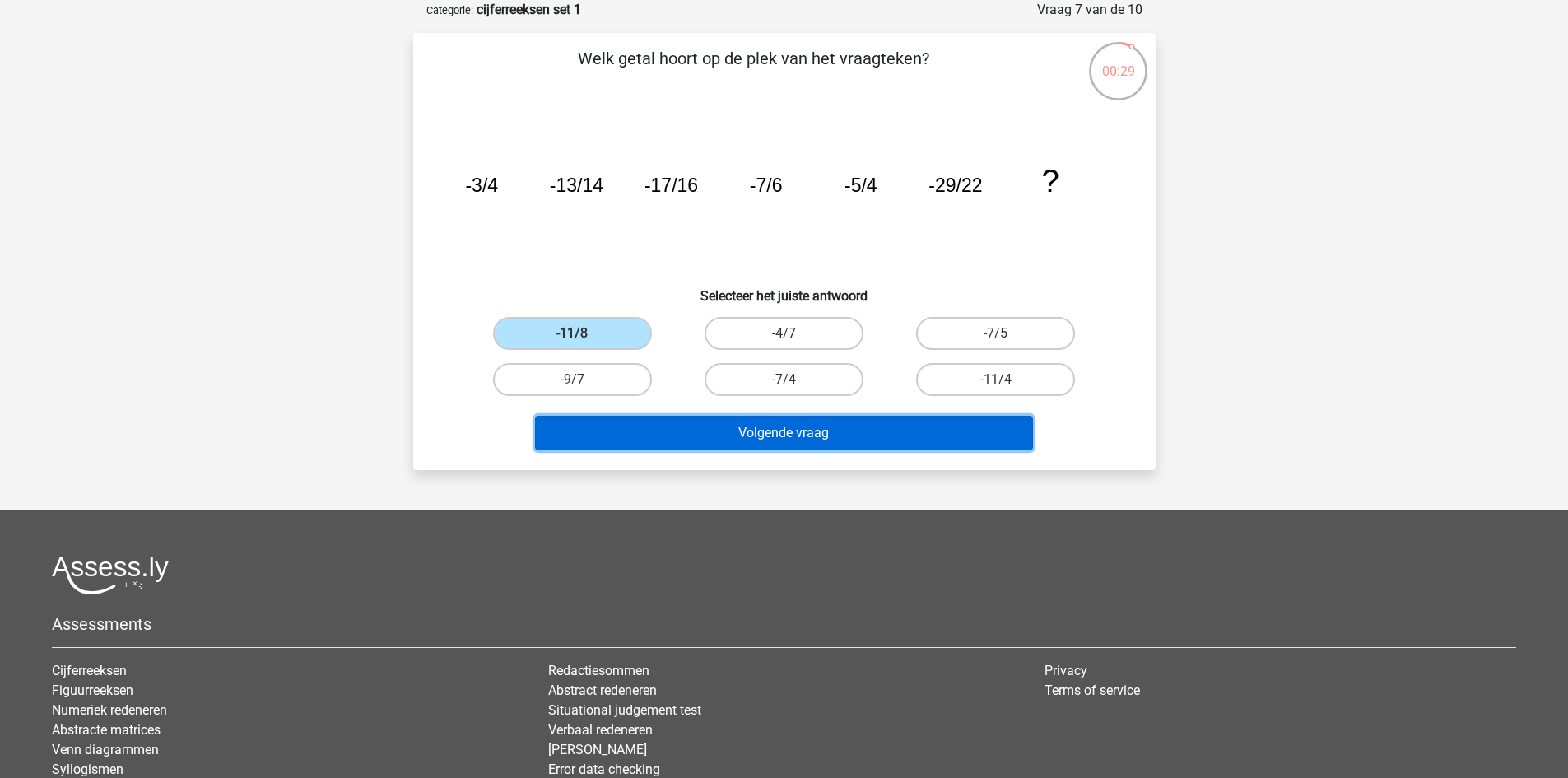
click at [831, 439] on button "Volgende vraag" at bounding box center [784, 433] width 498 height 34
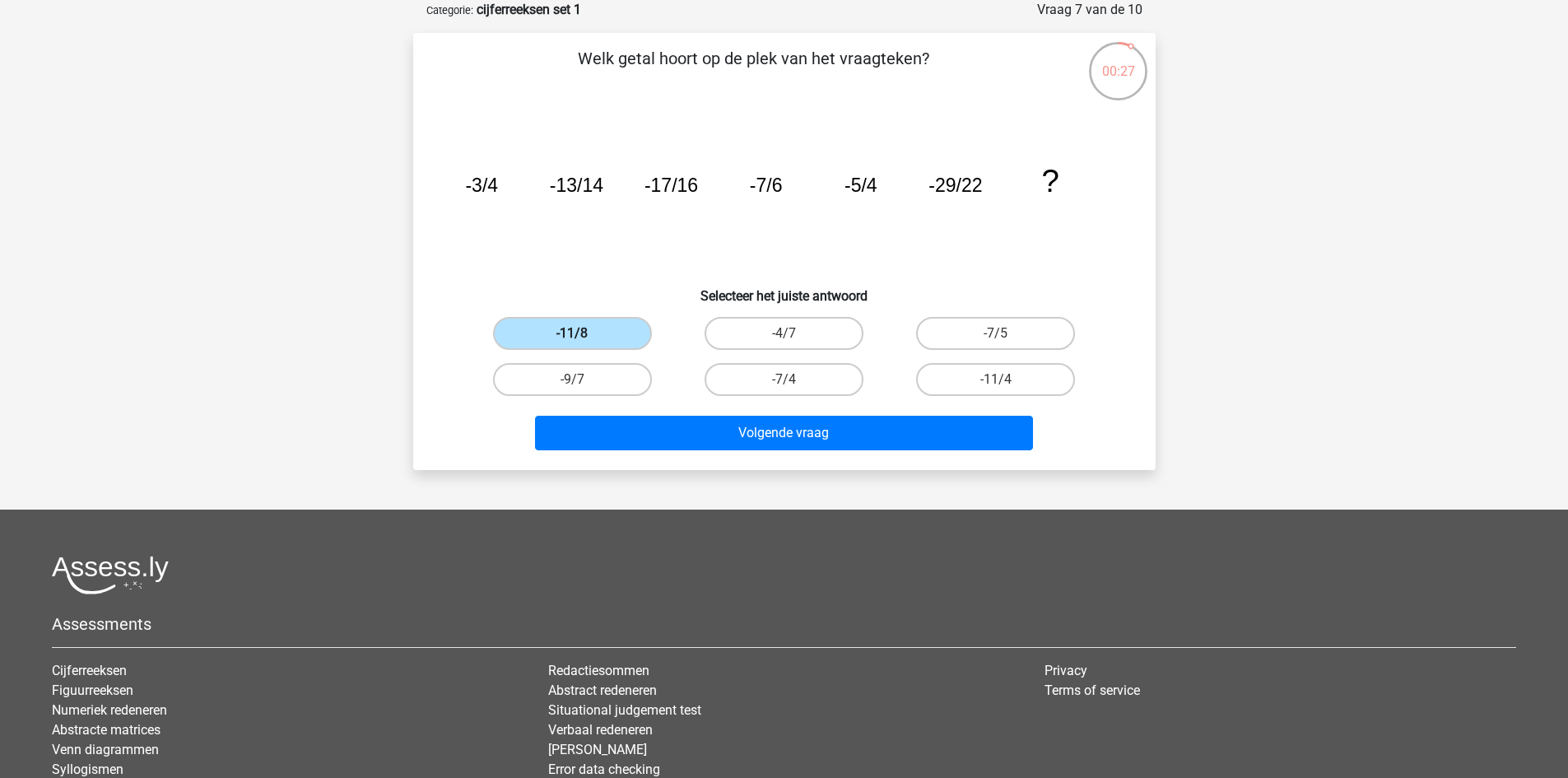
click at [563, 318] on div "-11/8" at bounding box center [573, 333] width 212 height 46
click at [578, 334] on input "-11/8" at bounding box center [577, 338] width 11 height 11
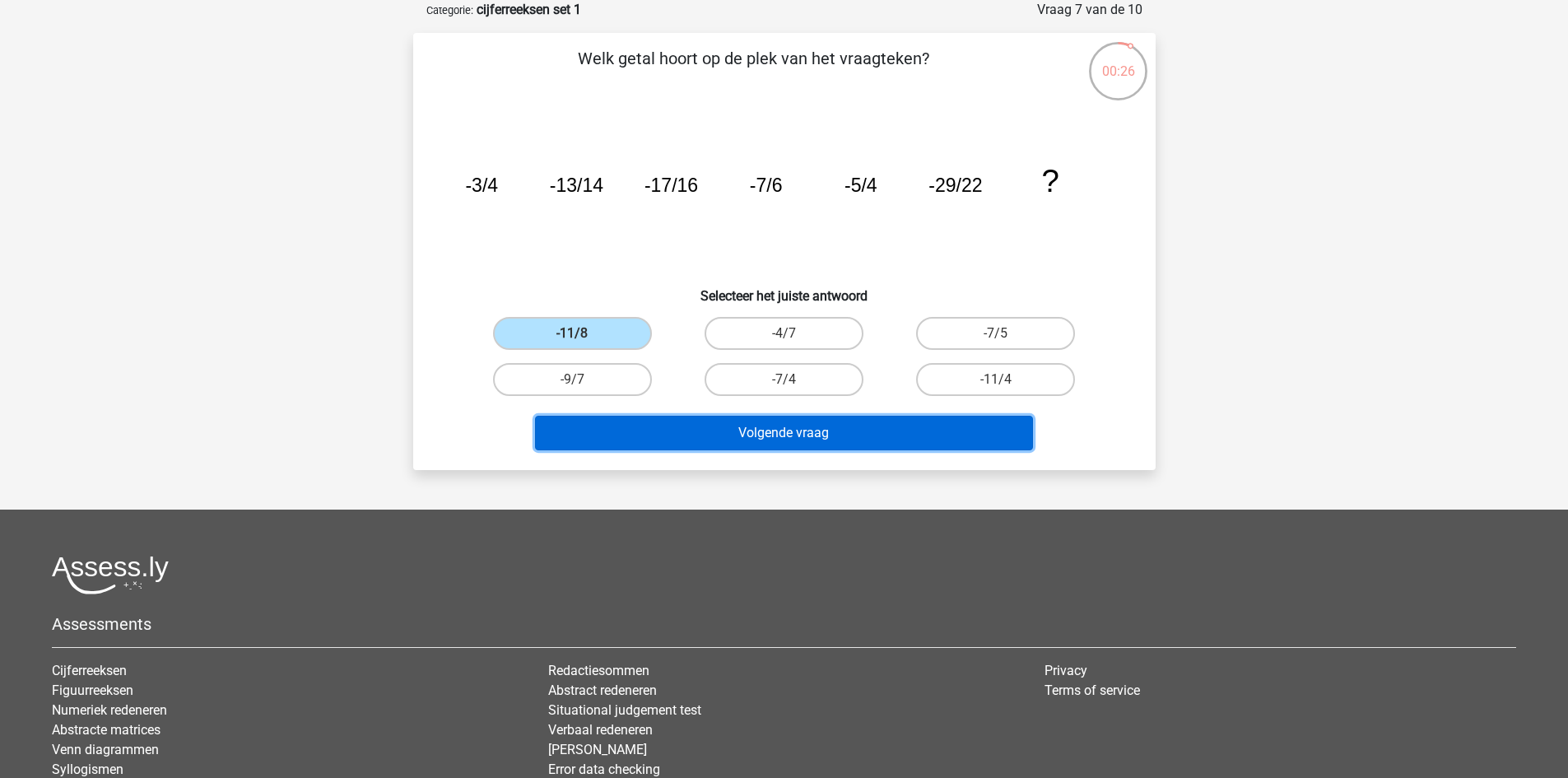
click at [733, 433] on button "Volgende vraag" at bounding box center [784, 433] width 498 height 34
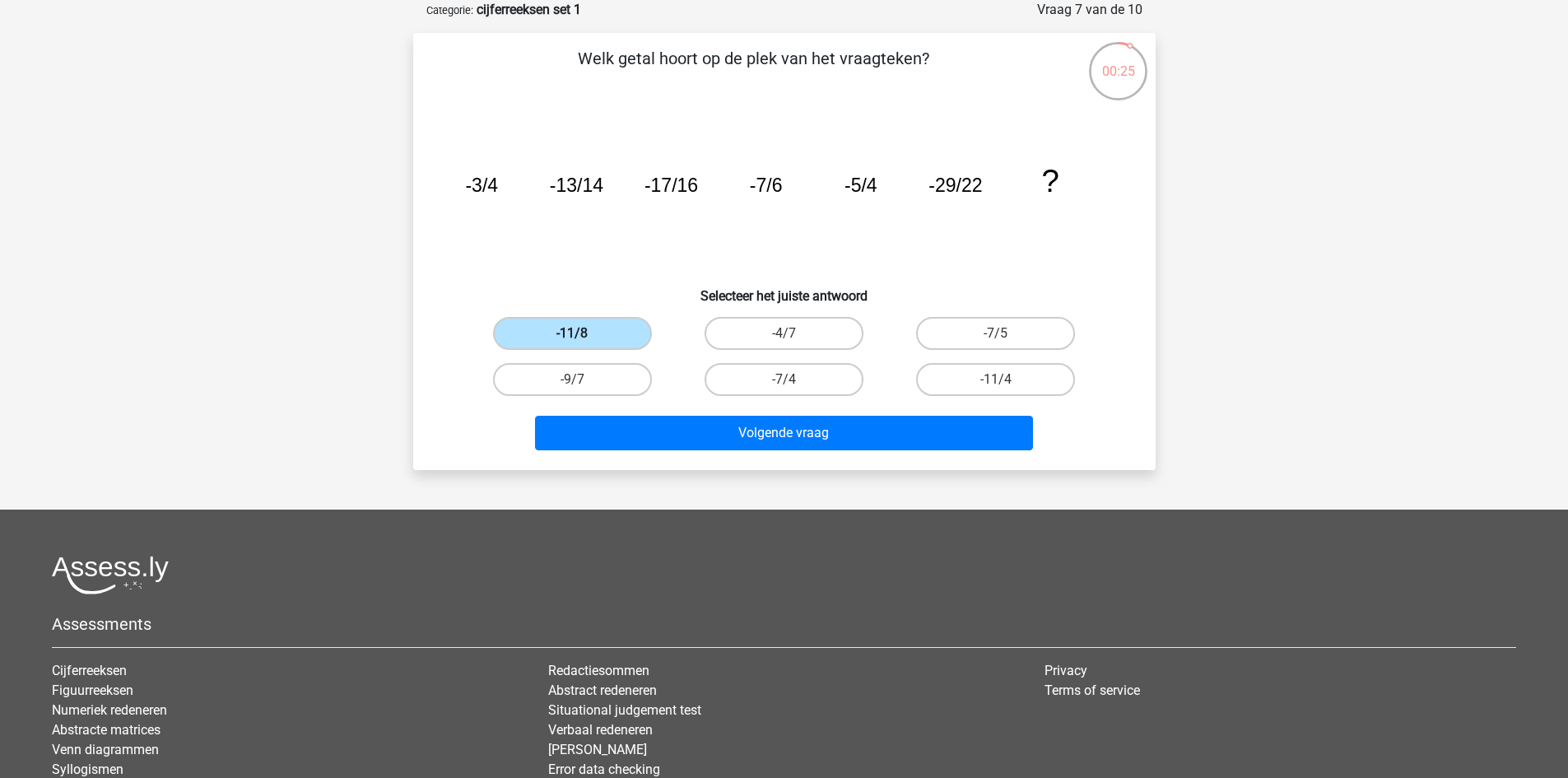
click at [573, 331] on label "-11/8" at bounding box center [573, 334] width 159 height 33
click at [573, 334] on input "-11/8" at bounding box center [577, 338] width 11 height 11
click at [773, 338] on label "-4/7" at bounding box center [784, 334] width 159 height 33
click at [784, 338] on input "-4/7" at bounding box center [788, 338] width 11 height 11
radio input "true"
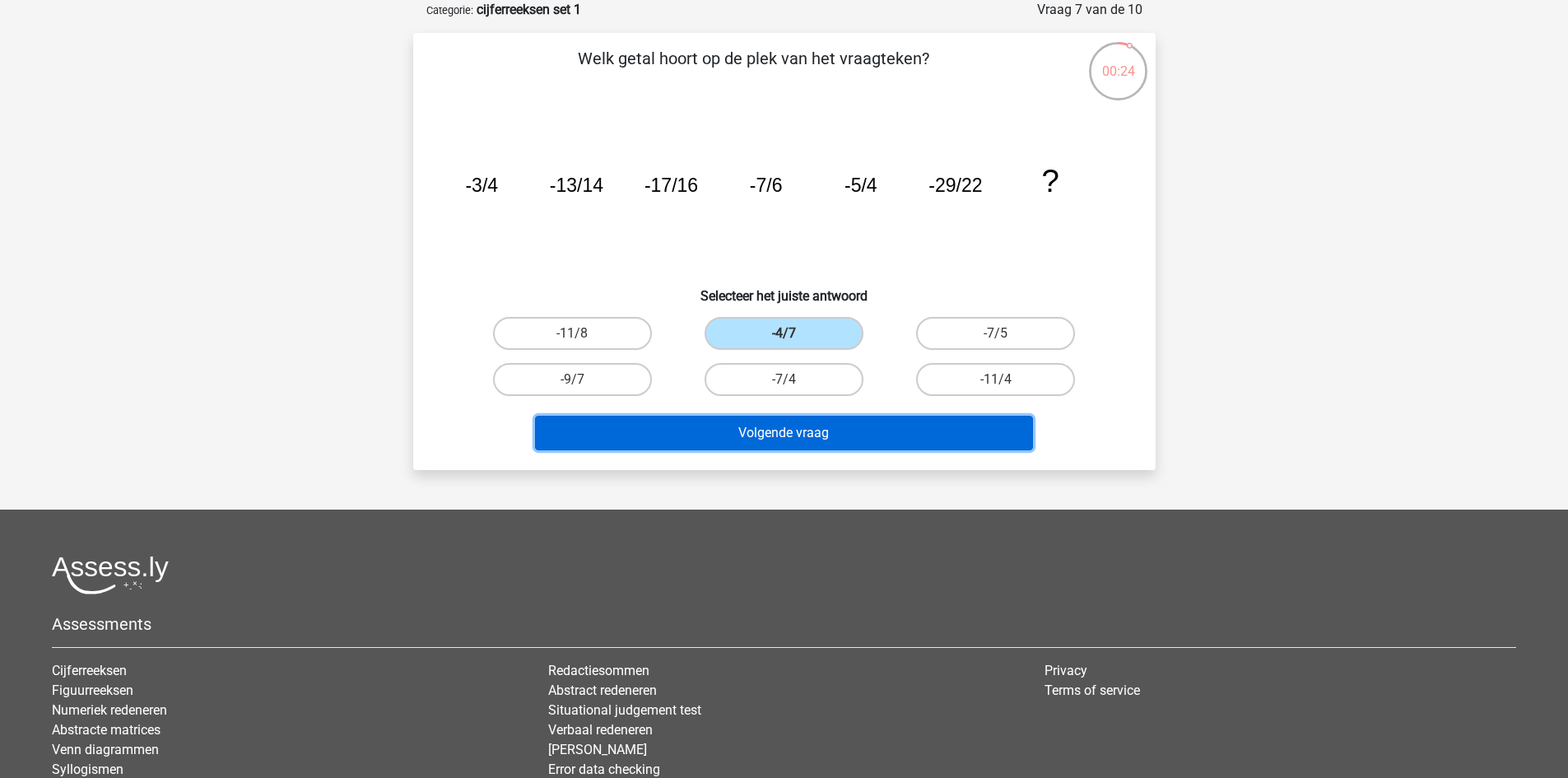
click at [771, 433] on button "Volgende vraag" at bounding box center [784, 433] width 498 height 34
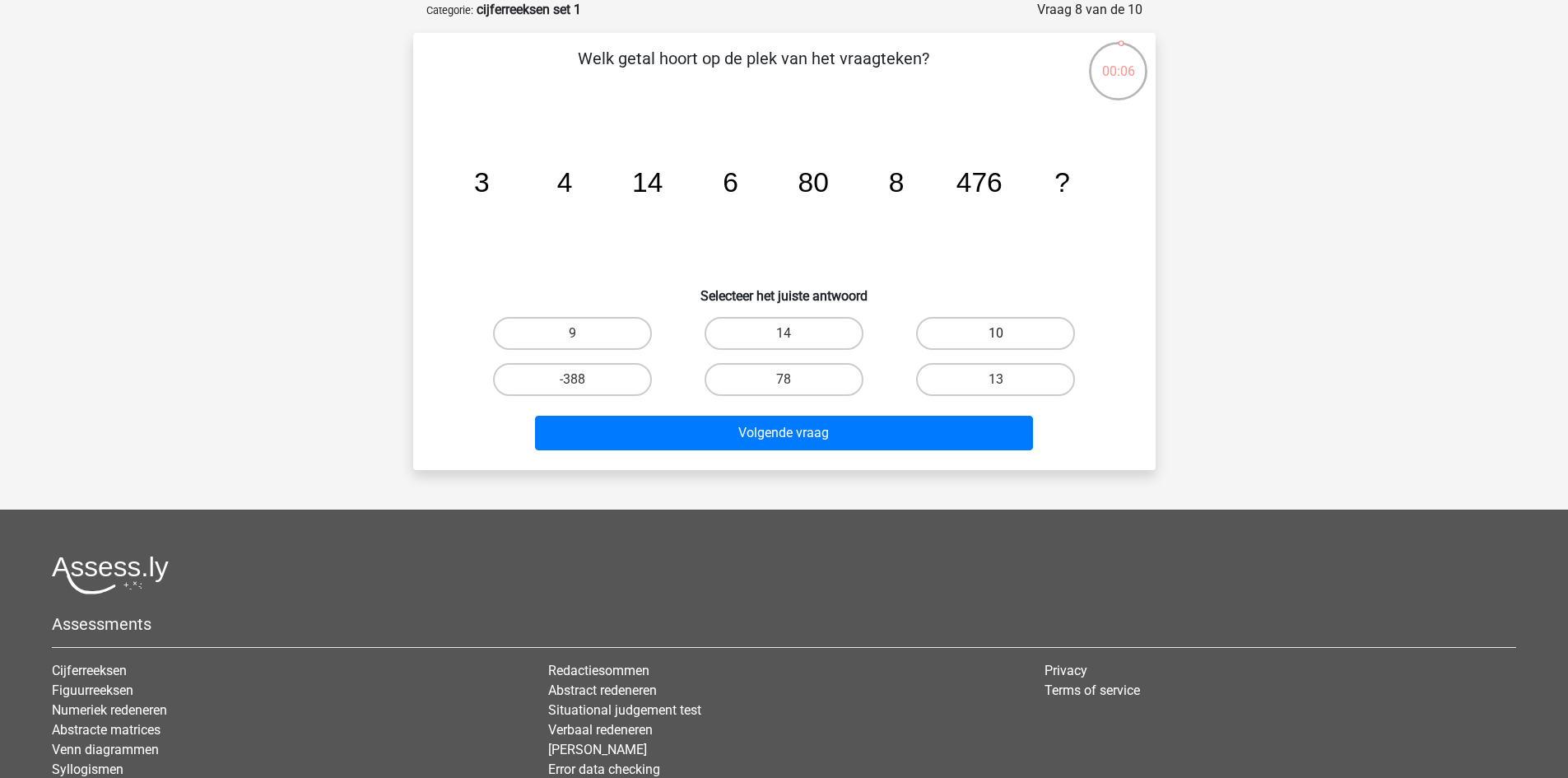
click at [966, 341] on label "10" at bounding box center [995, 334] width 159 height 33
click at [996, 341] on input "10" at bounding box center [1001, 338] width 11 height 11
radio input "true"
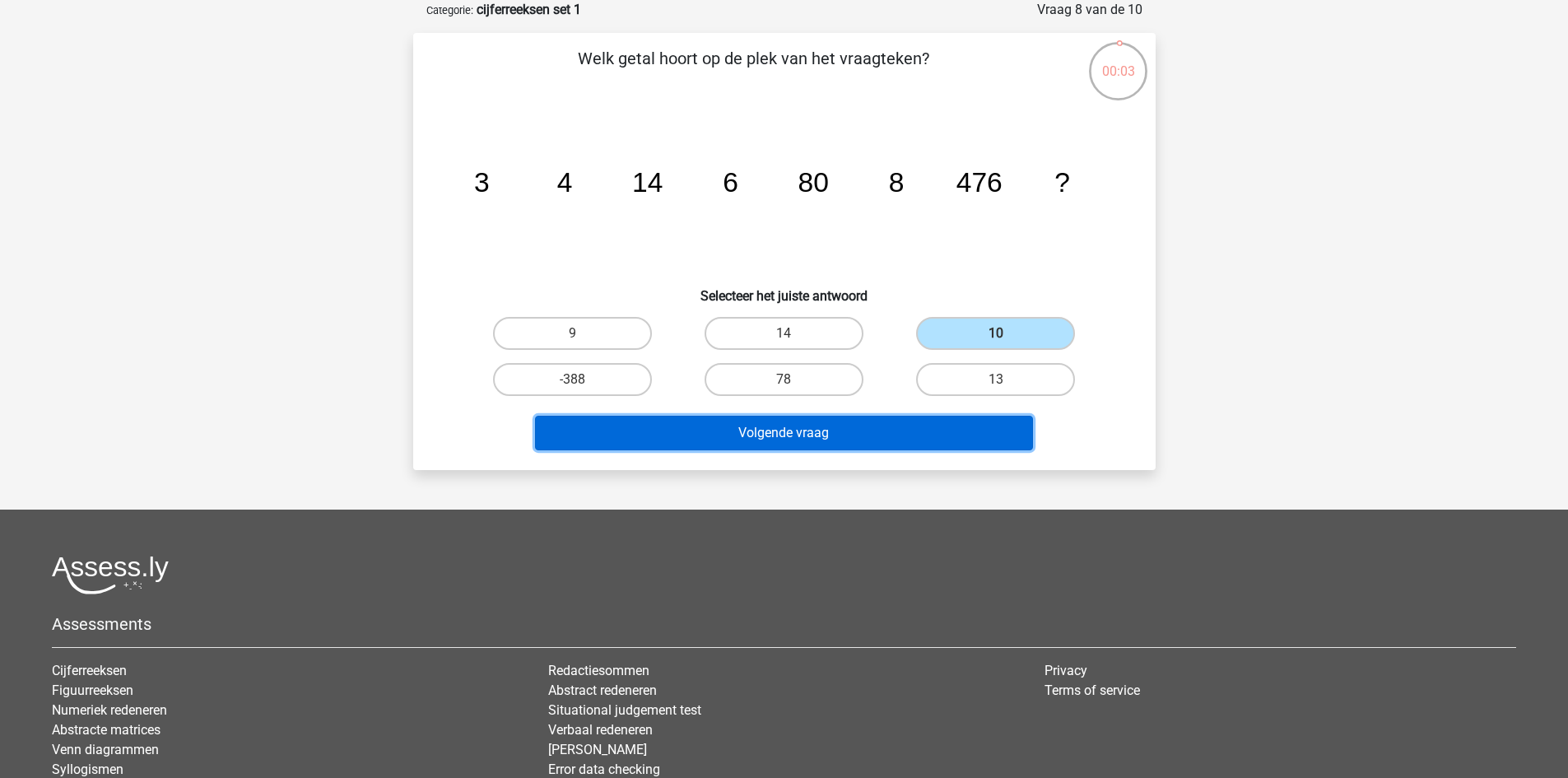
click at [894, 437] on button "Volgende vraag" at bounding box center [784, 433] width 498 height 34
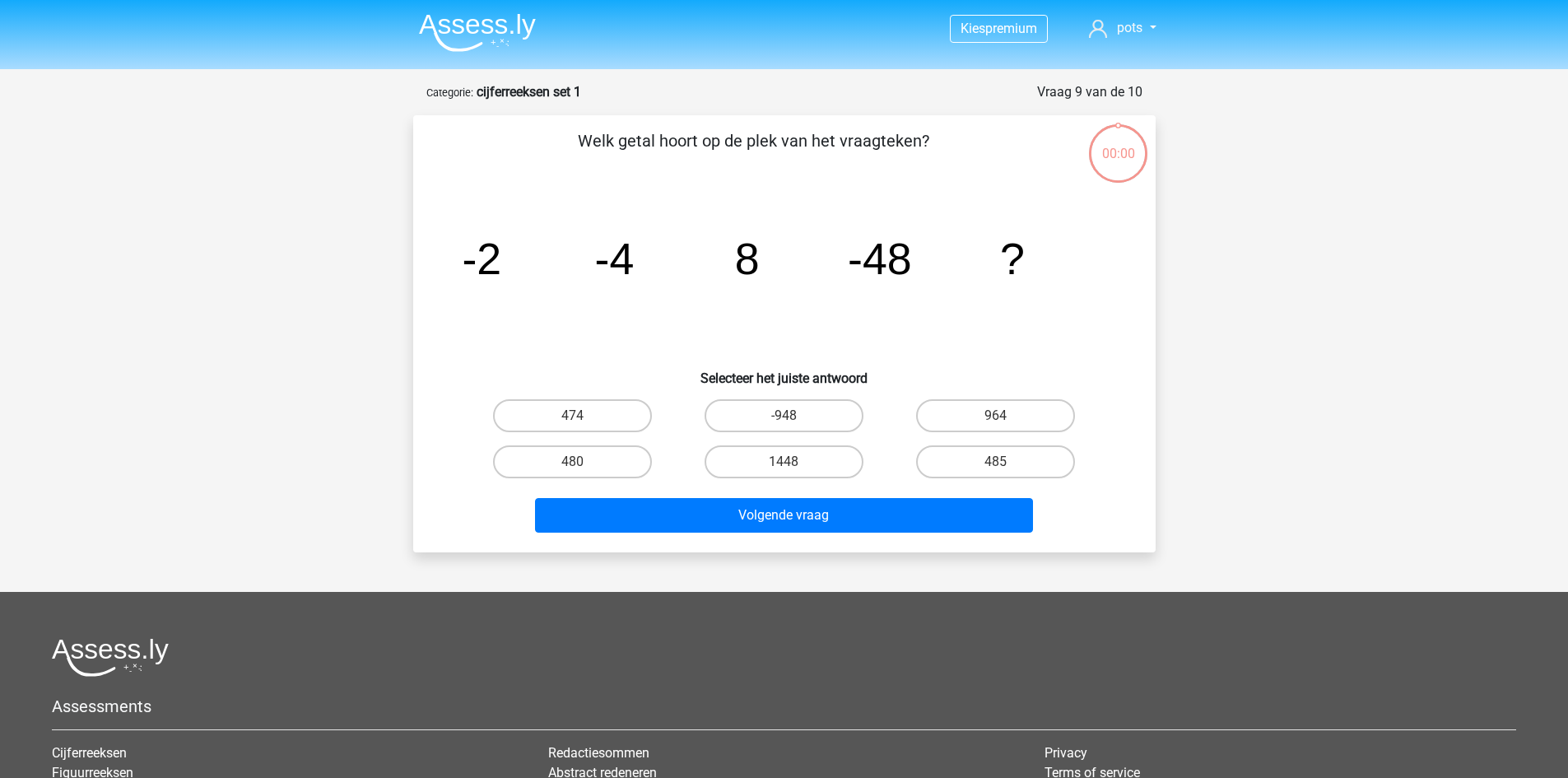
scroll to position [82, 0]
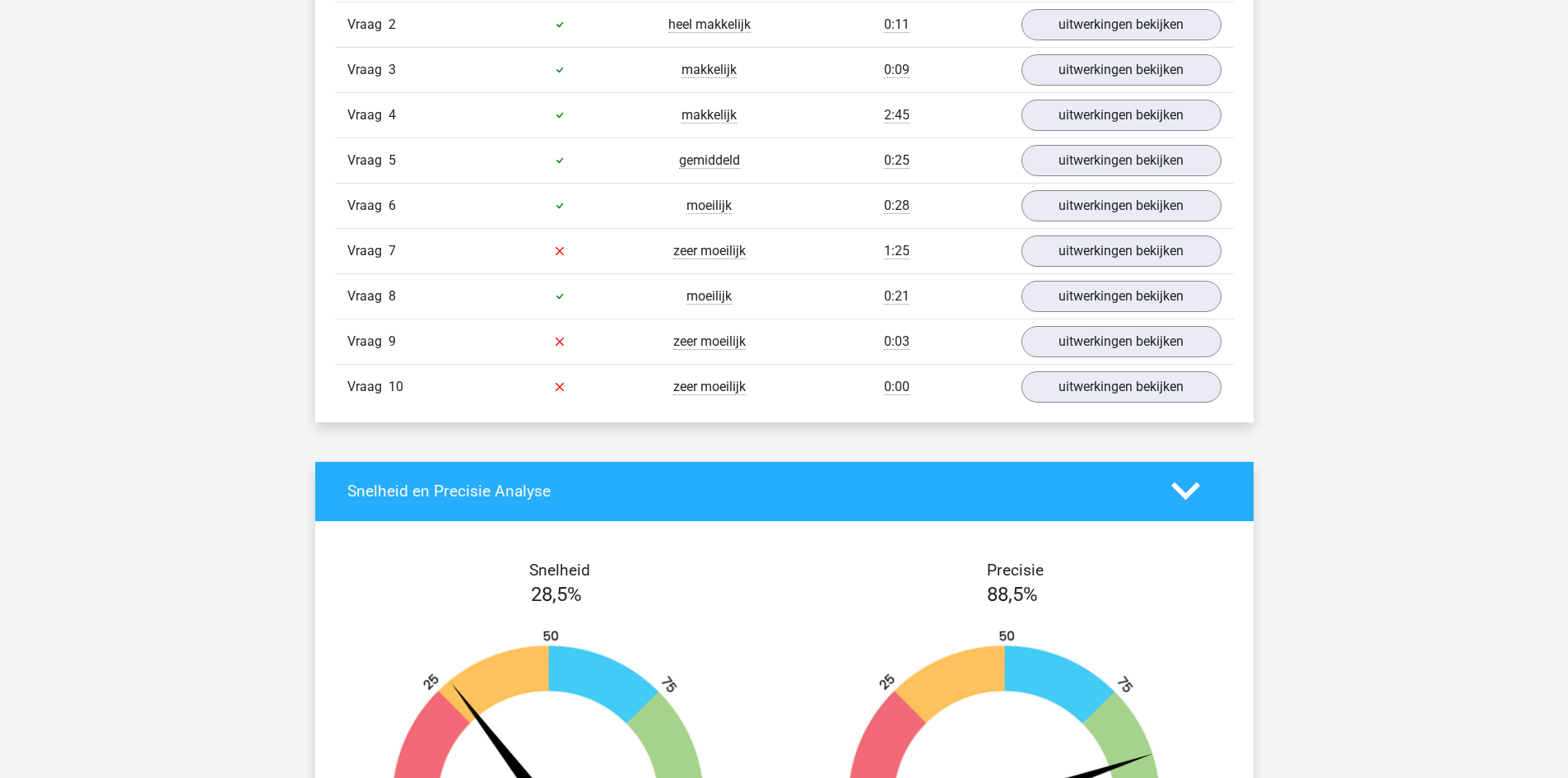
scroll to position [1318, 0]
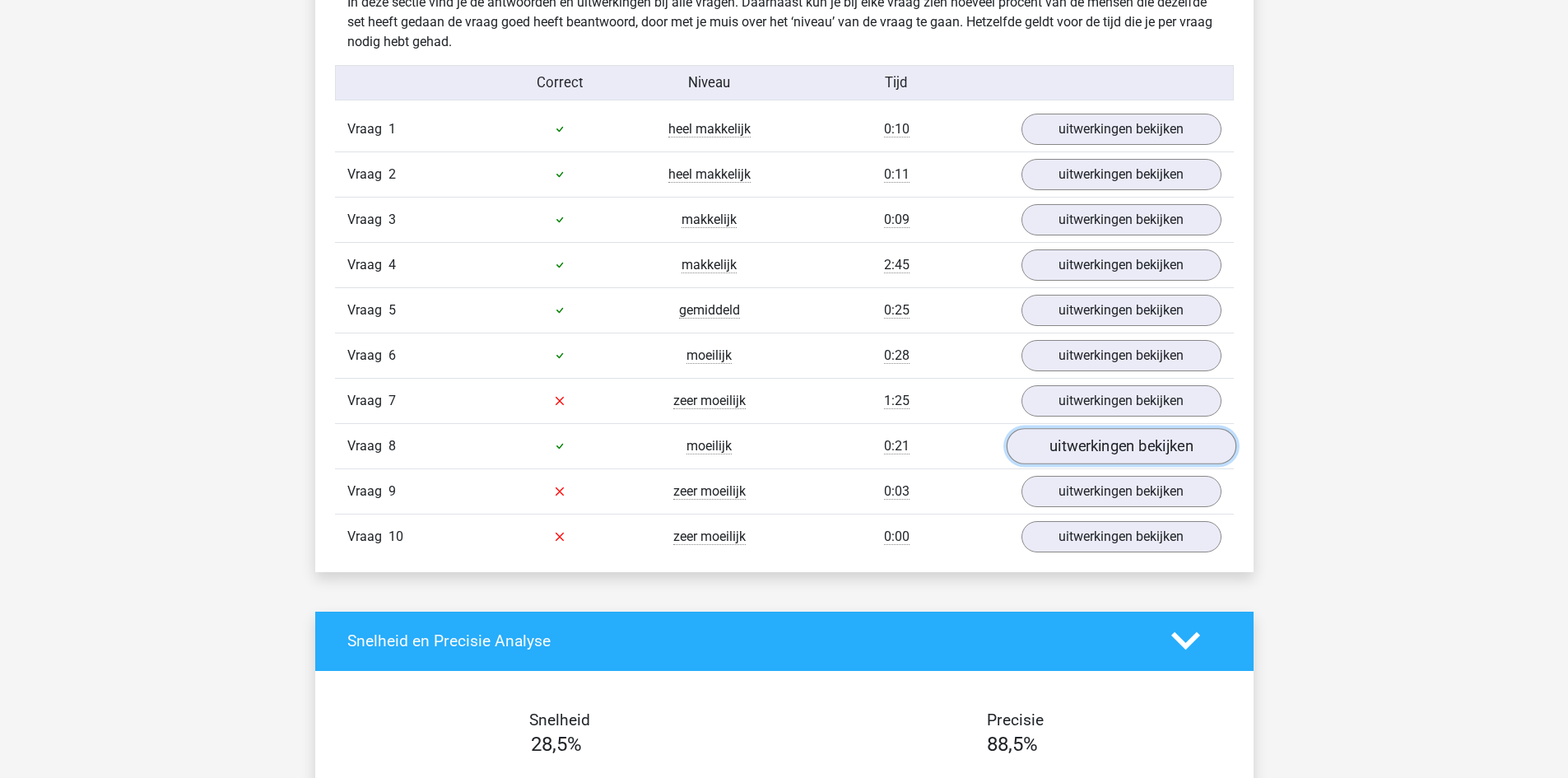
click at [1057, 448] on link "uitwerkingen bekijken" at bounding box center [1121, 445] width 229 height 36
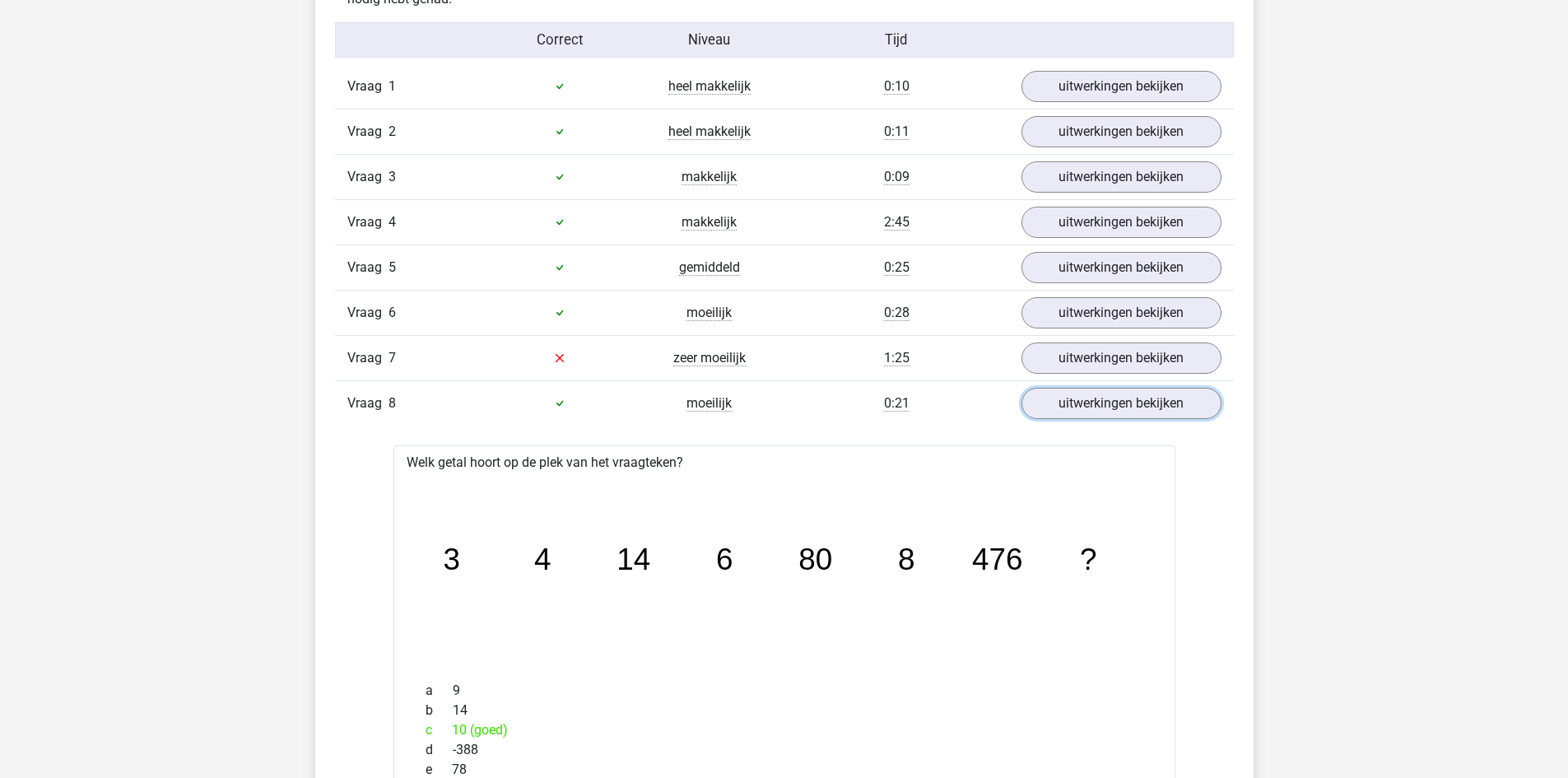
scroll to position [1153, 0]
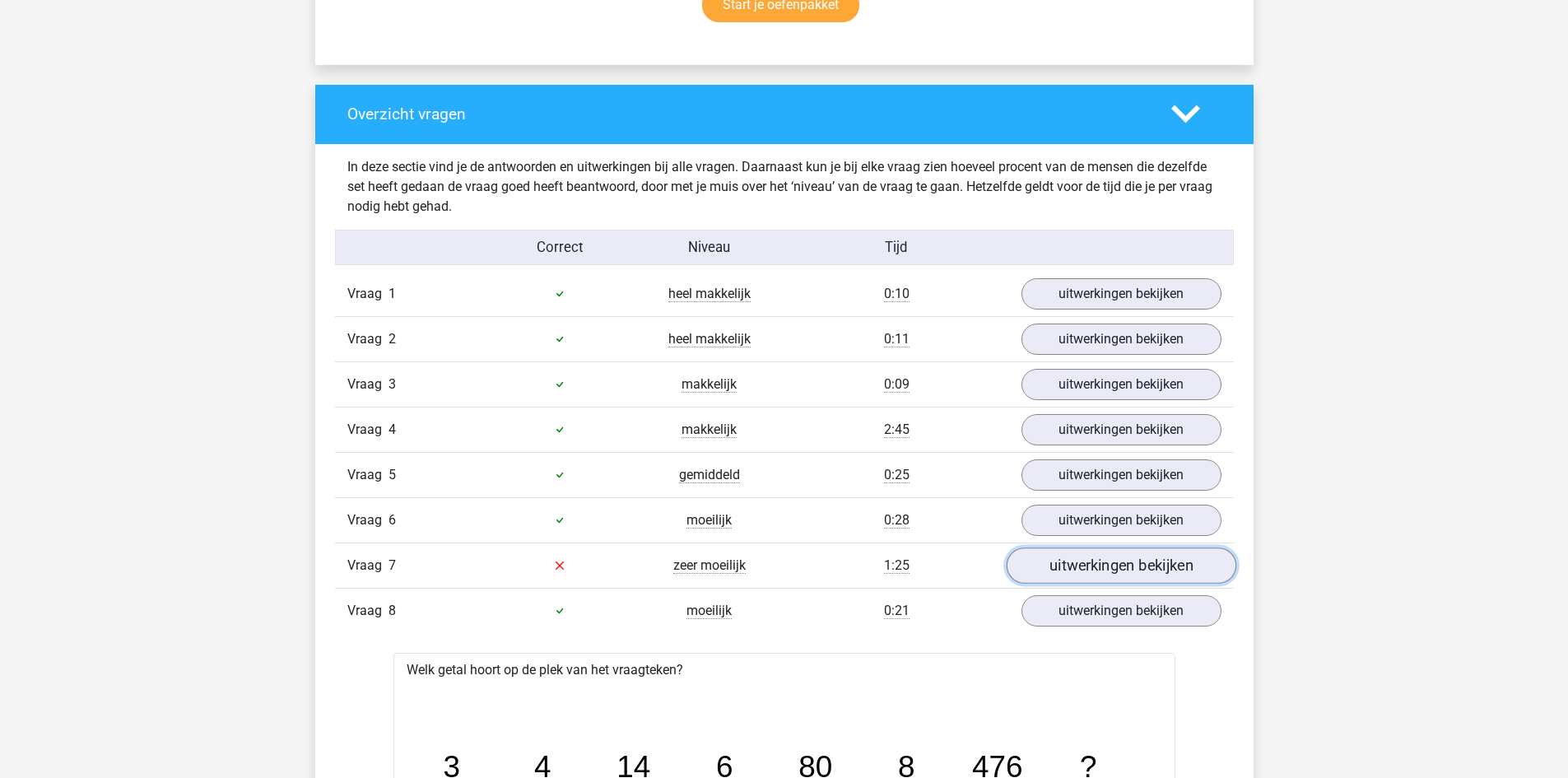
click at [1108, 572] on link "uitwerkingen bekijken" at bounding box center [1121, 565] width 229 height 36
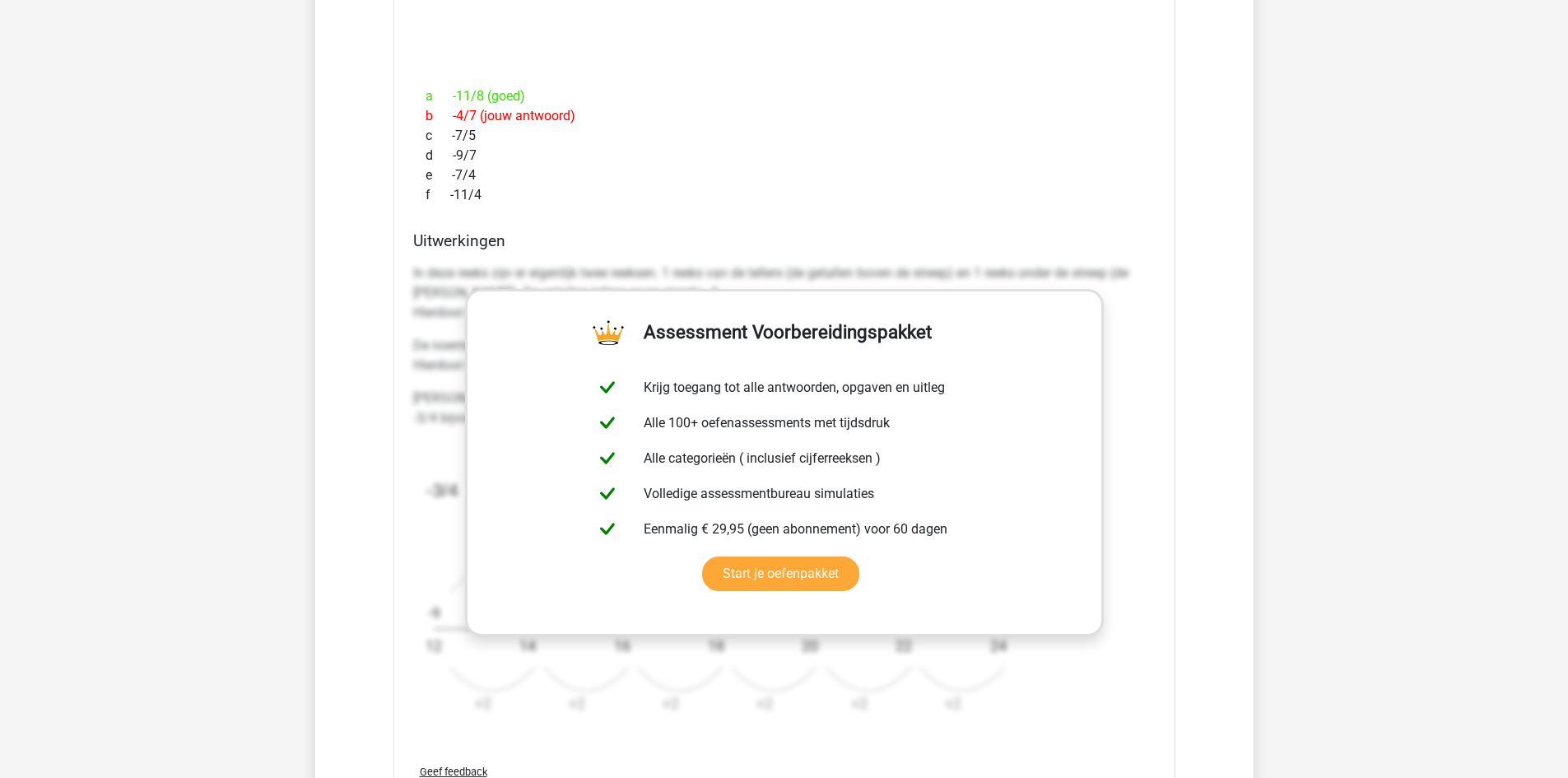
scroll to position [1730, 0]
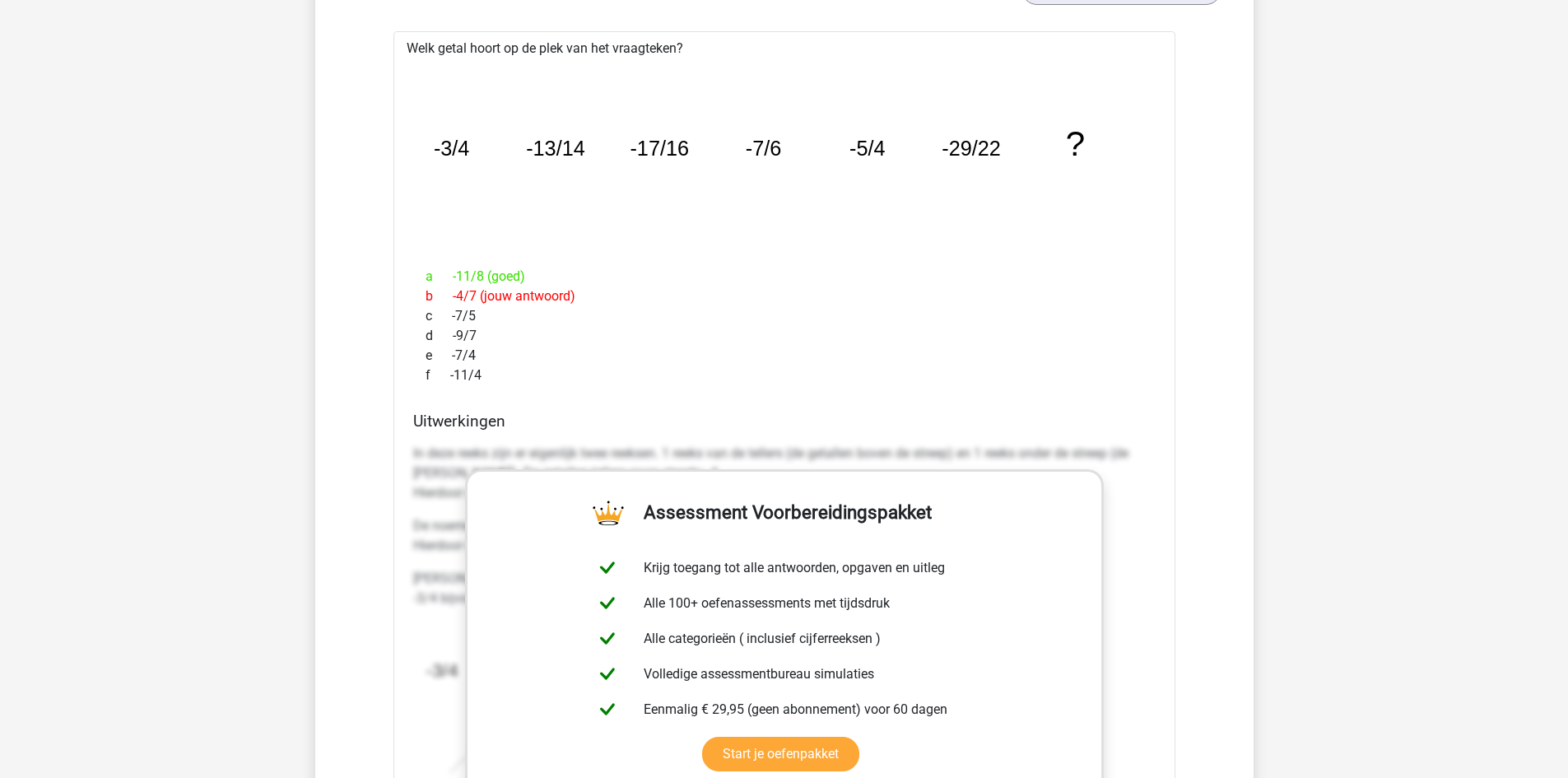
click at [459, 467] on p "In deze reeks zijn er eigenlijk twee reeksen. 1 reeks van de tellers (de getall…" at bounding box center [784, 473] width 742 height 59
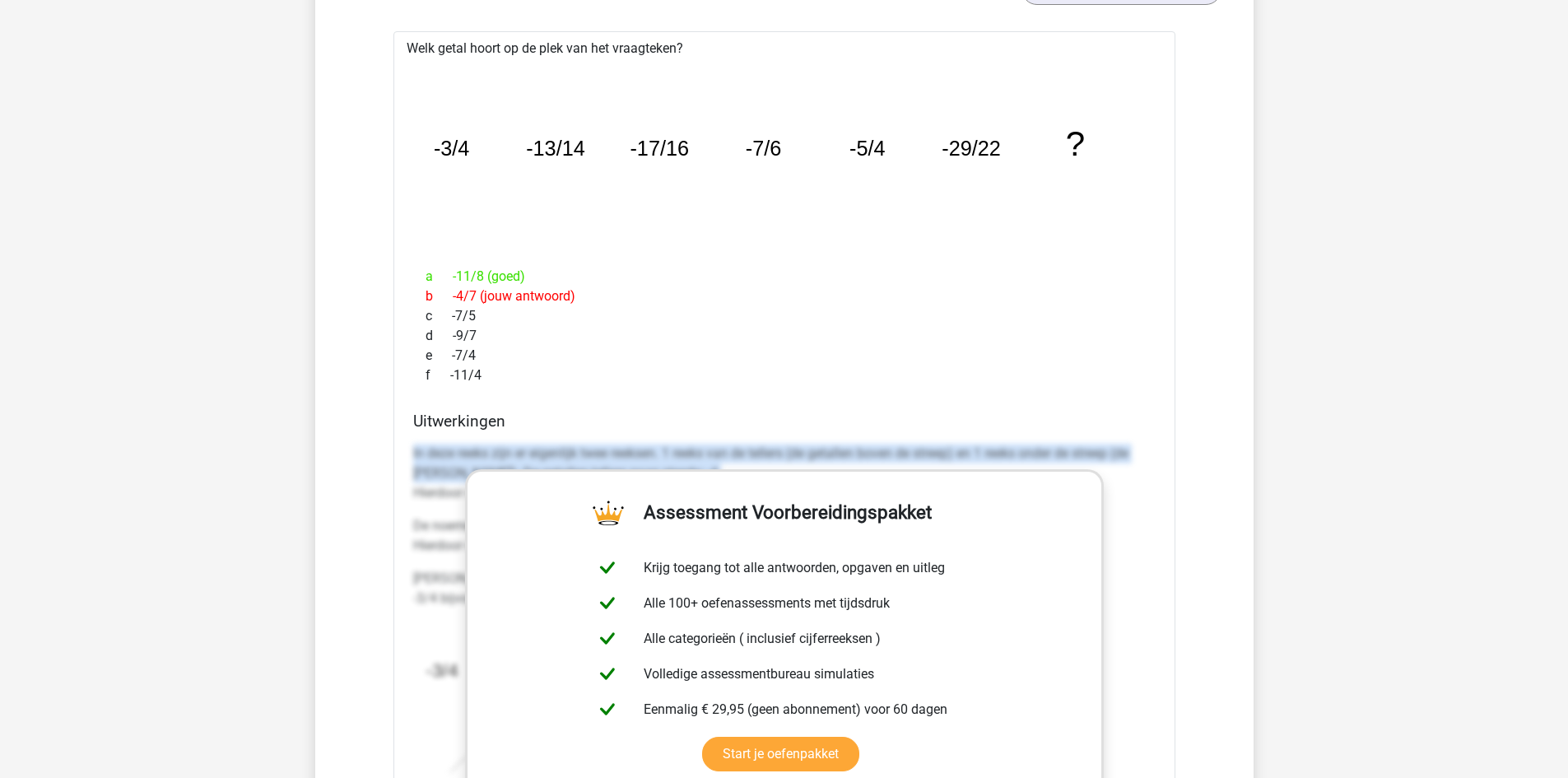
click at [459, 467] on p "In deze reeks zijn er eigenlijk twee reeksen. 1 reeks van de tellers (de getall…" at bounding box center [784, 473] width 742 height 59
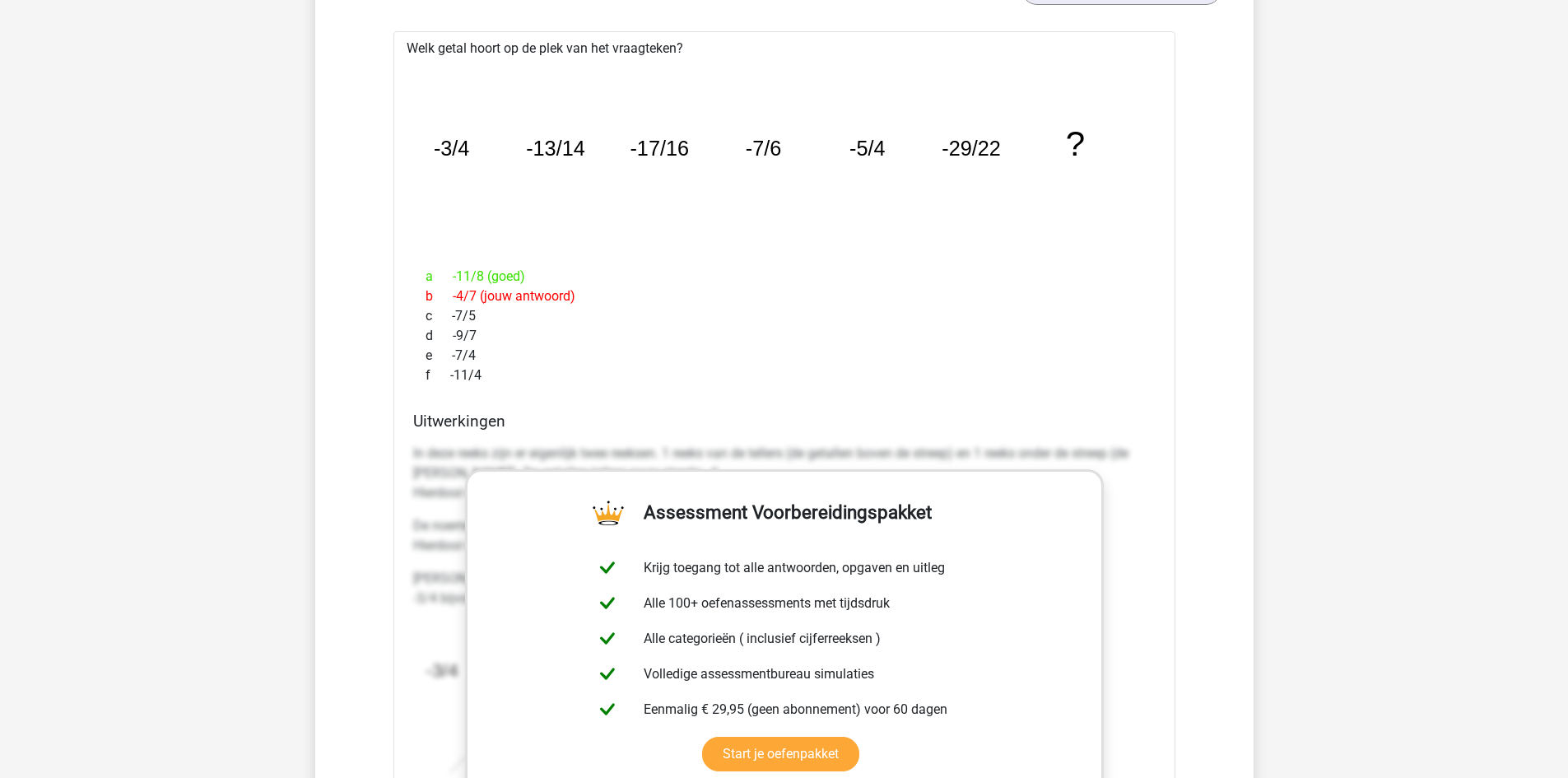
click at [468, 146] on tspan "-3/4" at bounding box center [450, 148] width 36 height 24
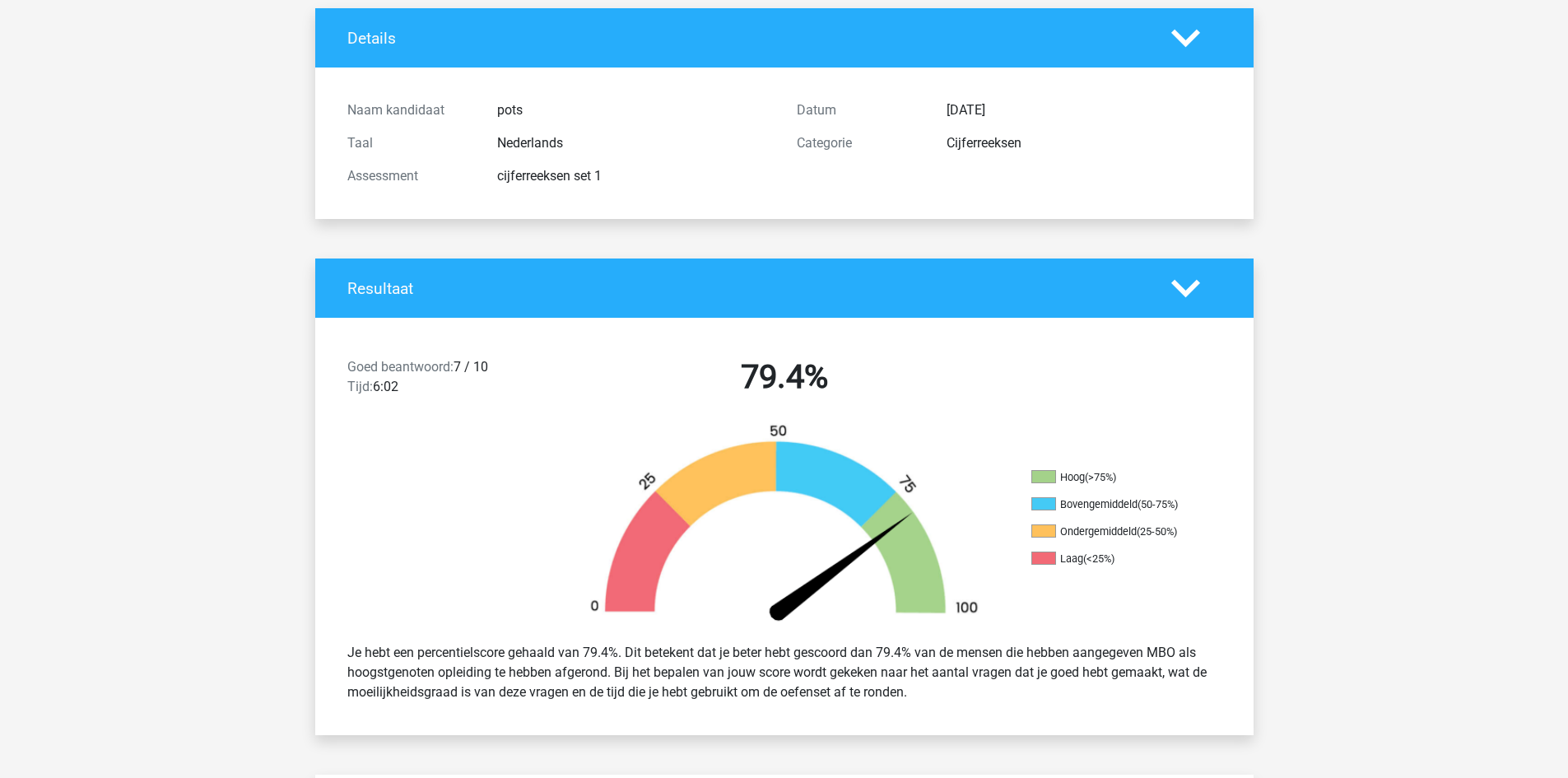
scroll to position [0, 0]
